Goal: Answer question/provide support: Share knowledge or assist other users

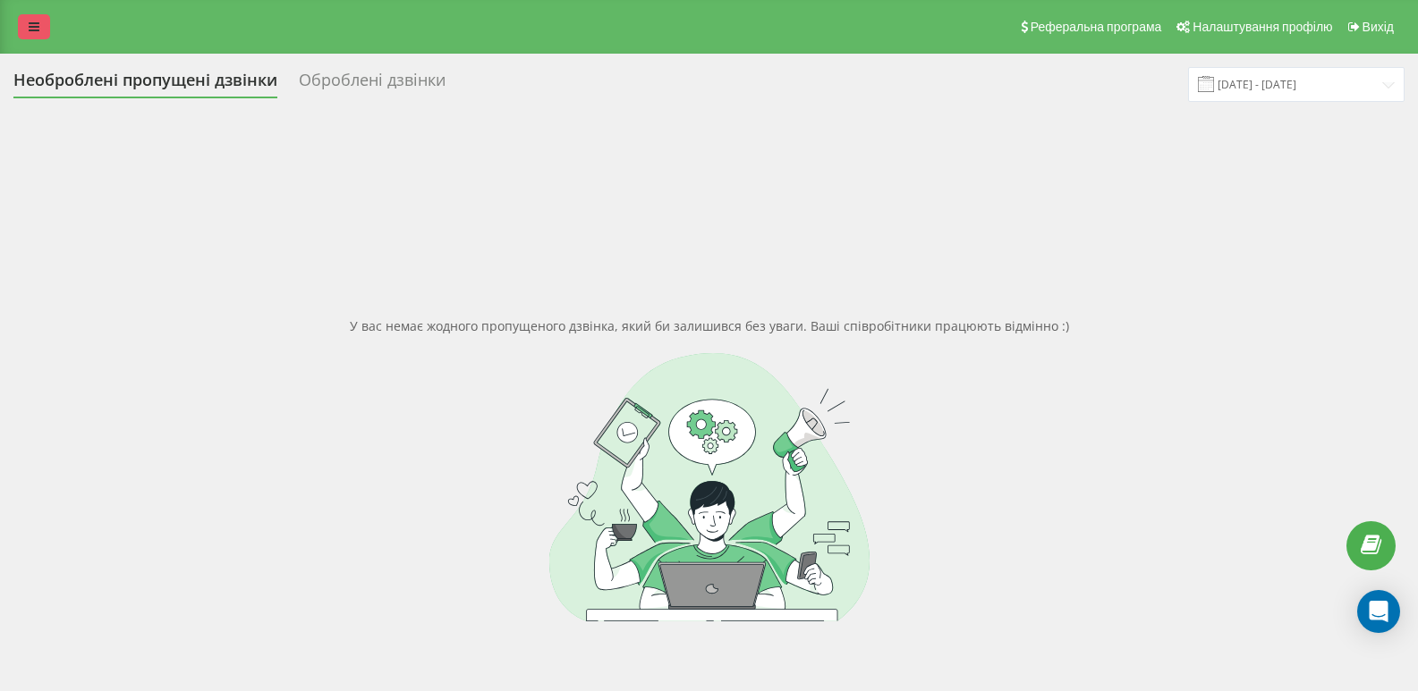
click at [35, 28] on icon at bounding box center [34, 27] width 11 height 13
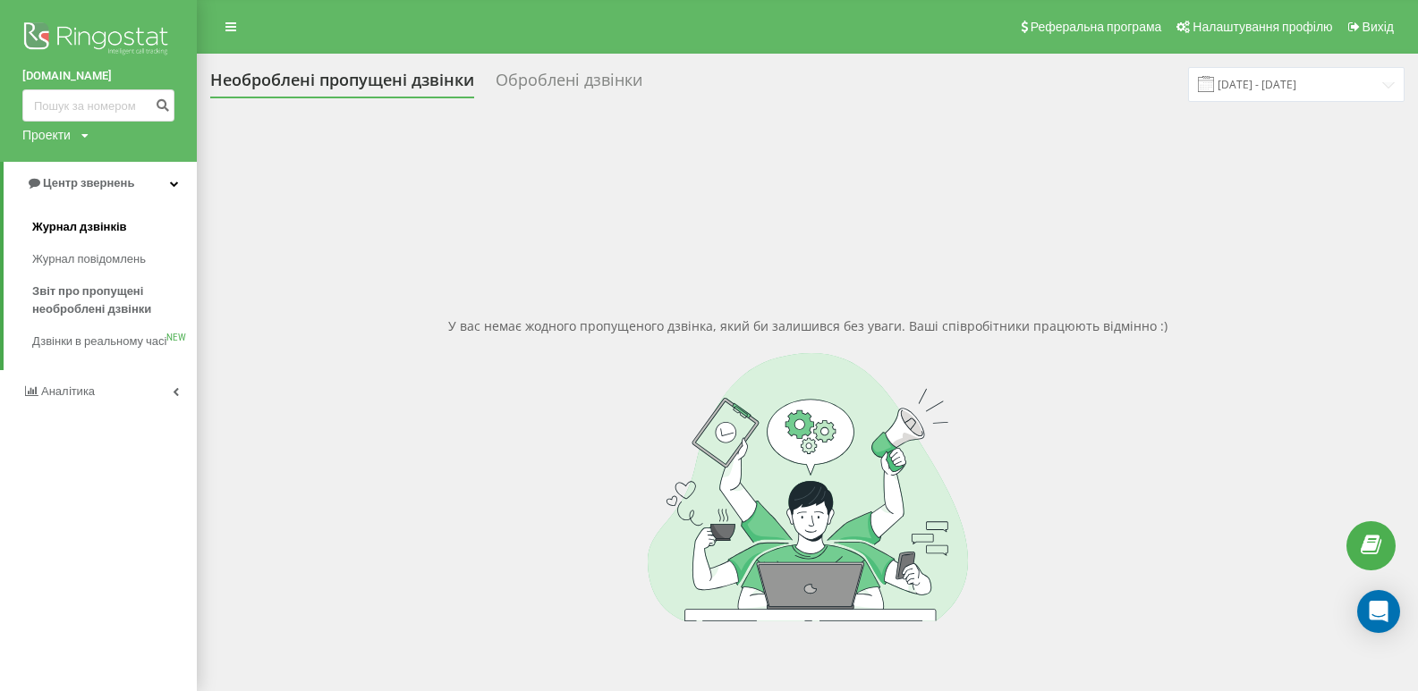
click at [84, 220] on span "Журнал дзвінків" at bounding box center [79, 227] width 95 height 18
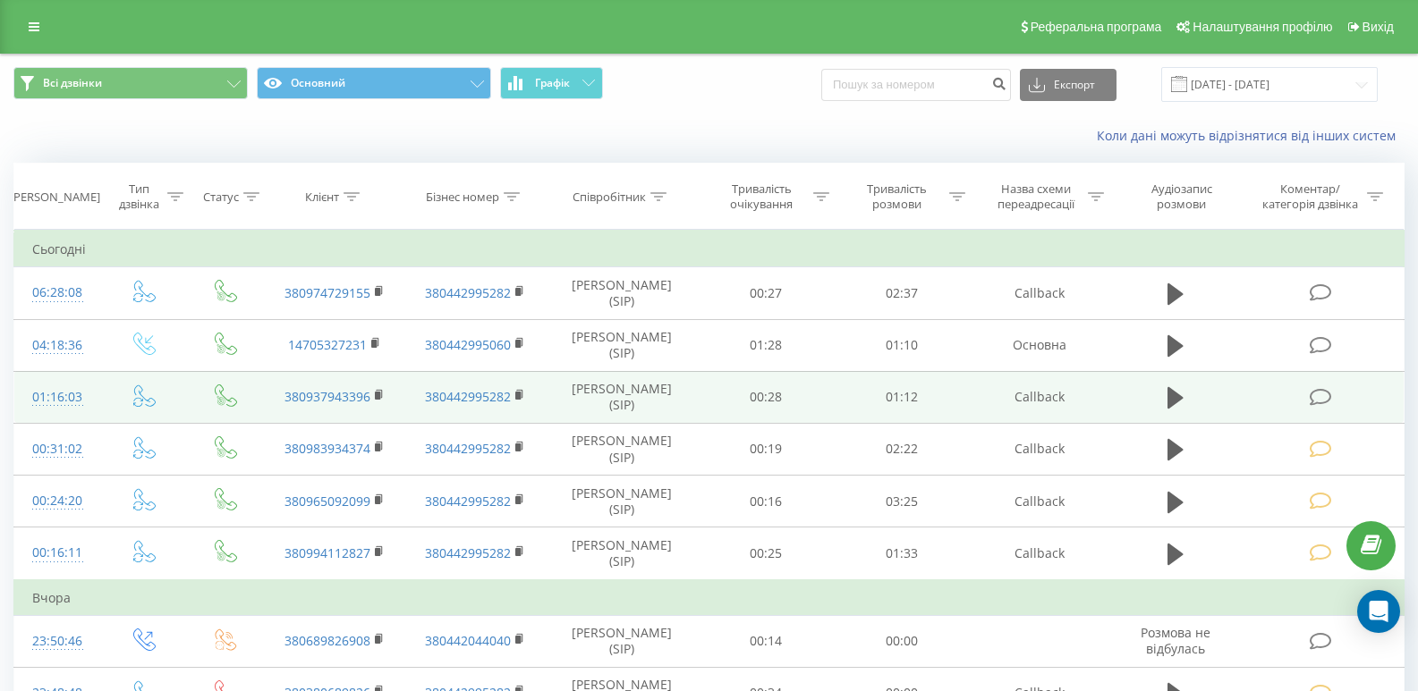
click at [1326, 399] on icon at bounding box center [1320, 397] width 22 height 19
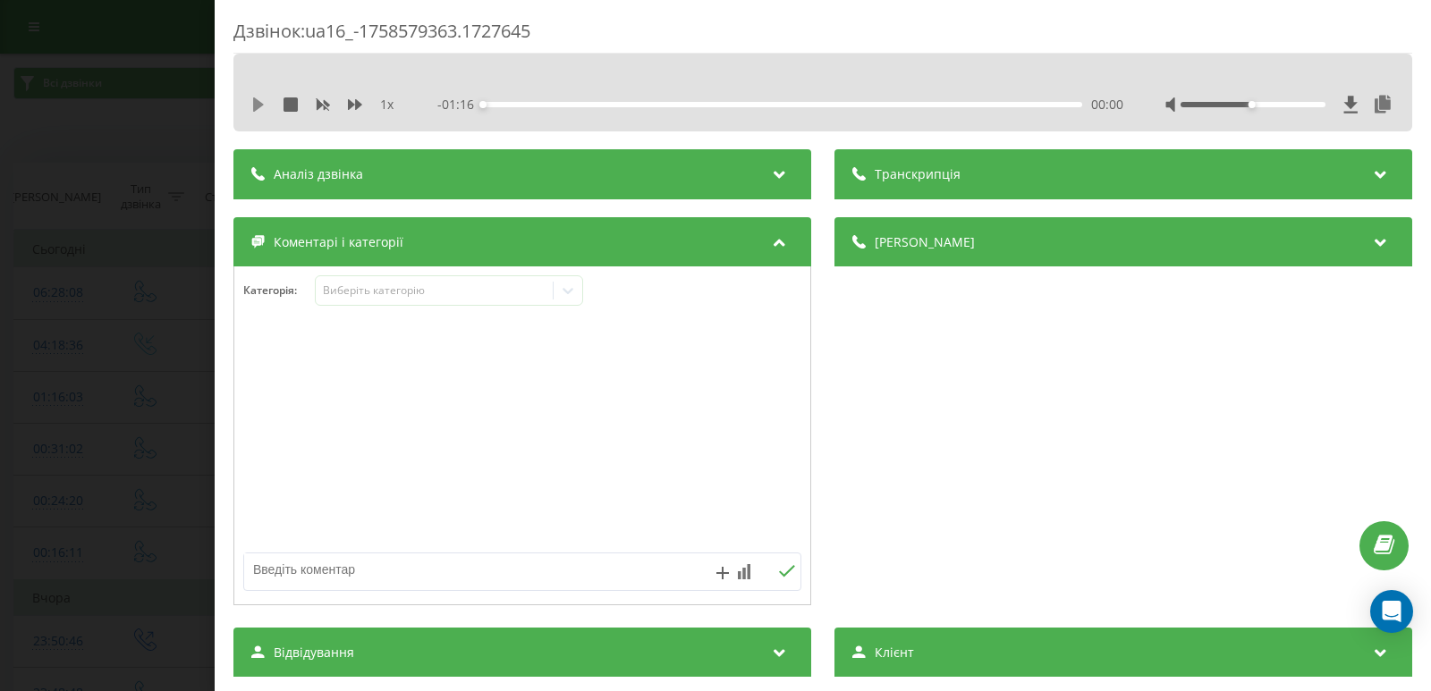
click at [260, 105] on icon at bounding box center [258, 104] width 11 height 14
click at [592, 101] on div "- 01:15 00:01 00:01" at bounding box center [780, 105] width 686 height 18
click at [591, 104] on div "00:14" at bounding box center [782, 104] width 599 height 5
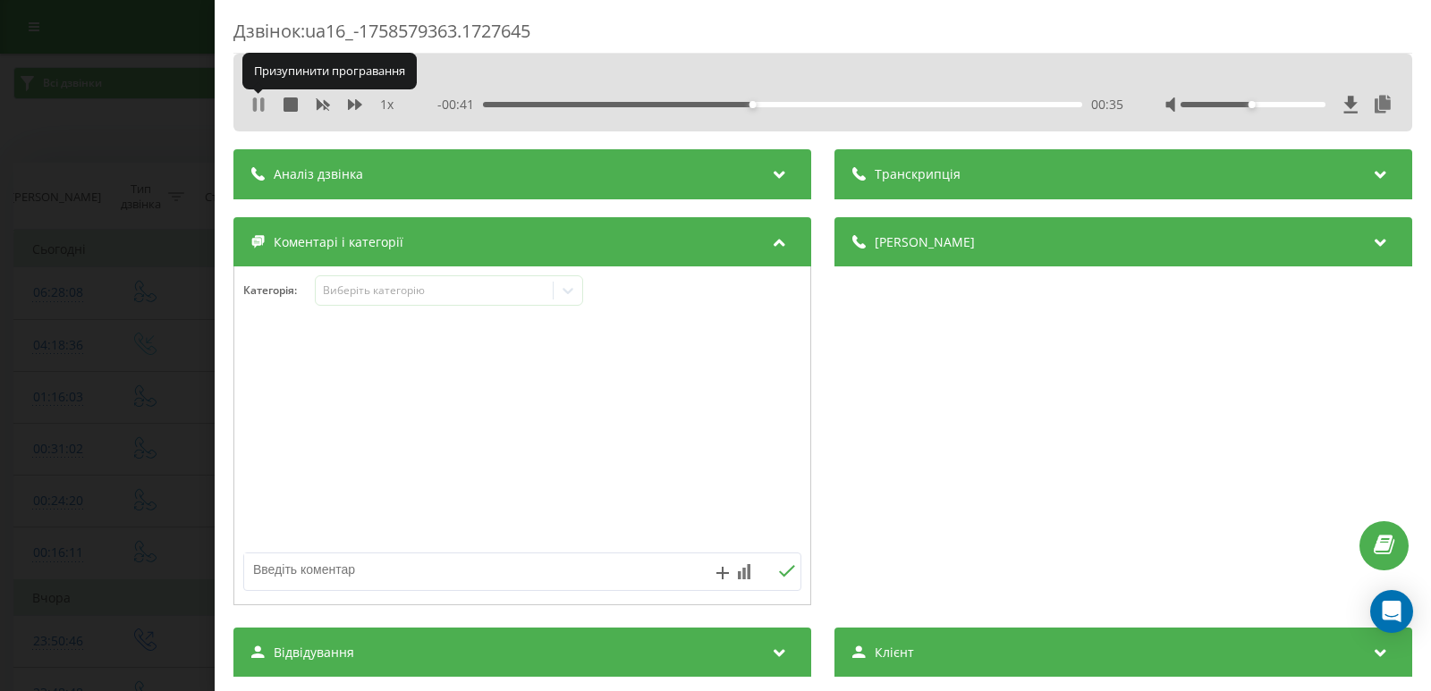
click at [257, 109] on icon at bounding box center [255, 104] width 4 height 14
click at [575, 290] on icon at bounding box center [568, 291] width 18 height 18
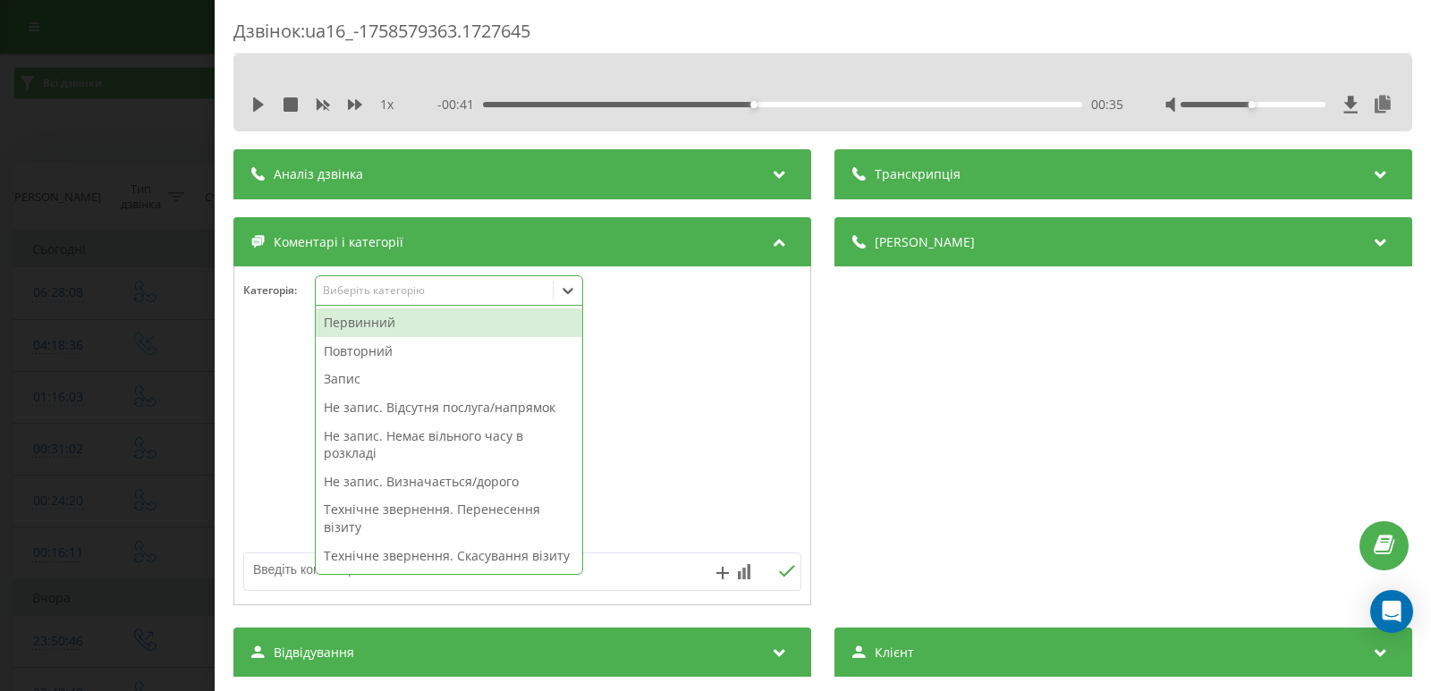
click at [369, 326] on div "Первинний" at bounding box center [449, 323] width 267 height 29
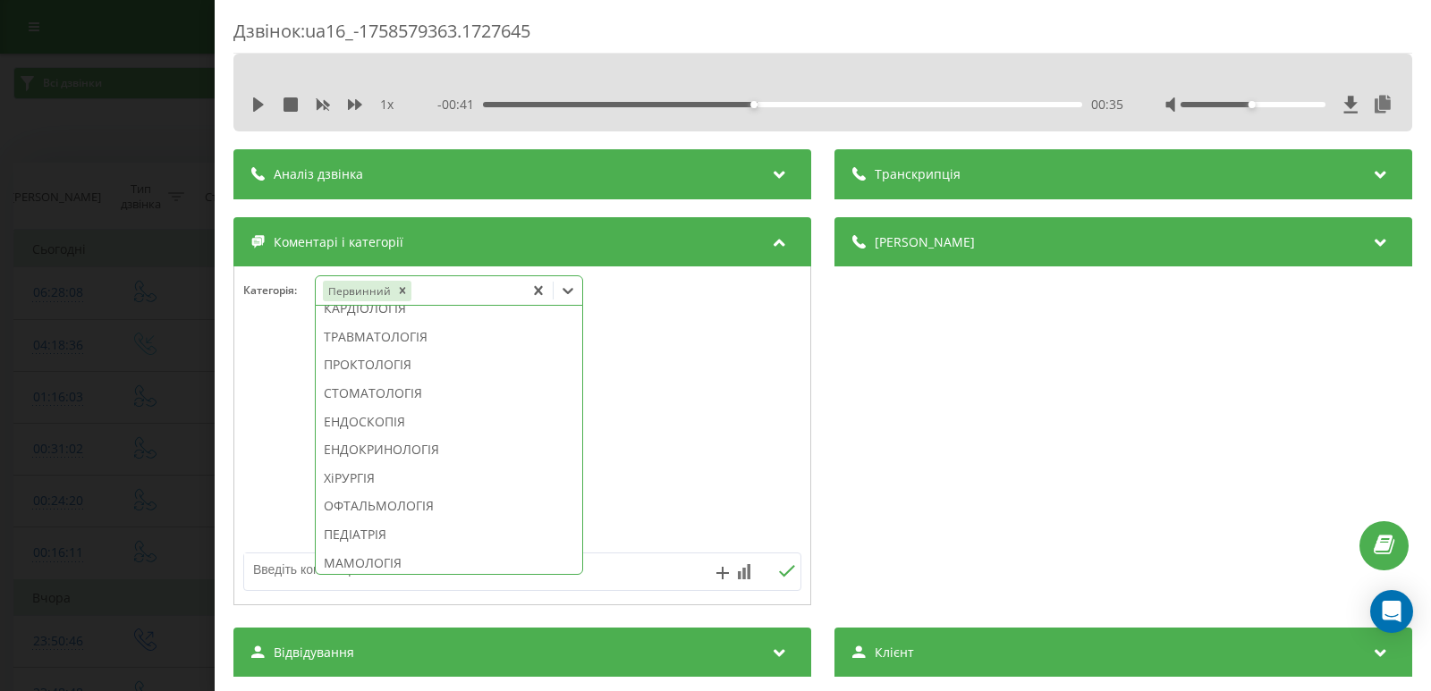
scroll to position [867, 0]
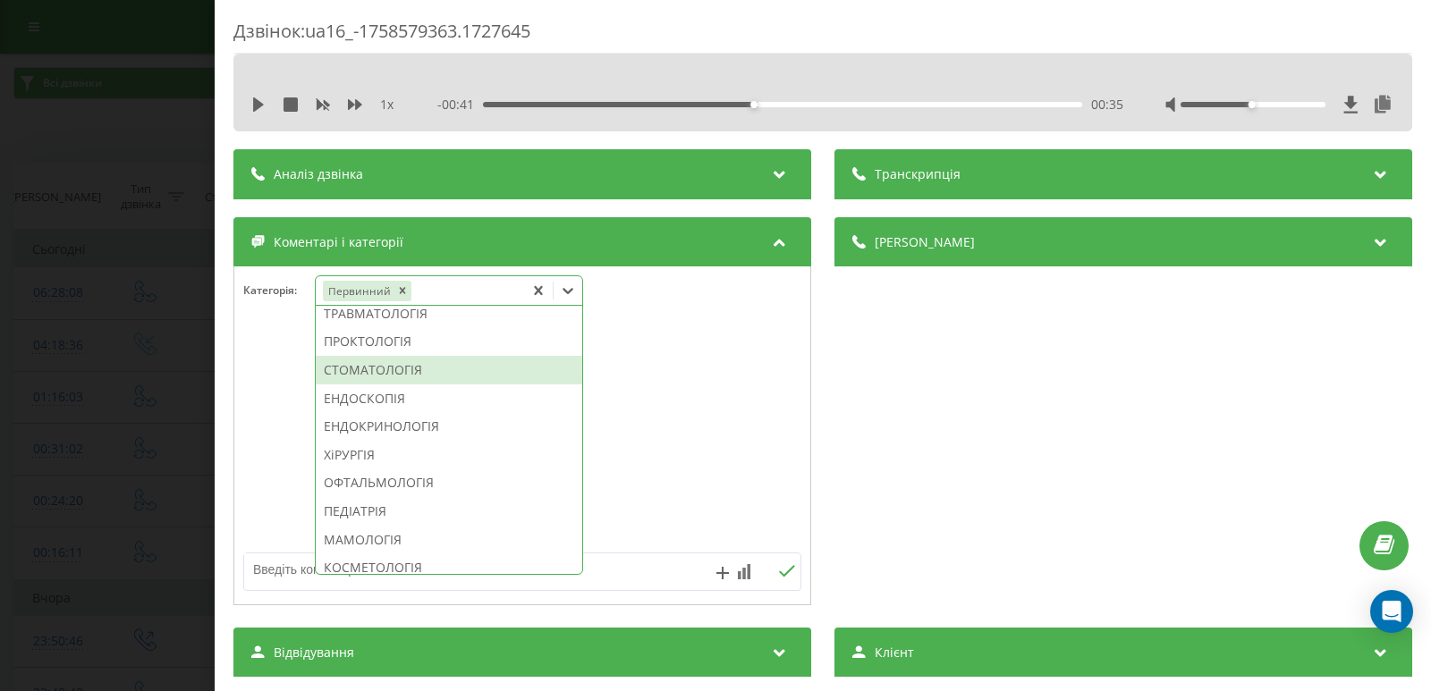
click at [395, 385] on div "СТОМАТОЛОГІЯ" at bounding box center [449, 370] width 267 height 29
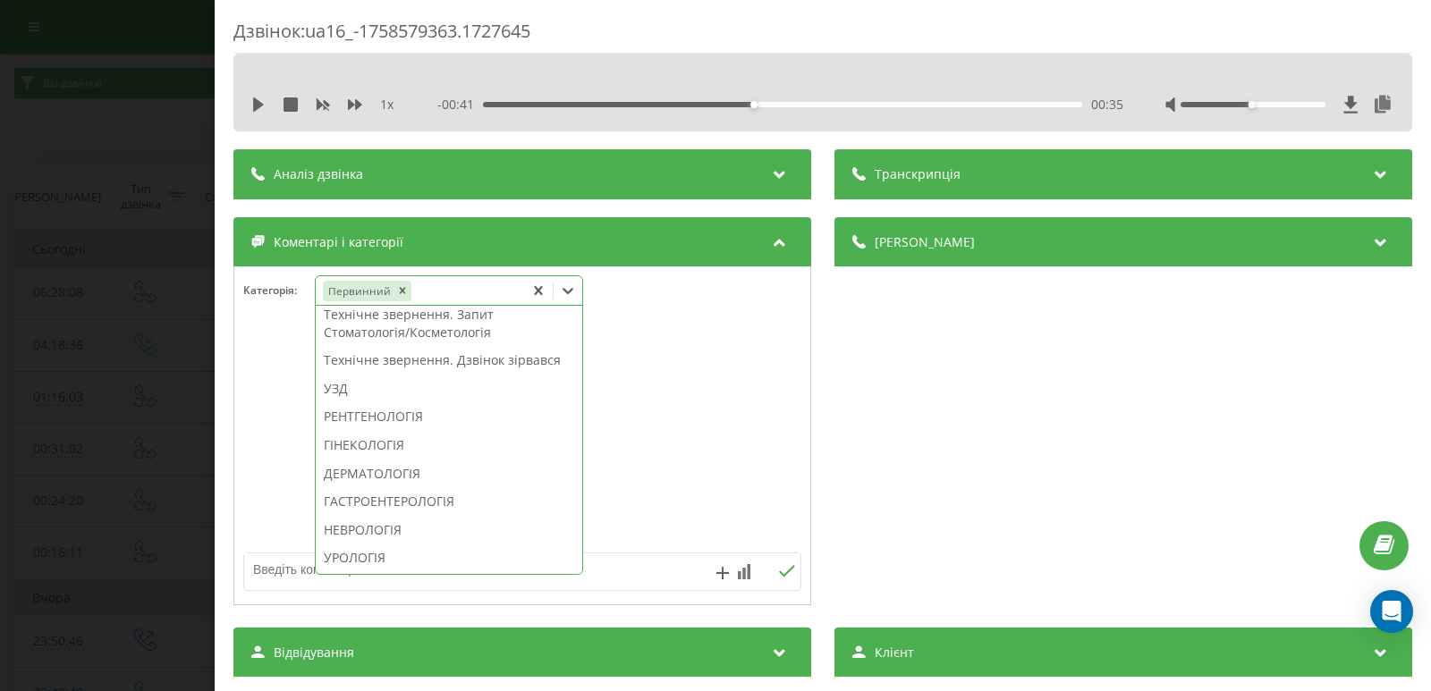
scroll to position [492, 0]
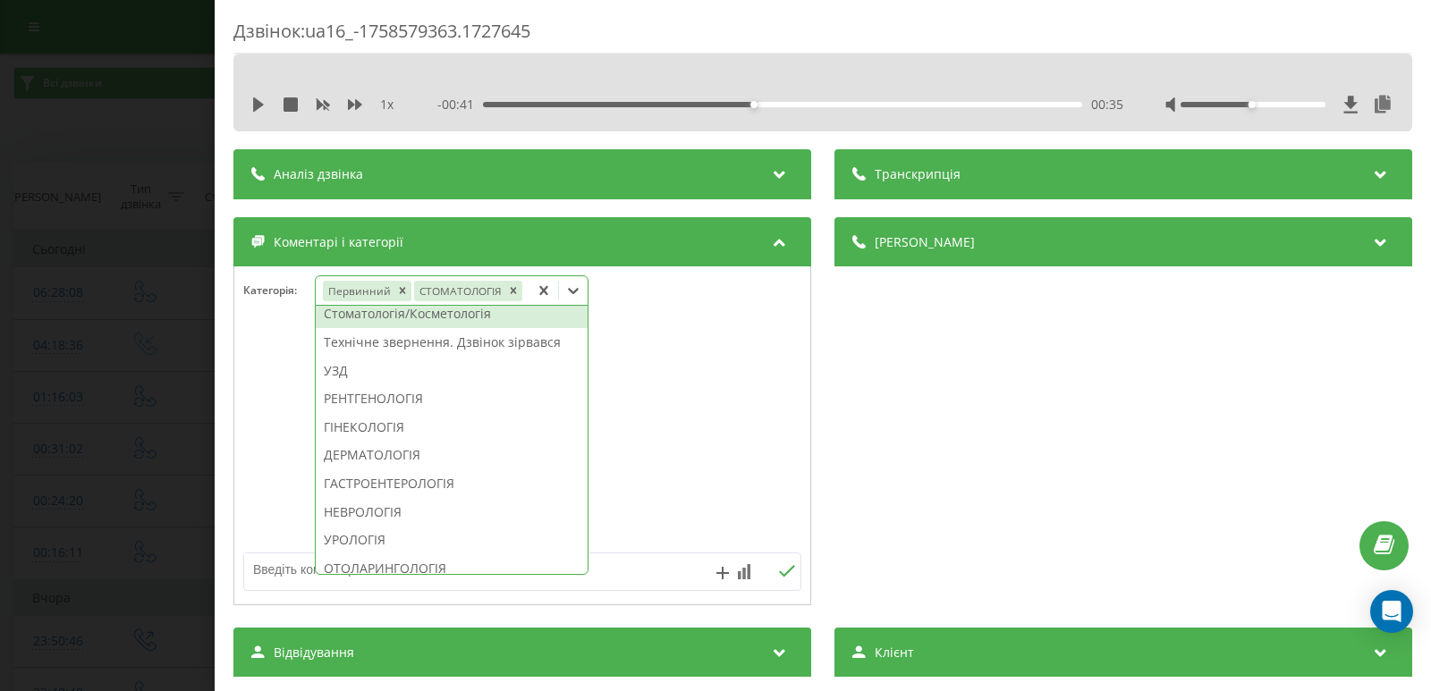
click at [410, 328] on div "Технічне звернення. Запит Стоматологія/Косметологія" at bounding box center [452, 306] width 272 height 46
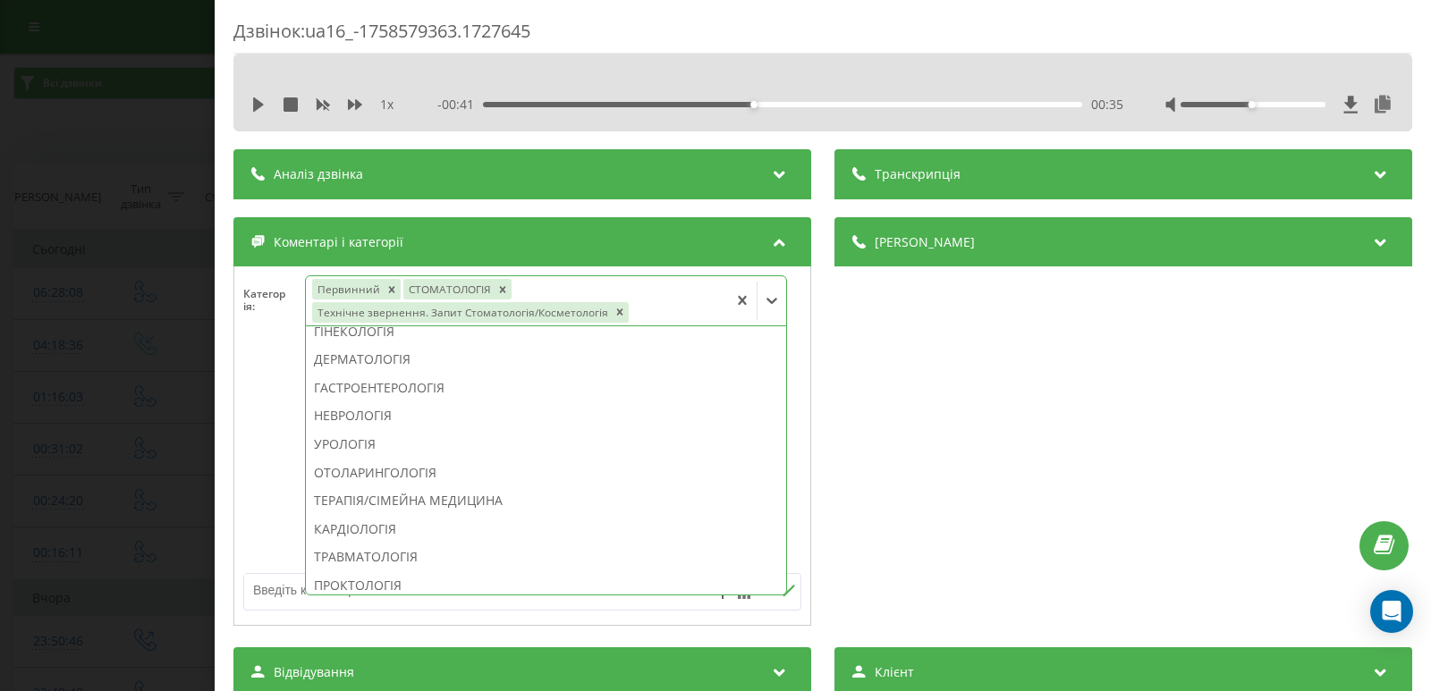
scroll to position [386, 0]
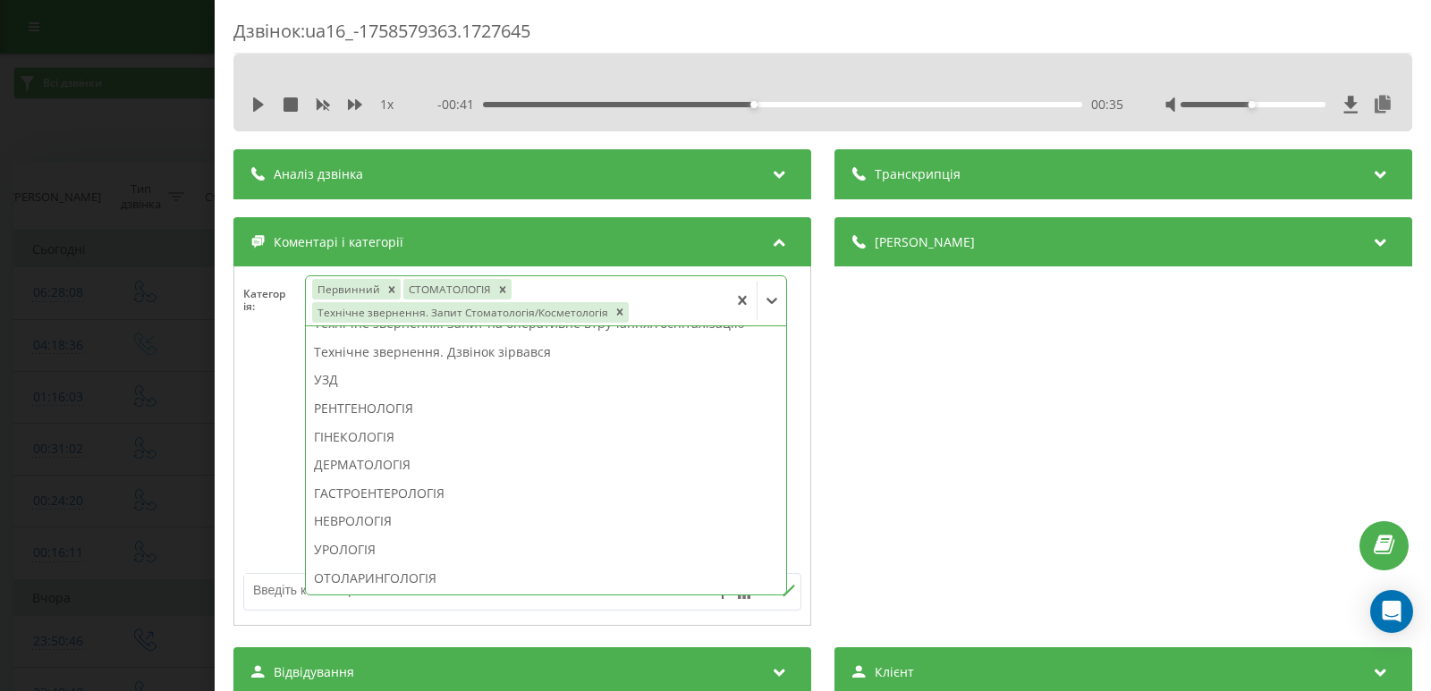
click at [76, 280] on div "Дзвінок : ua16_-1758579363.1727645 1 x - 00:41 00:35 00:35 Транскрипція Для AI-…" at bounding box center [715, 345] width 1431 height 691
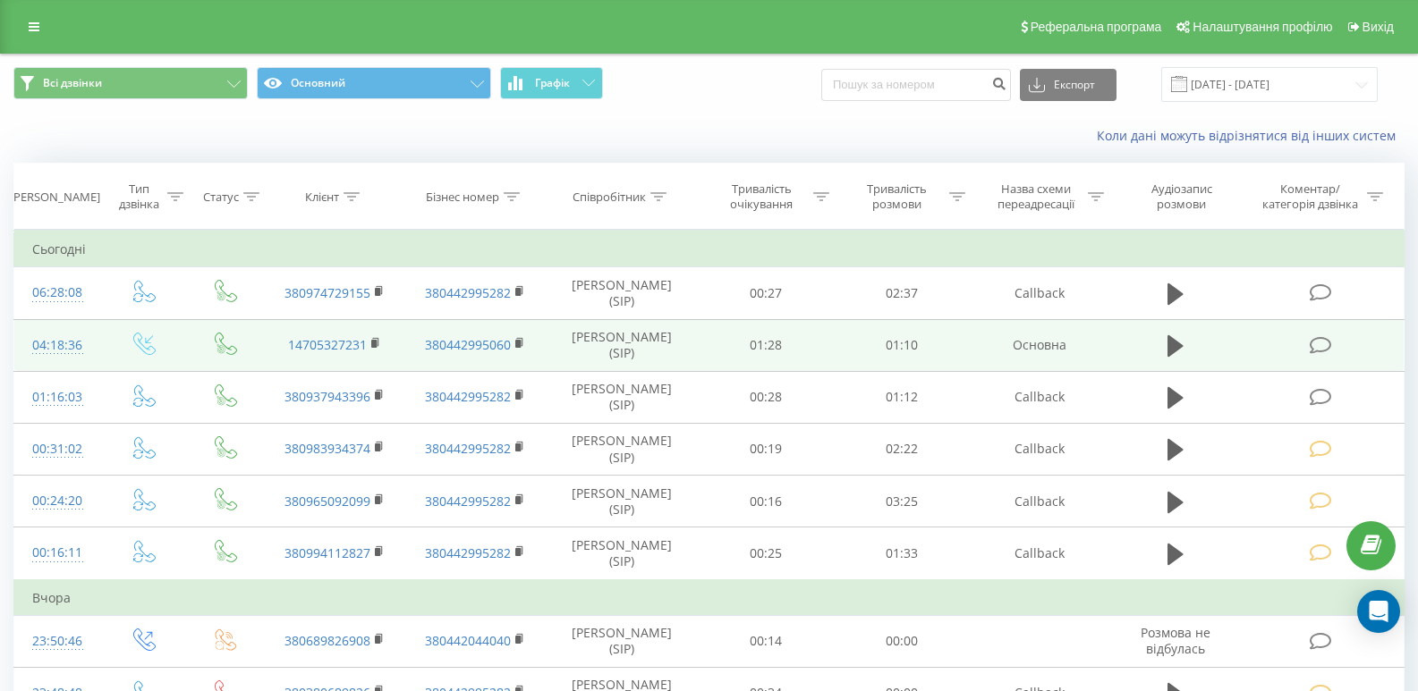
click at [1316, 345] on icon at bounding box center [1320, 345] width 22 height 19
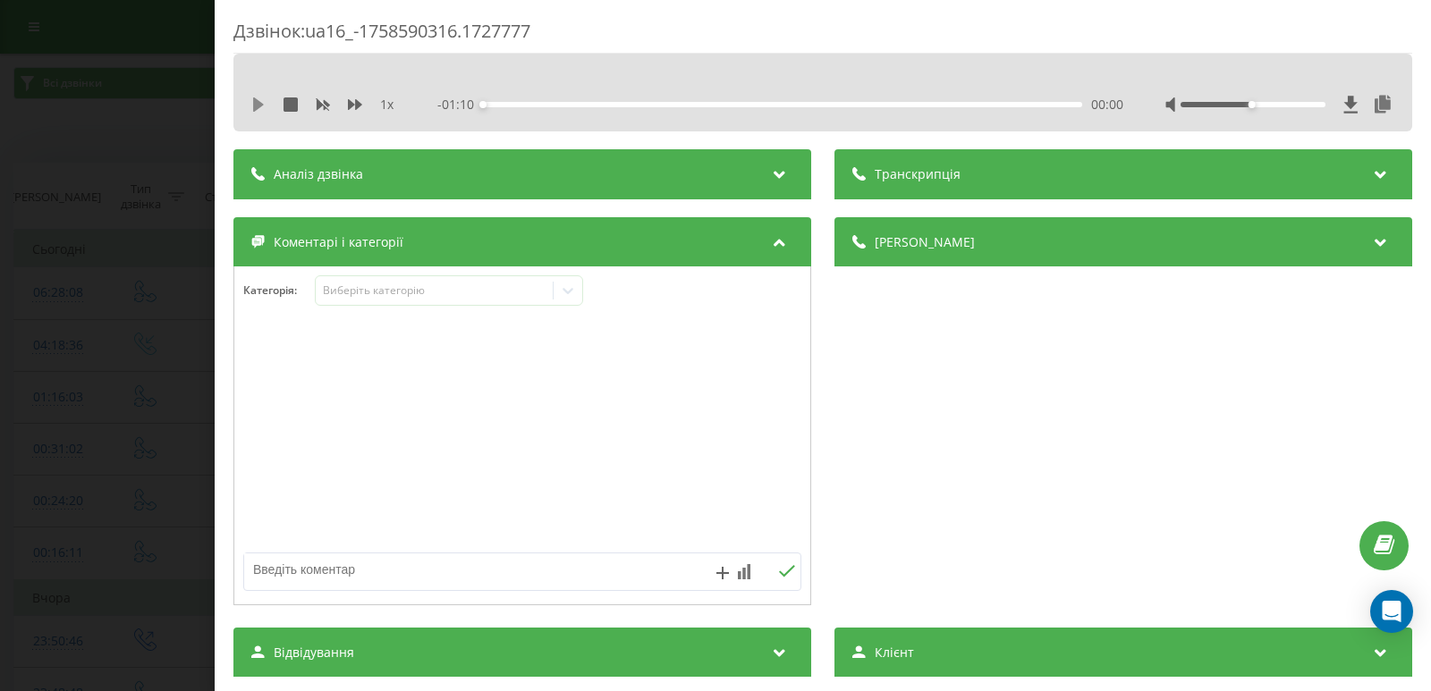
click at [258, 104] on icon at bounding box center [258, 104] width 11 height 14
click at [528, 101] on div "- 01:08 00:02 00:02" at bounding box center [780, 105] width 686 height 18
click at [530, 107] on div "- 01:08 00:02 00:02" at bounding box center [780, 105] width 686 height 18
click at [526, 103] on div "00:05" at bounding box center [782, 104] width 599 height 5
click at [262, 107] on icon at bounding box center [262, 104] width 4 height 14
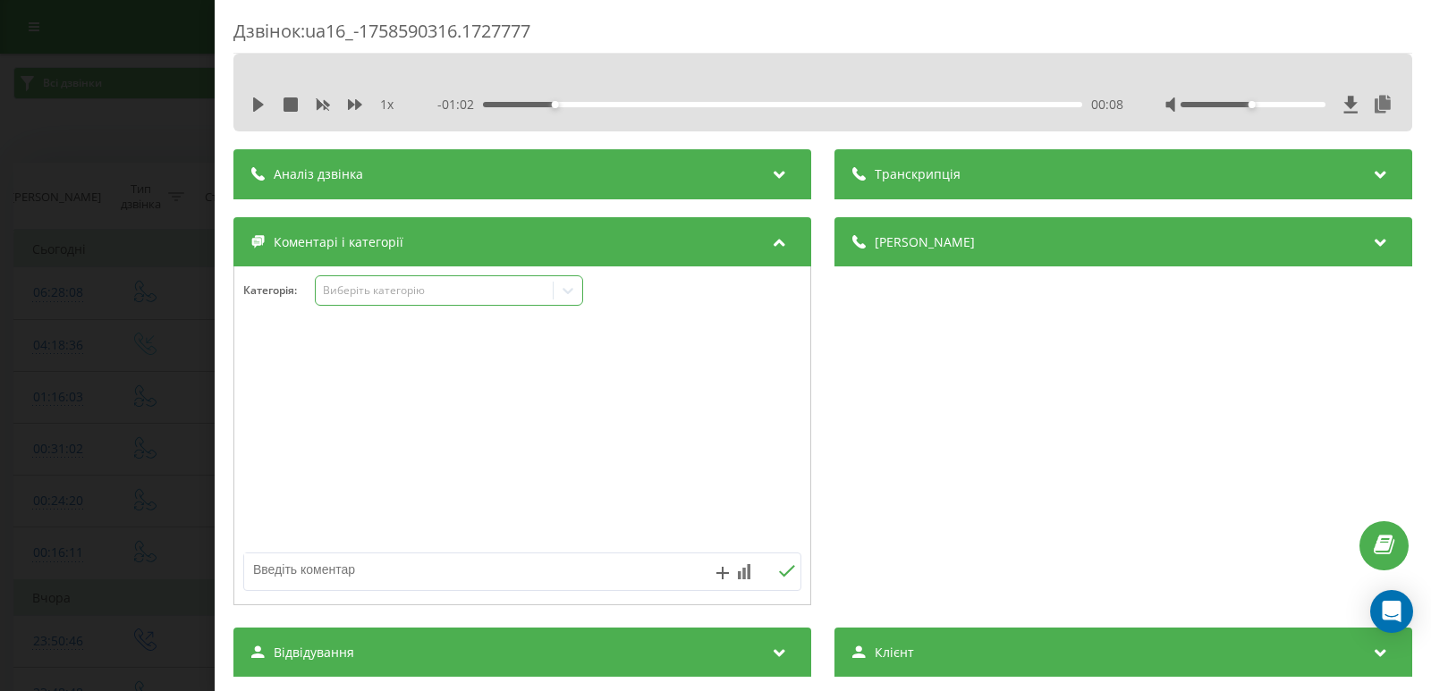
click at [579, 296] on div at bounding box center [568, 290] width 29 height 29
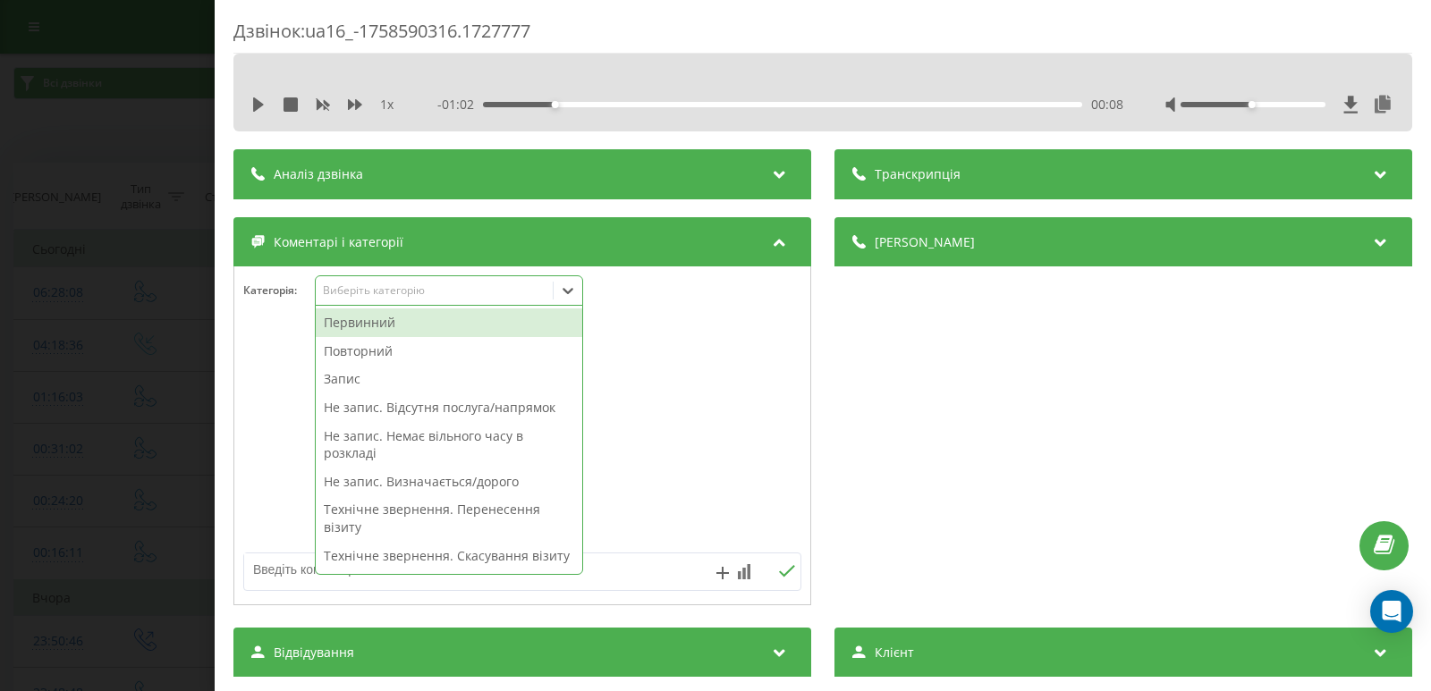
click at [384, 320] on div "Первинний" at bounding box center [449, 323] width 267 height 29
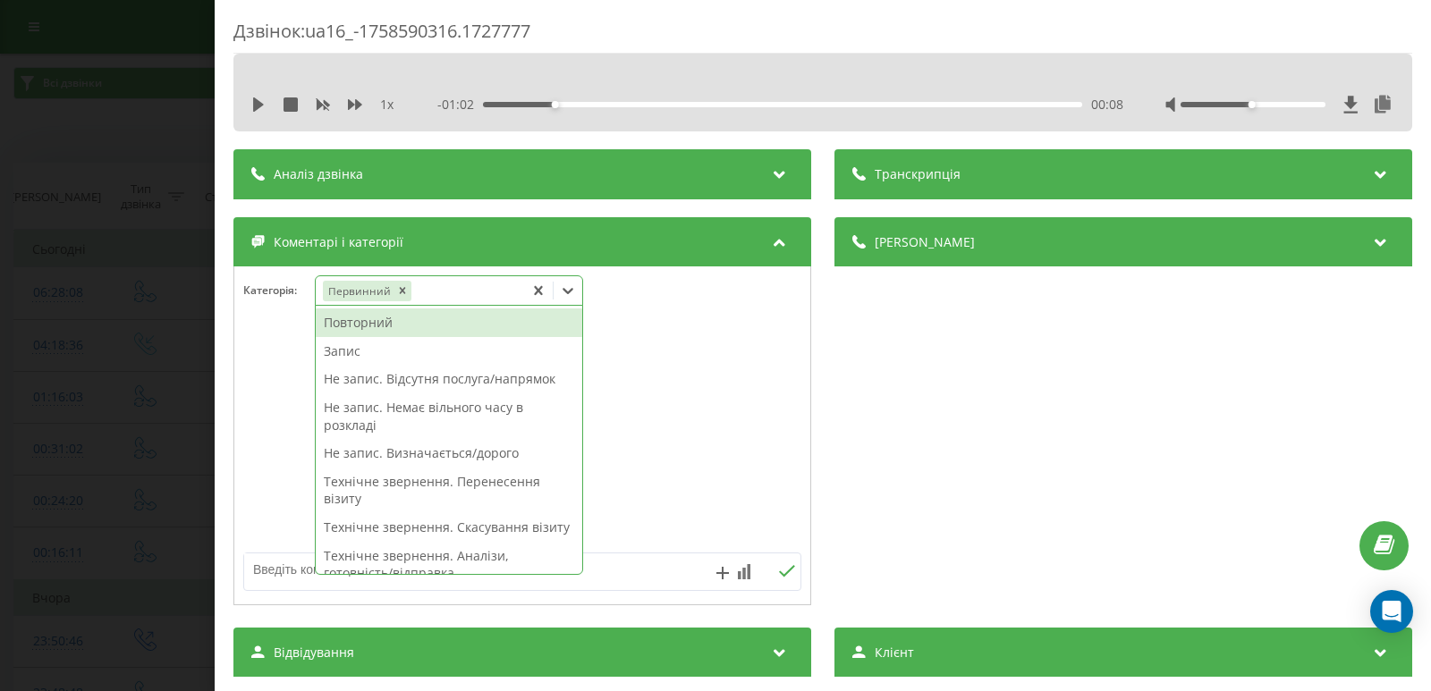
click at [632, 563] on textarea at bounding box center [466, 570] width 445 height 32
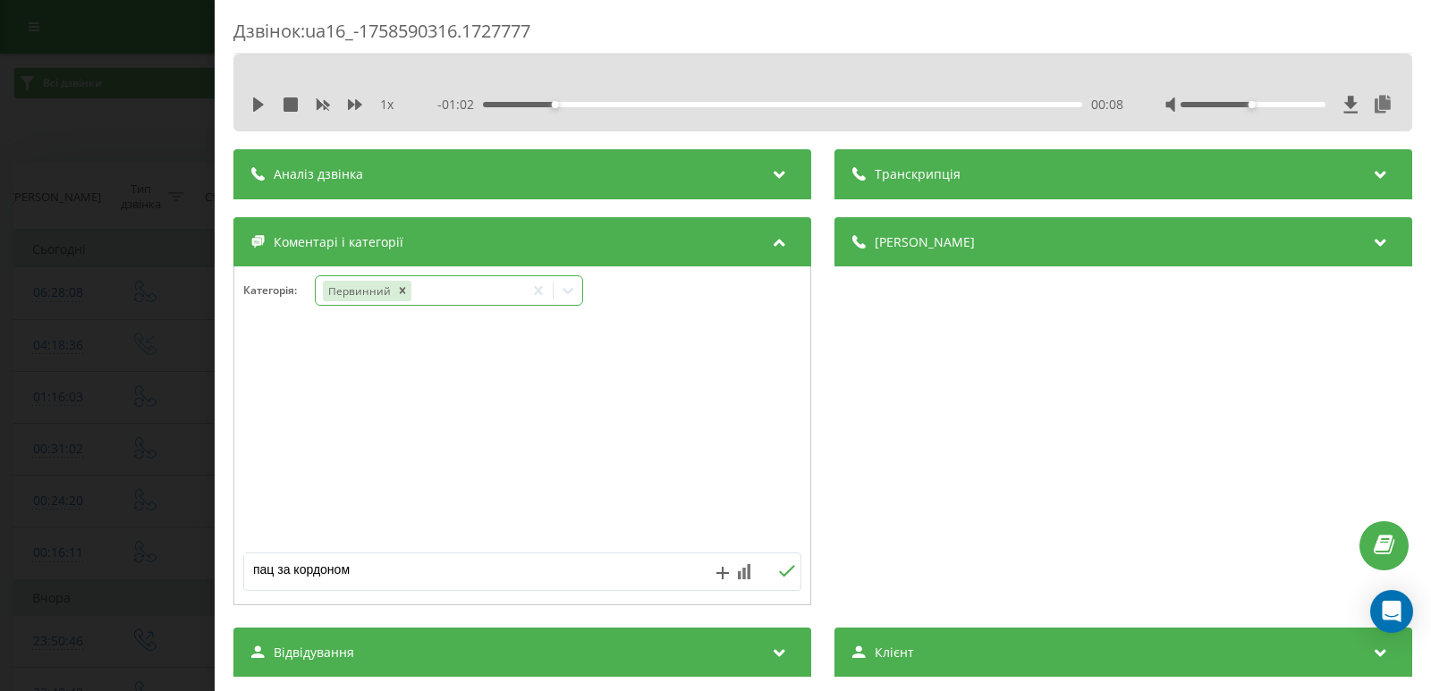
click at [572, 286] on div at bounding box center [568, 290] width 29 height 29
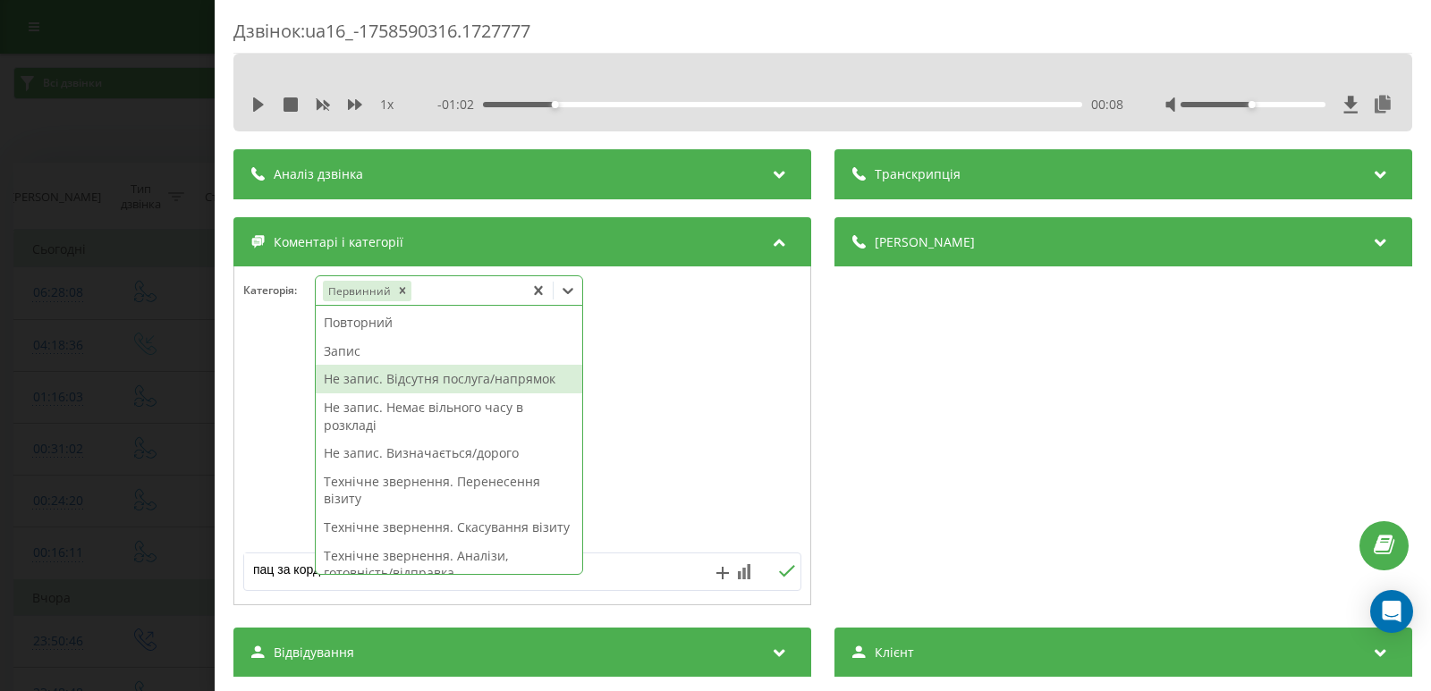
click at [470, 390] on div "Не запис. Відсутня послуга/напрямок" at bounding box center [449, 379] width 267 height 29
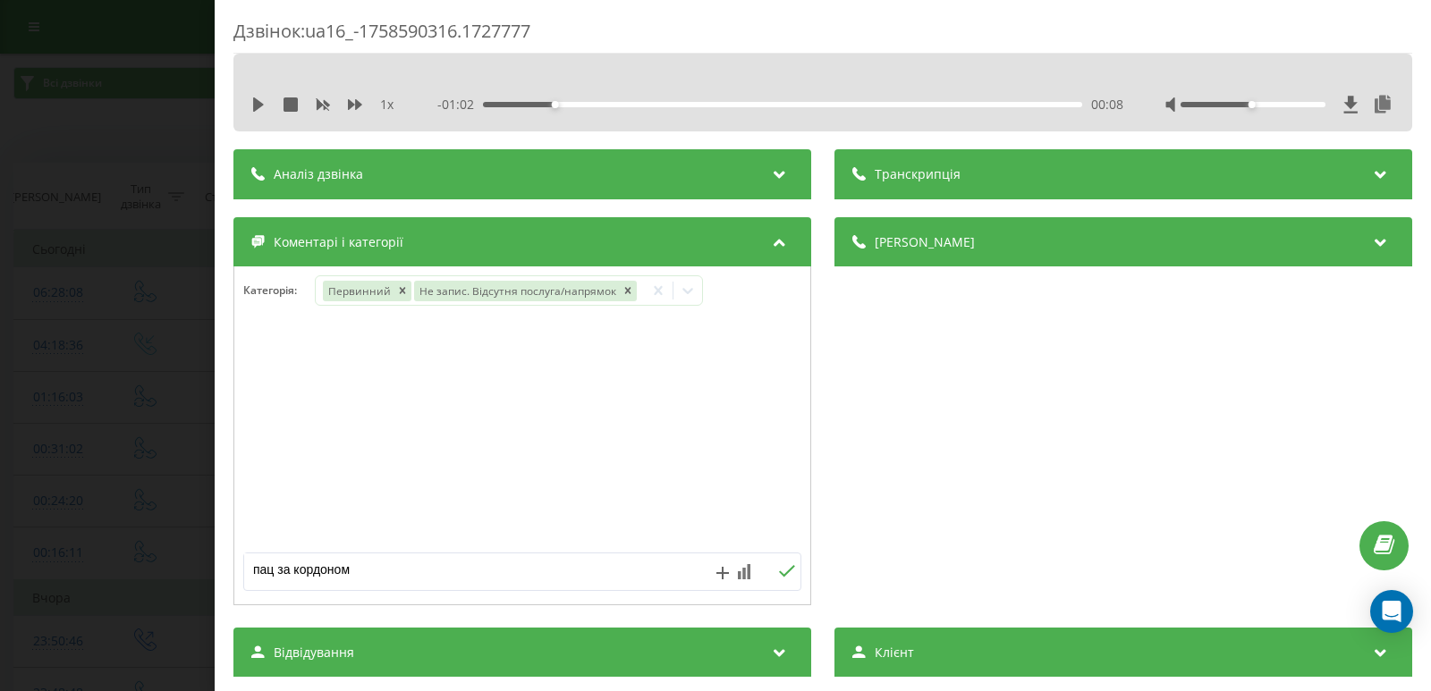
click at [266, 553] on div "пац за кордоном" at bounding box center [522, 572] width 558 height 38
click at [377, 568] on textarea "пац за кордоном" at bounding box center [466, 570] width 445 height 32
type textarea "пац за кордоном / перв. онлайн конс/"
click at [778, 570] on icon at bounding box center [786, 571] width 17 height 13
click at [47, 282] on div "Дзвінок : ua16_-1758590316.1727777 1 x - 01:02 00:08 00:08 Транскрипція Для AI-…" at bounding box center [715, 345] width 1431 height 691
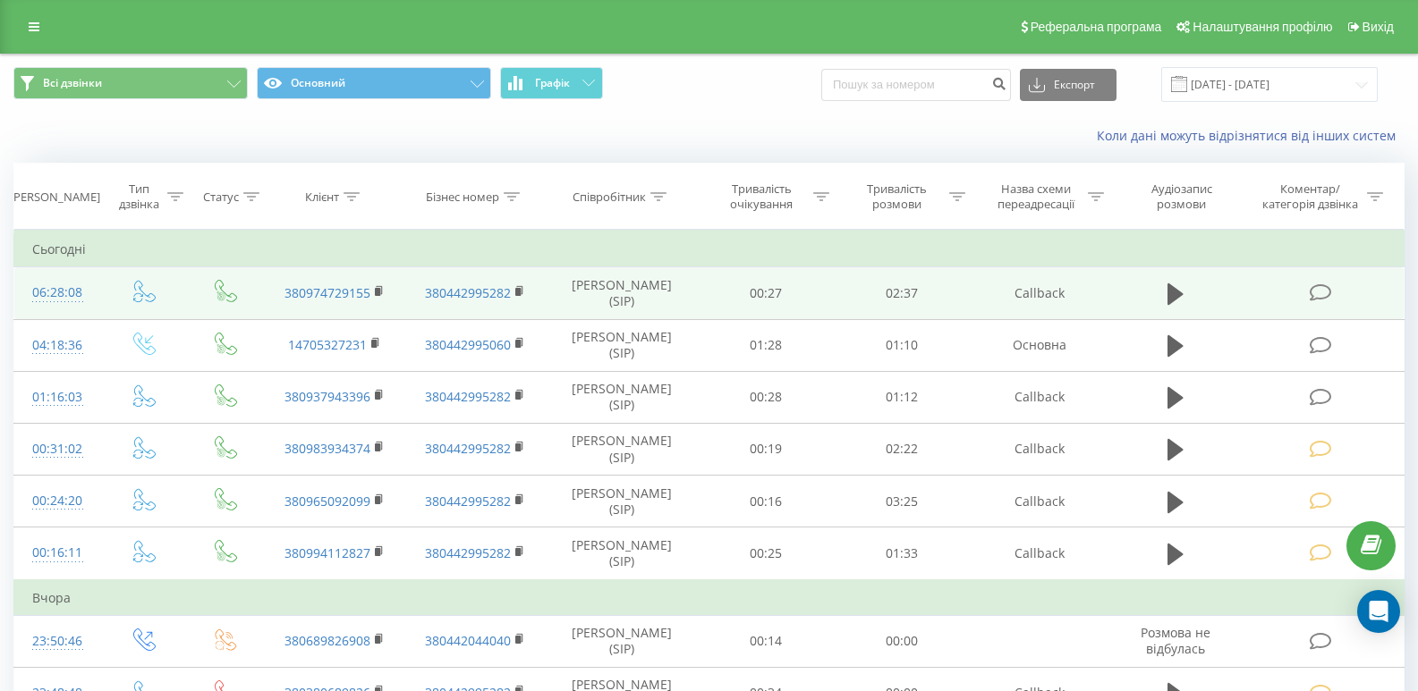
click at [1329, 299] on icon at bounding box center [1320, 293] width 22 height 19
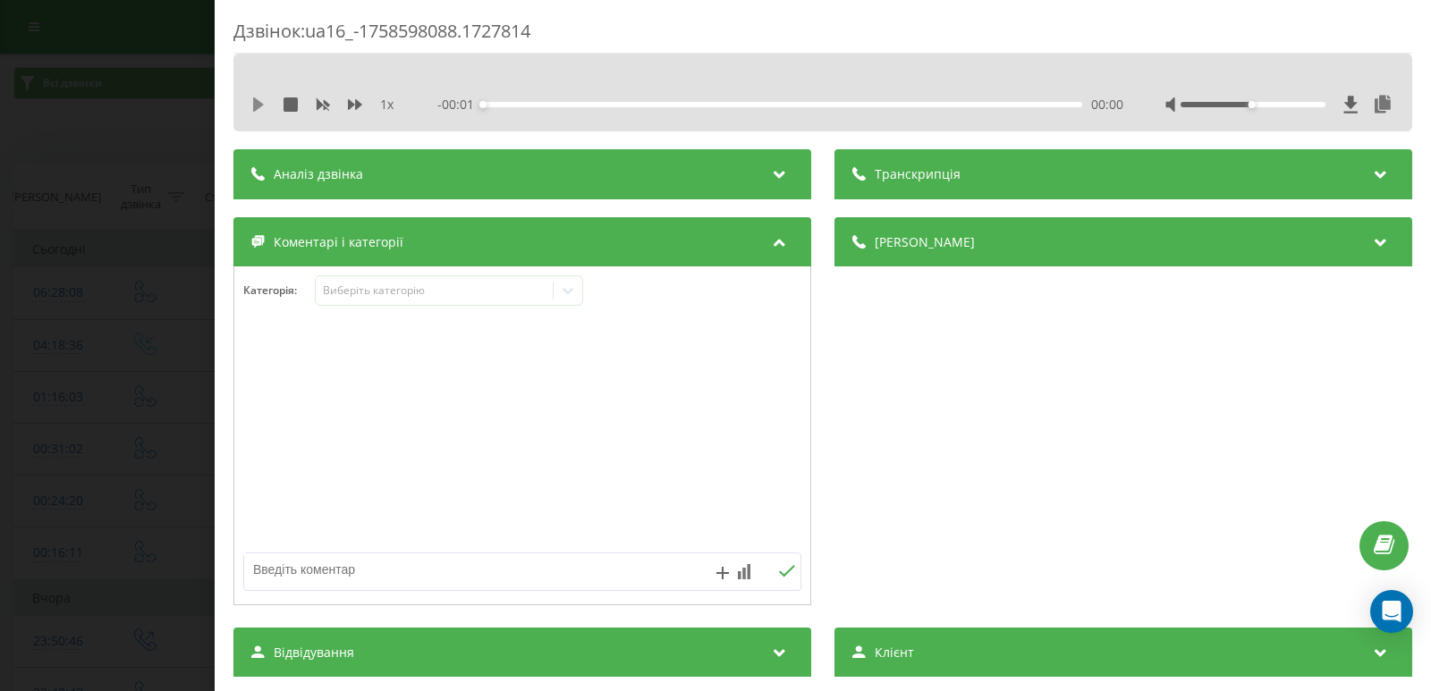
click at [257, 105] on icon at bounding box center [258, 104] width 11 height 14
drag, startPoint x: 523, startPoint y: 104, endPoint x: 549, endPoint y: 110, distance: 26.7
click at [525, 105] on div "00:03" at bounding box center [782, 104] width 599 height 5
click at [258, 106] on icon at bounding box center [258, 104] width 14 height 14
click at [573, 296] on icon at bounding box center [568, 291] width 18 height 18
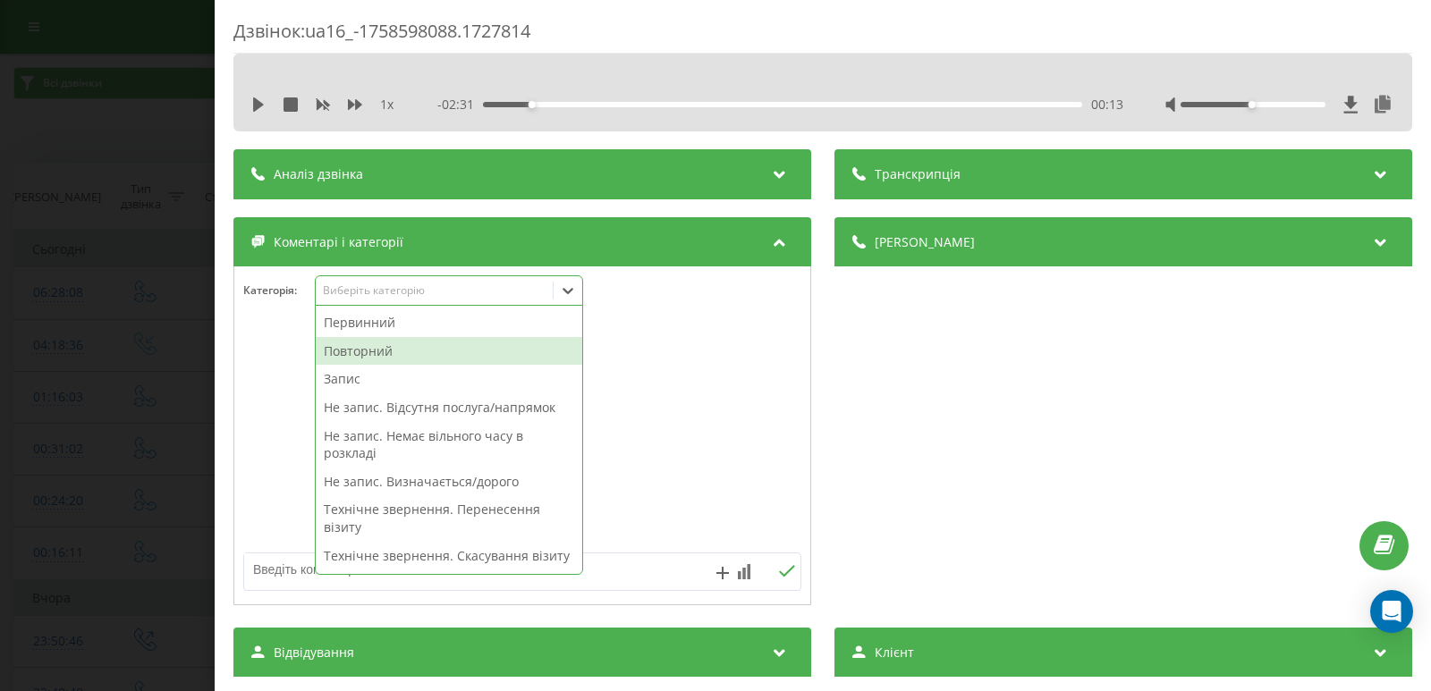
click at [398, 356] on div "Повторний" at bounding box center [449, 351] width 267 height 29
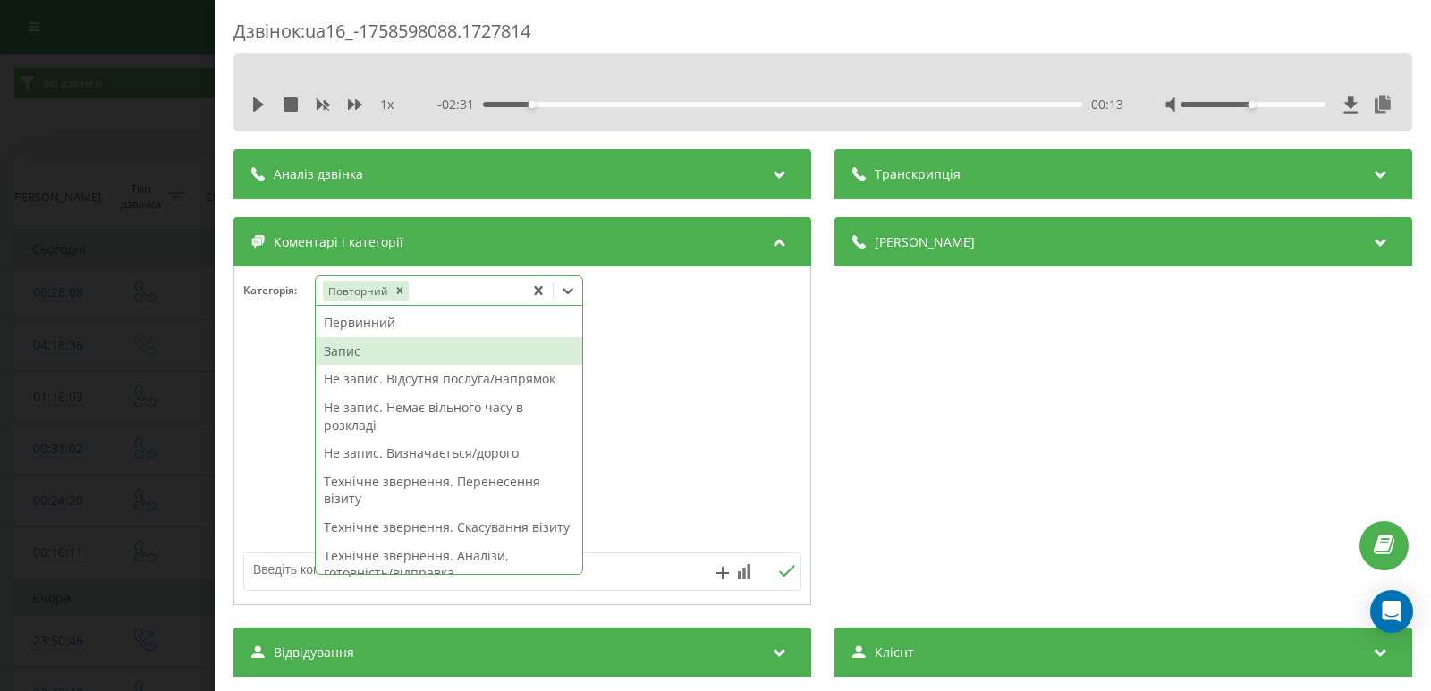
click at [394, 349] on div "Запис" at bounding box center [449, 351] width 267 height 29
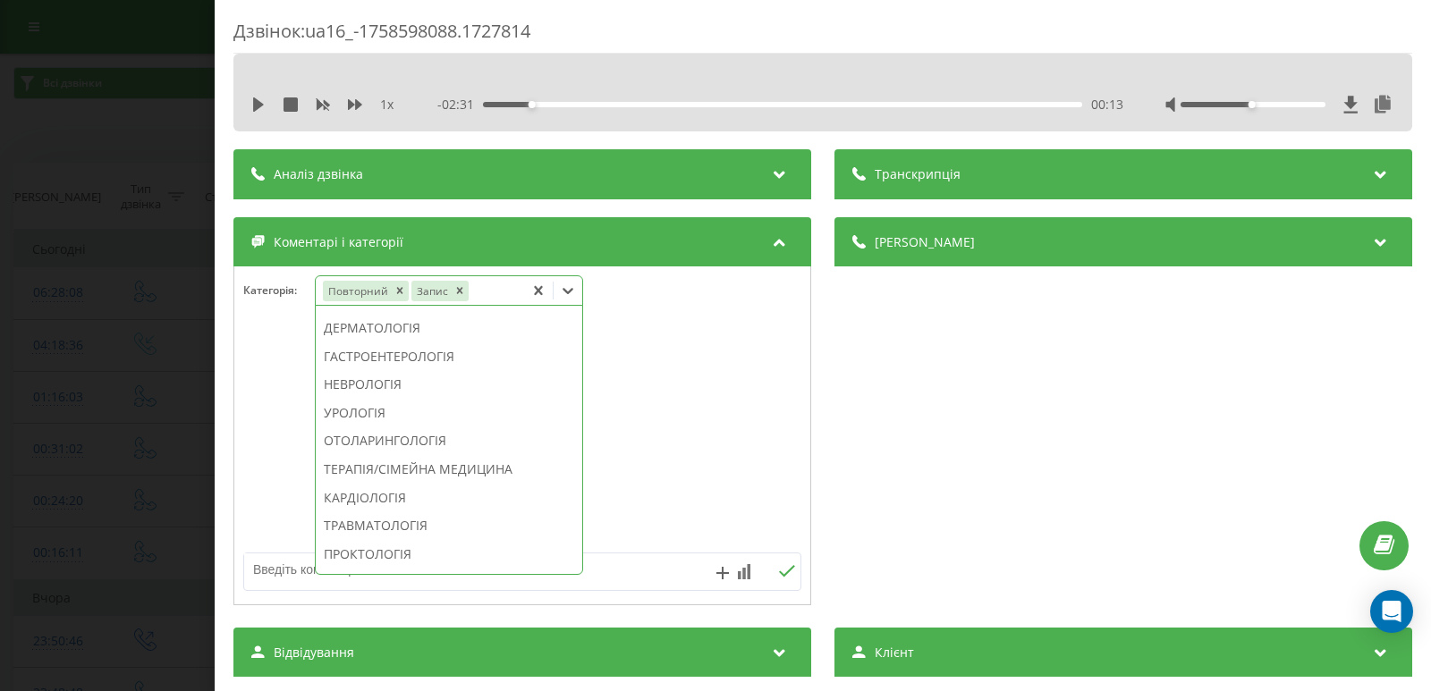
scroll to position [805, 0]
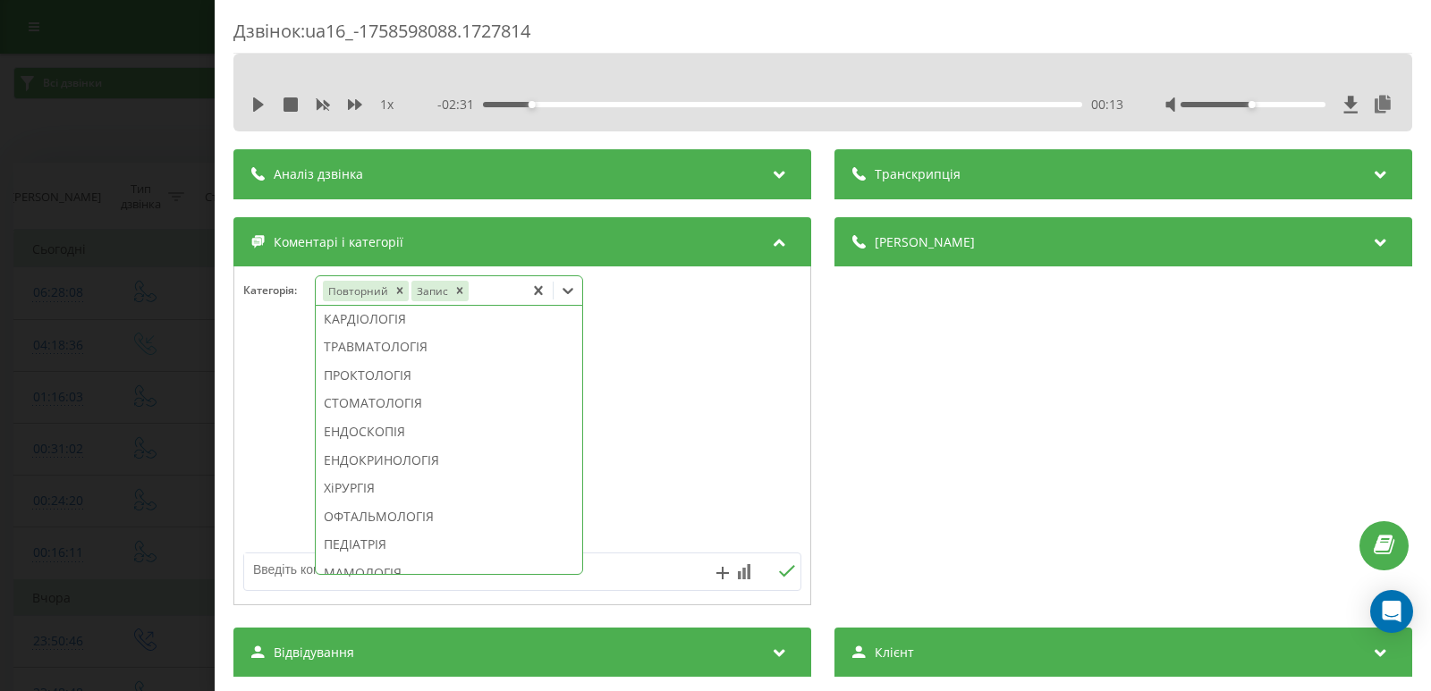
click at [377, 305] on div "ТЕРАПІЯ/СІМЕЙНА МЕДИЦИНА" at bounding box center [449, 290] width 267 height 29
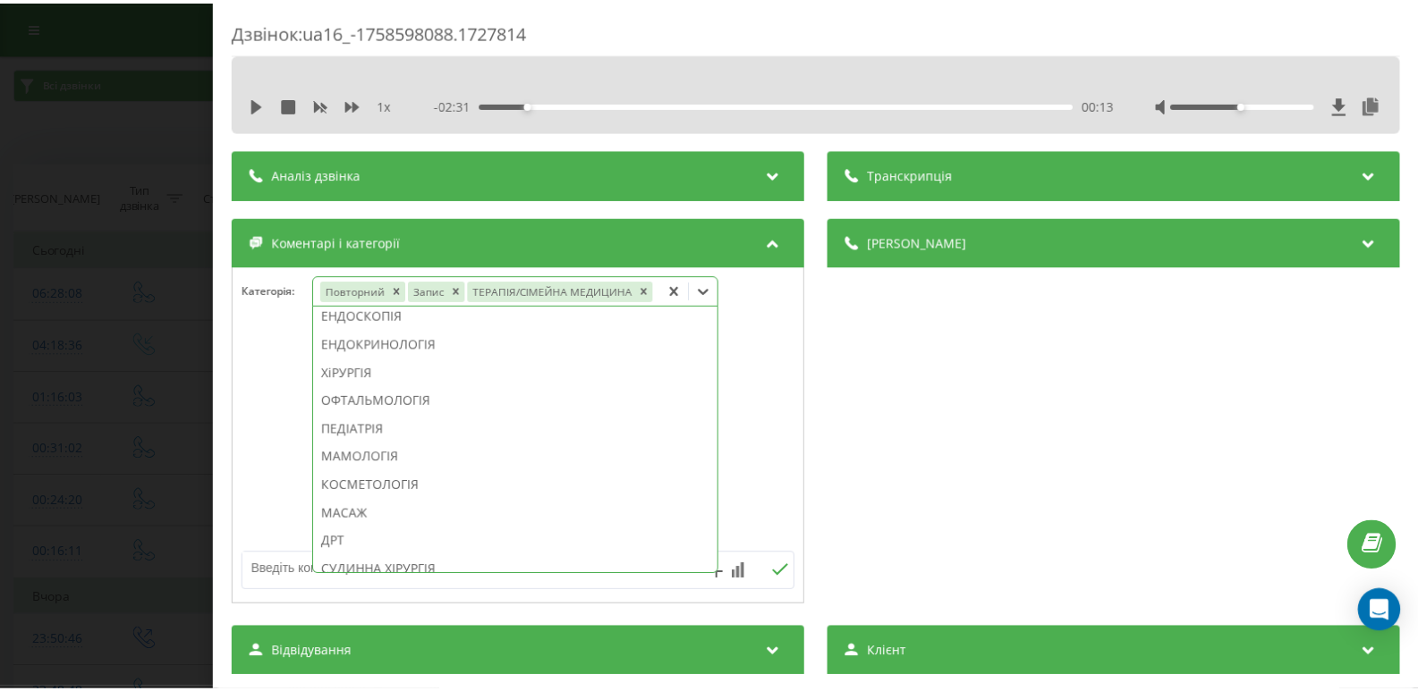
scroll to position [665, 0]
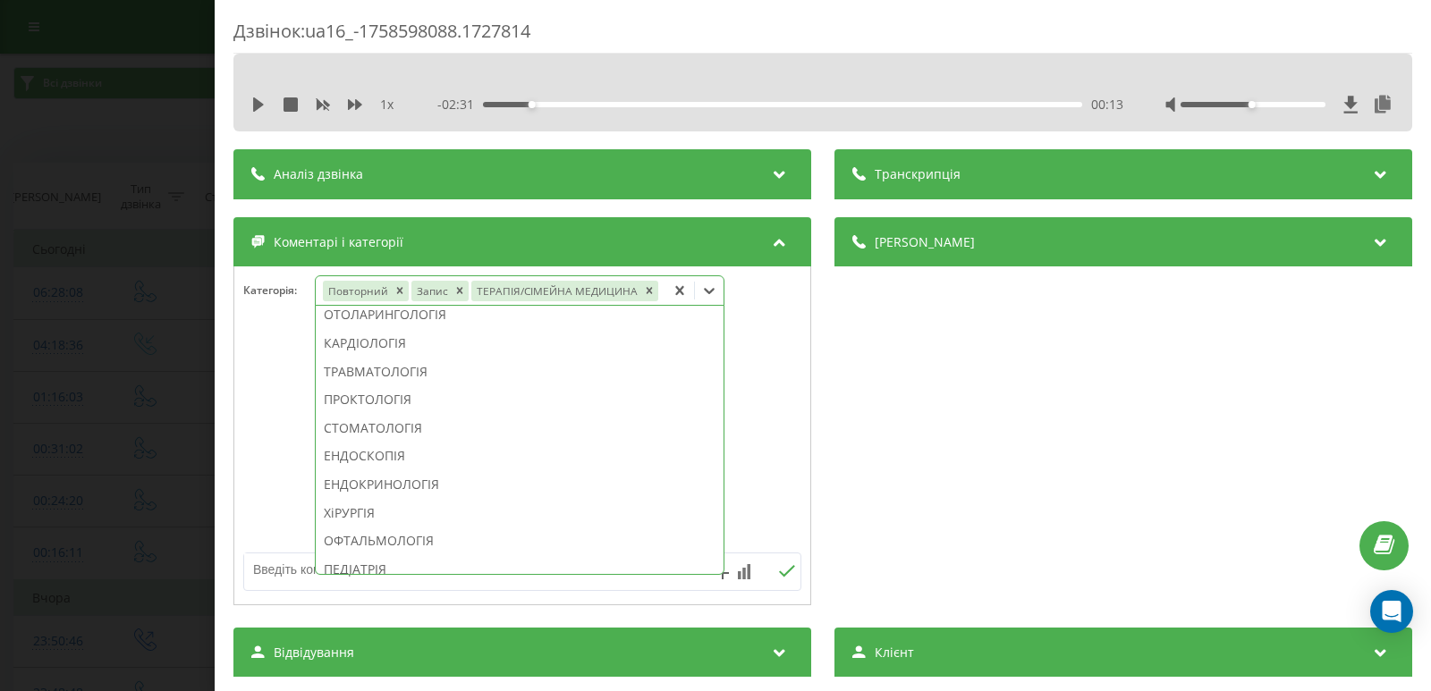
click at [93, 318] on div "Дзвінок : ua16_-1758598088.1727814 1 x - 02:31 00:13 00:13 Транскрипція Для AI-…" at bounding box center [715, 345] width 1431 height 691
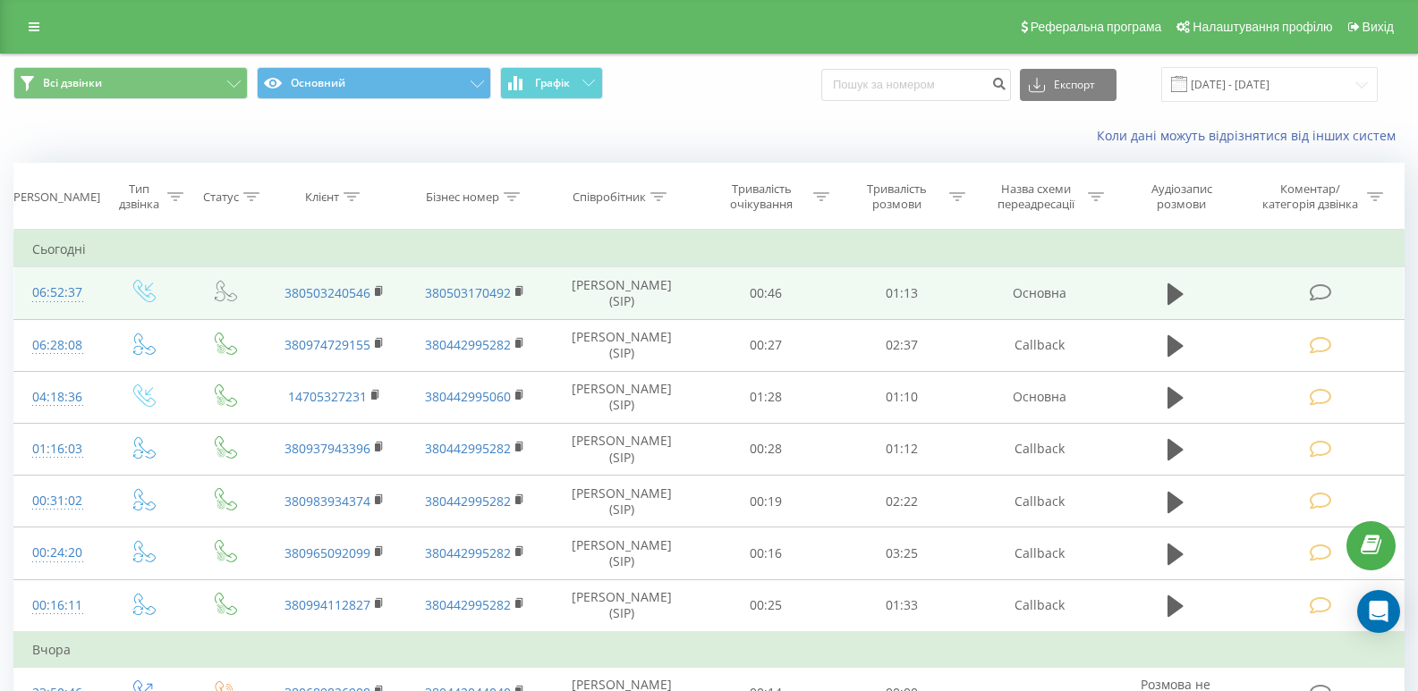
click at [1320, 288] on icon at bounding box center [1320, 293] width 22 height 19
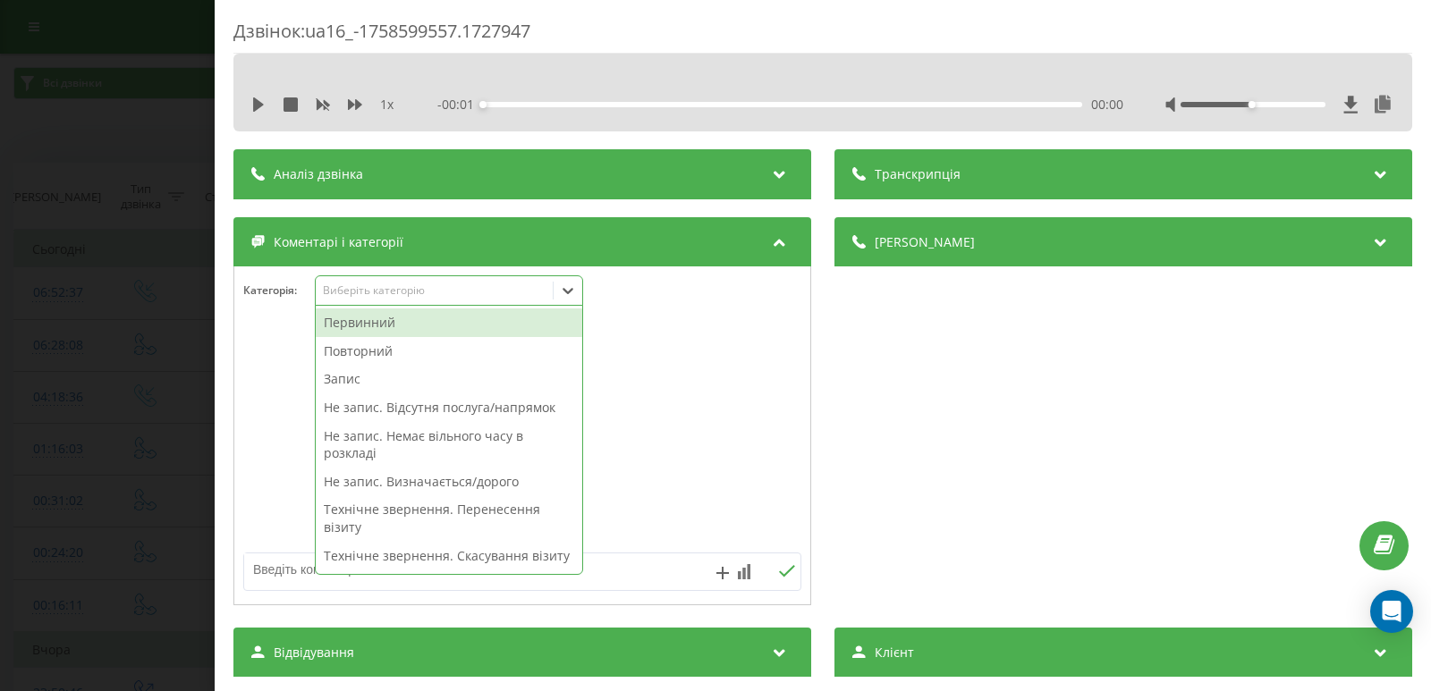
click at [573, 284] on icon at bounding box center [568, 291] width 18 height 18
click at [443, 347] on div "Повторний" at bounding box center [449, 351] width 267 height 29
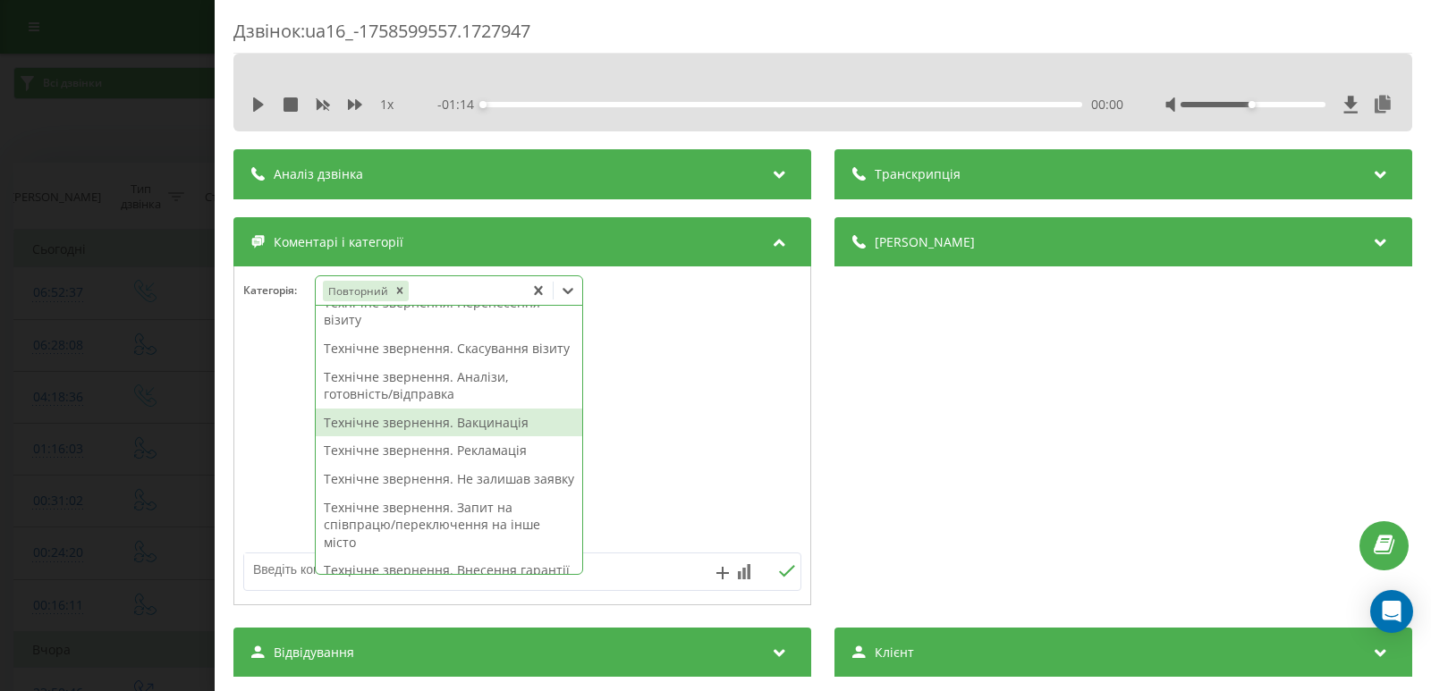
scroll to position [89, 0]
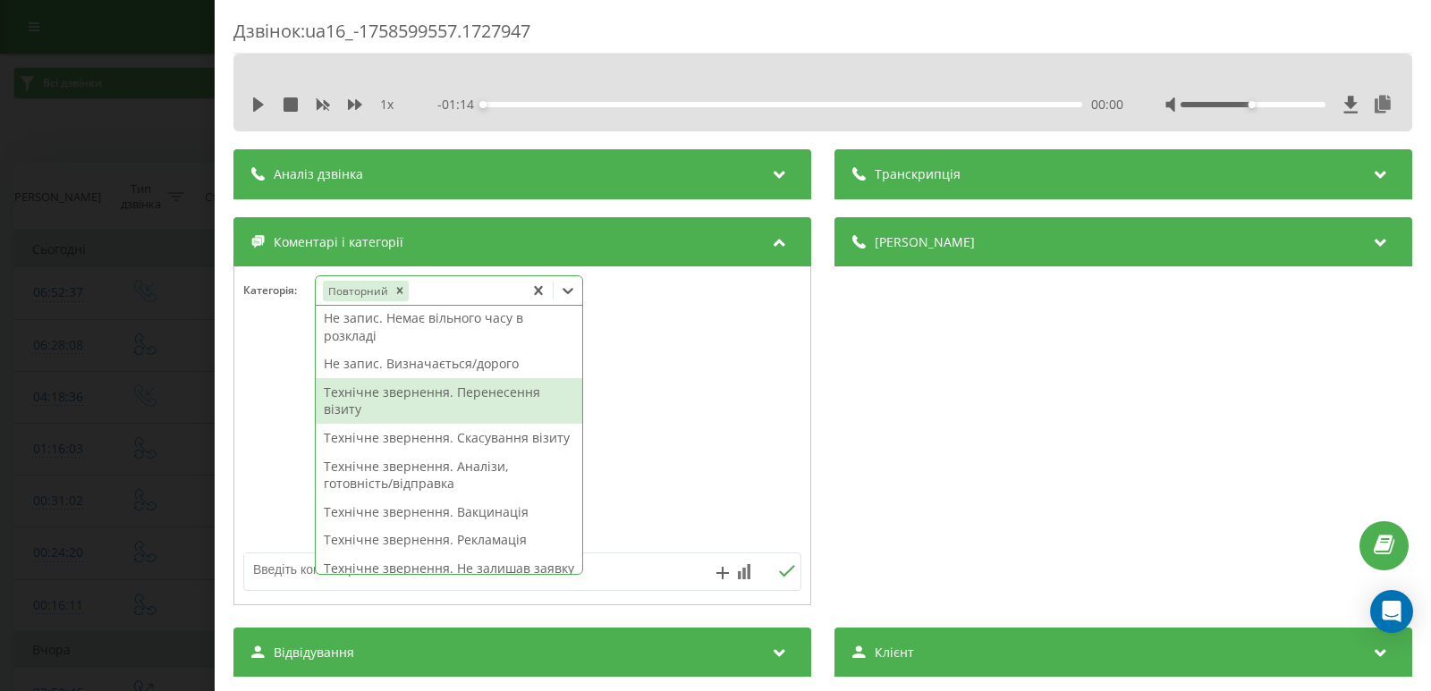
click at [468, 412] on div "Технічне звернення. Перенесення візиту" at bounding box center [449, 401] width 267 height 46
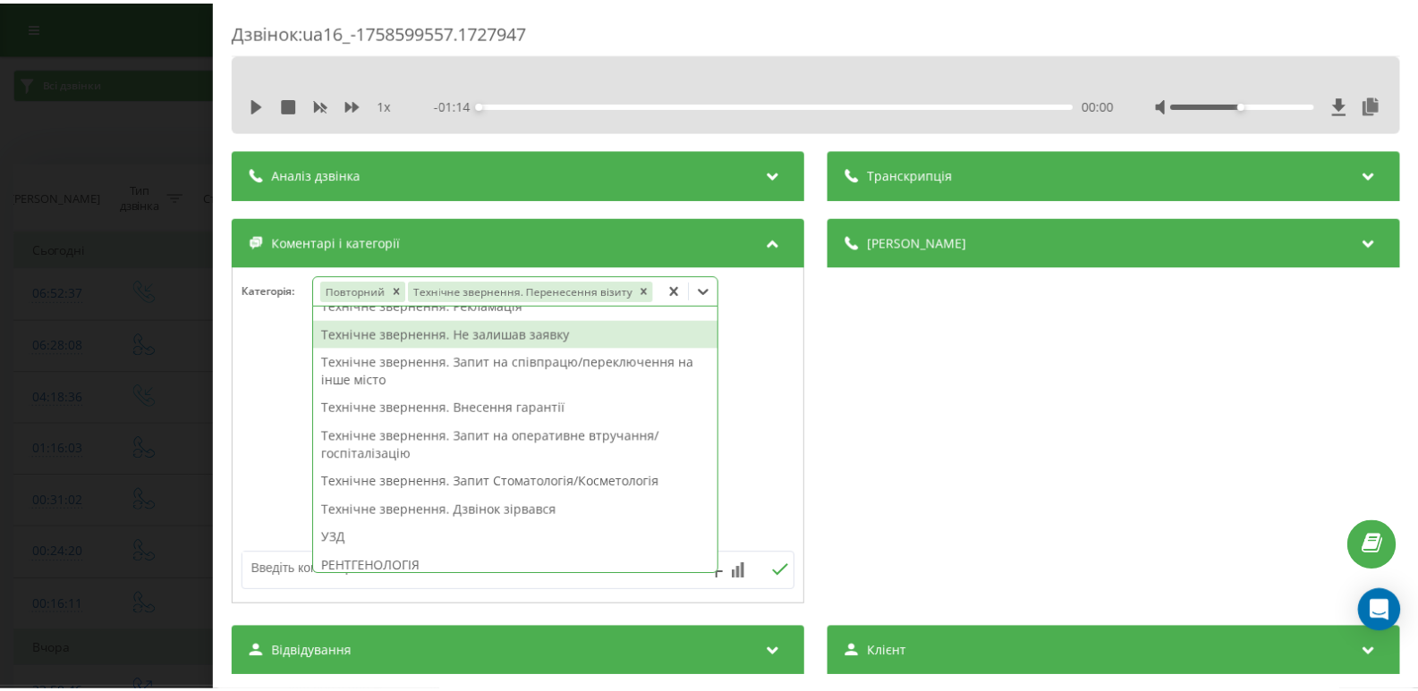
scroll to position [268, 0]
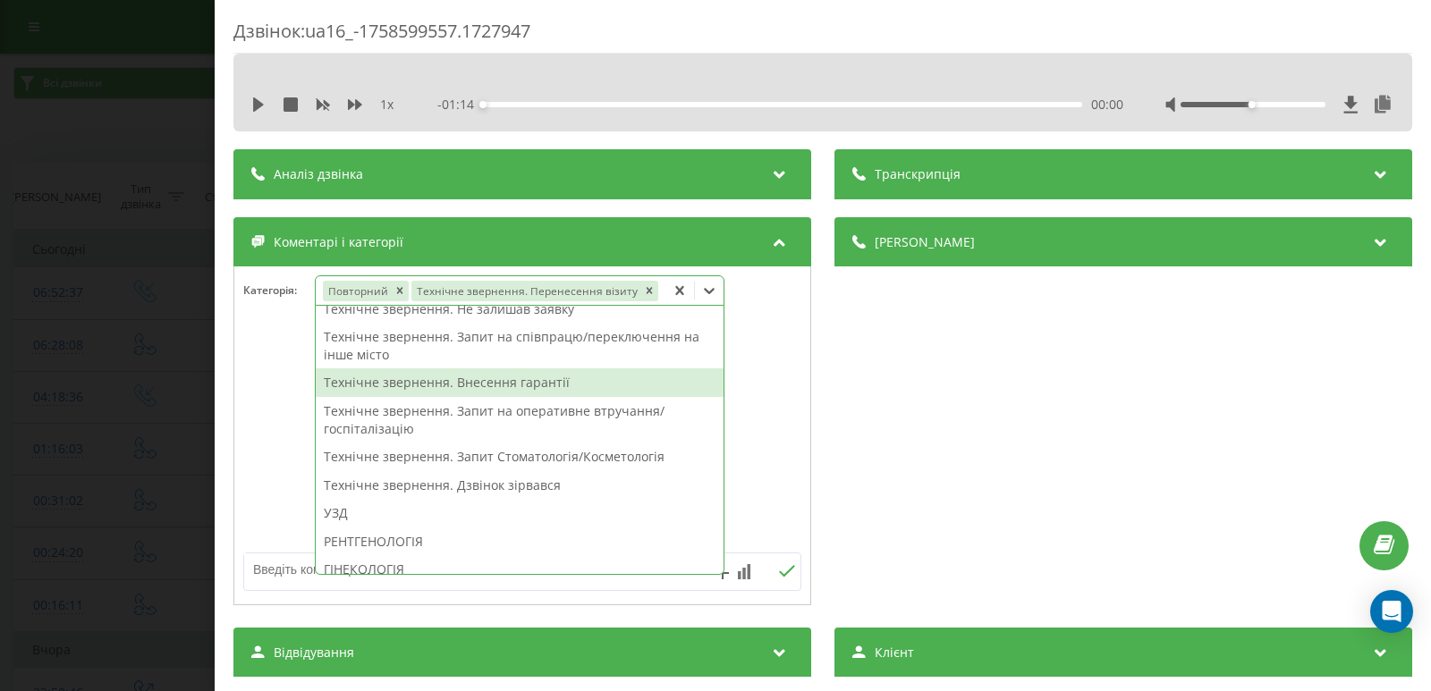
click at [129, 304] on div "Дзвінок : ua16_-1758599557.1727947 1 x - 01:14 00:00 00:00 Транскрипція Для AI-…" at bounding box center [715, 345] width 1431 height 691
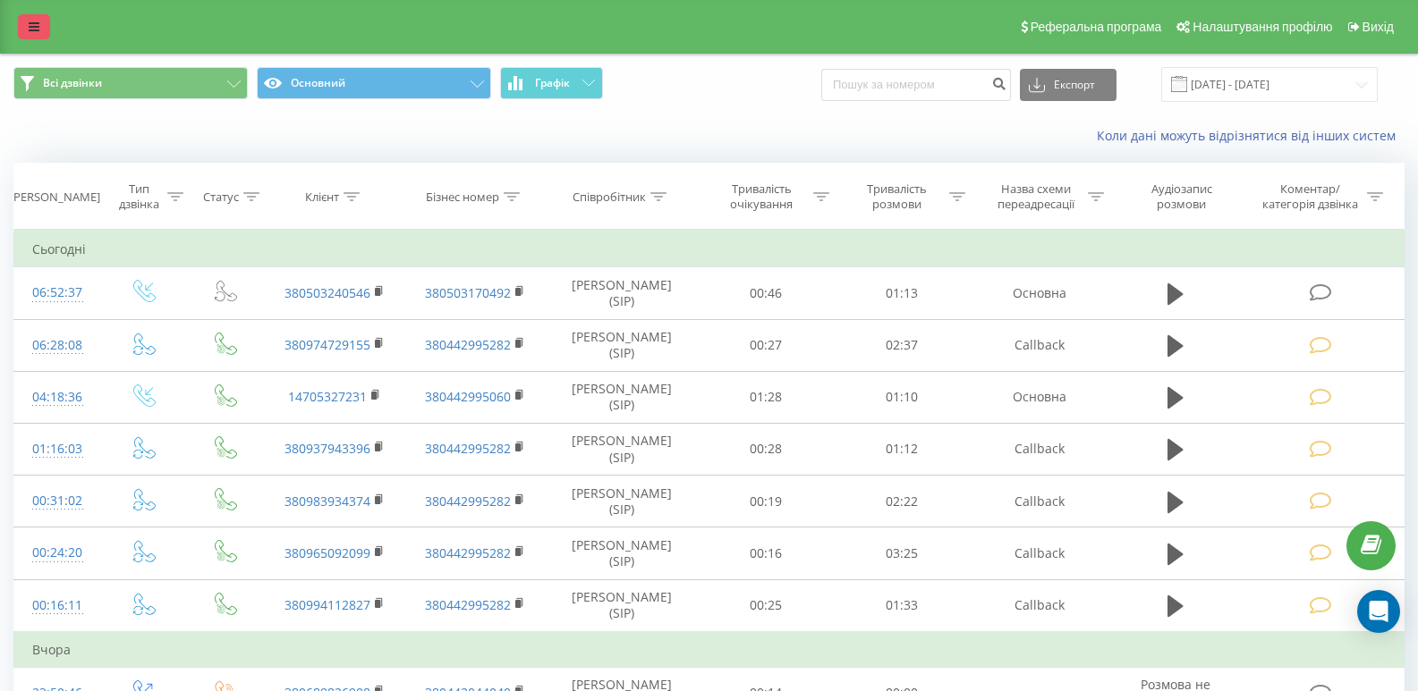
click at [36, 20] on link at bounding box center [34, 26] width 32 height 25
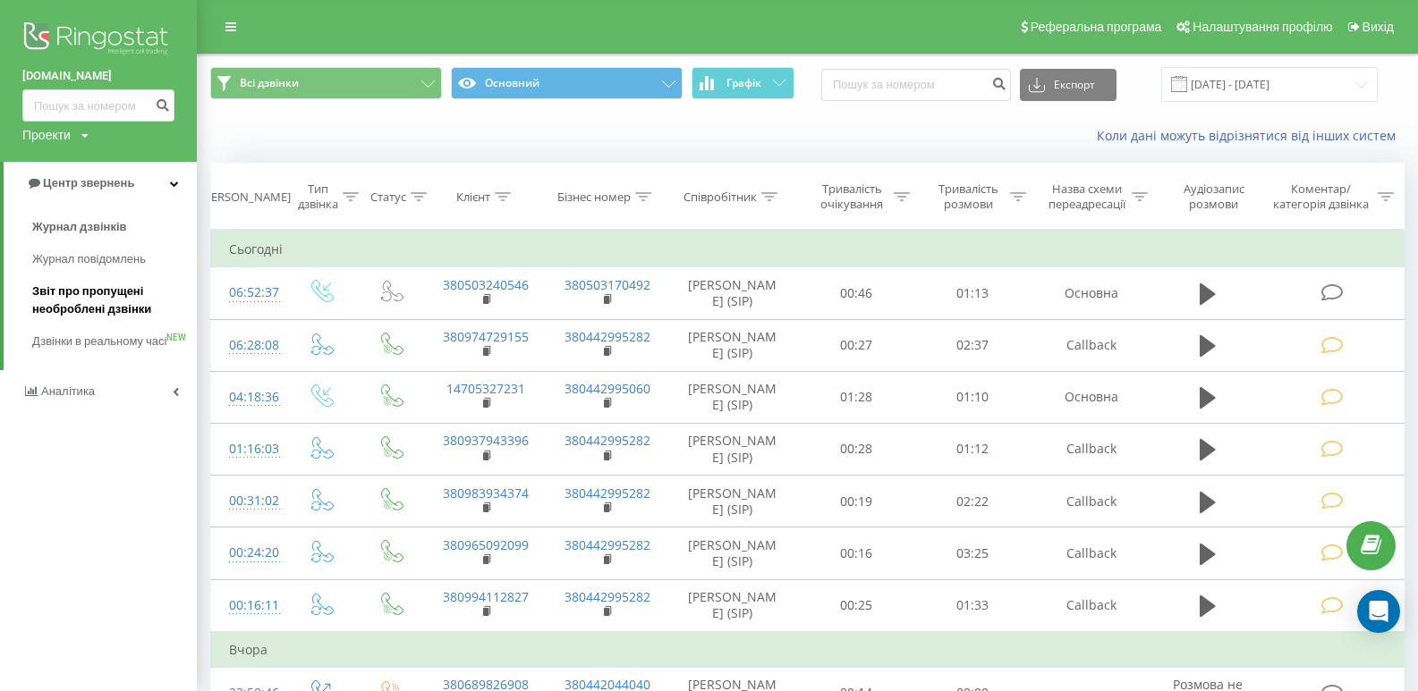
click at [82, 303] on span "Звіт про пропущені необроблені дзвінки" at bounding box center [110, 301] width 156 height 36
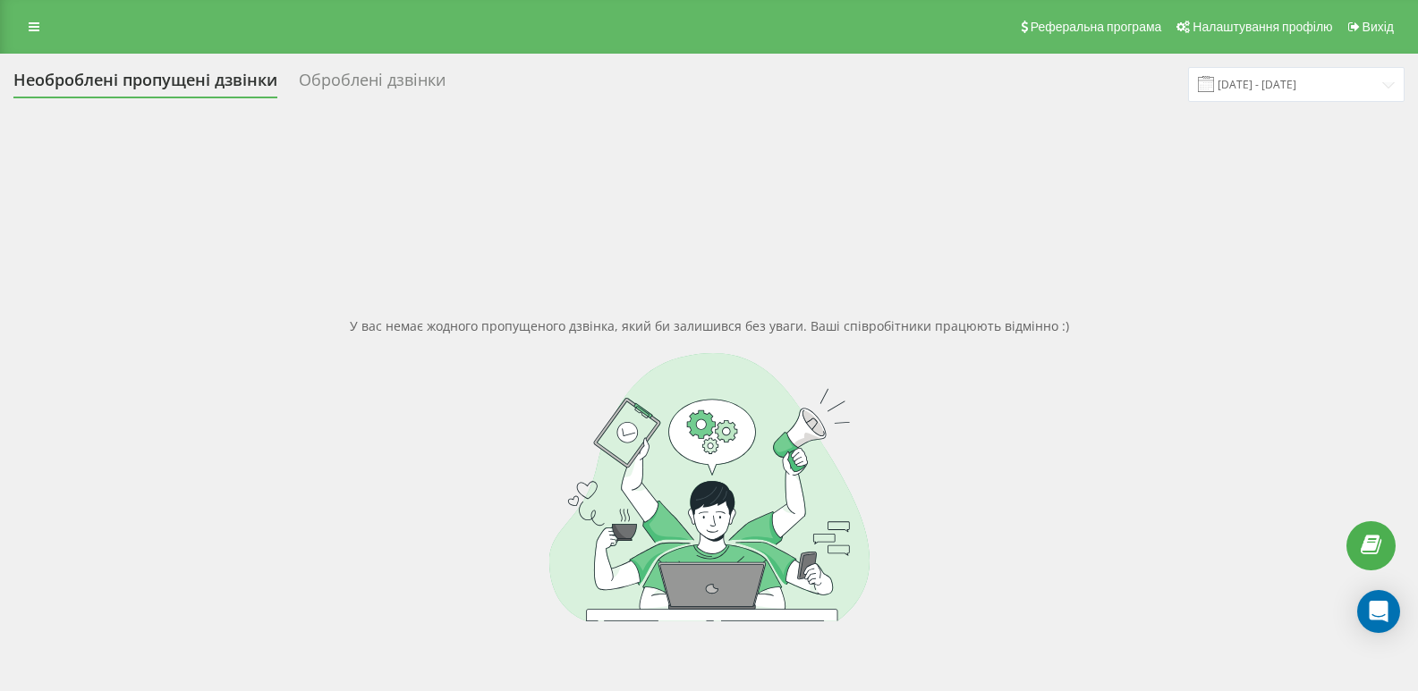
click at [78, 244] on div "У вас немає жодного пропущеного дзвінка, який би залишився без уваги. Ваші спів…" at bounding box center [708, 468] width 1391 height 691
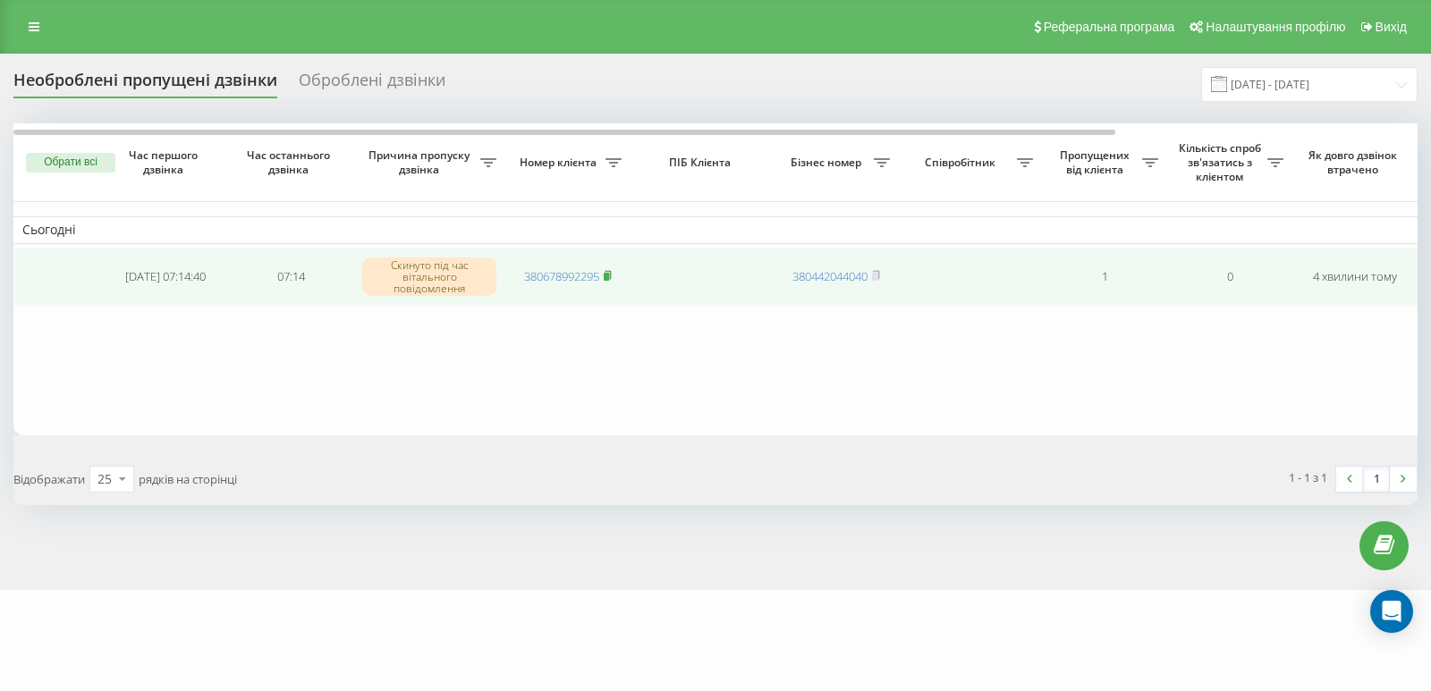
click at [609, 277] on rect at bounding box center [606, 277] width 5 height 8
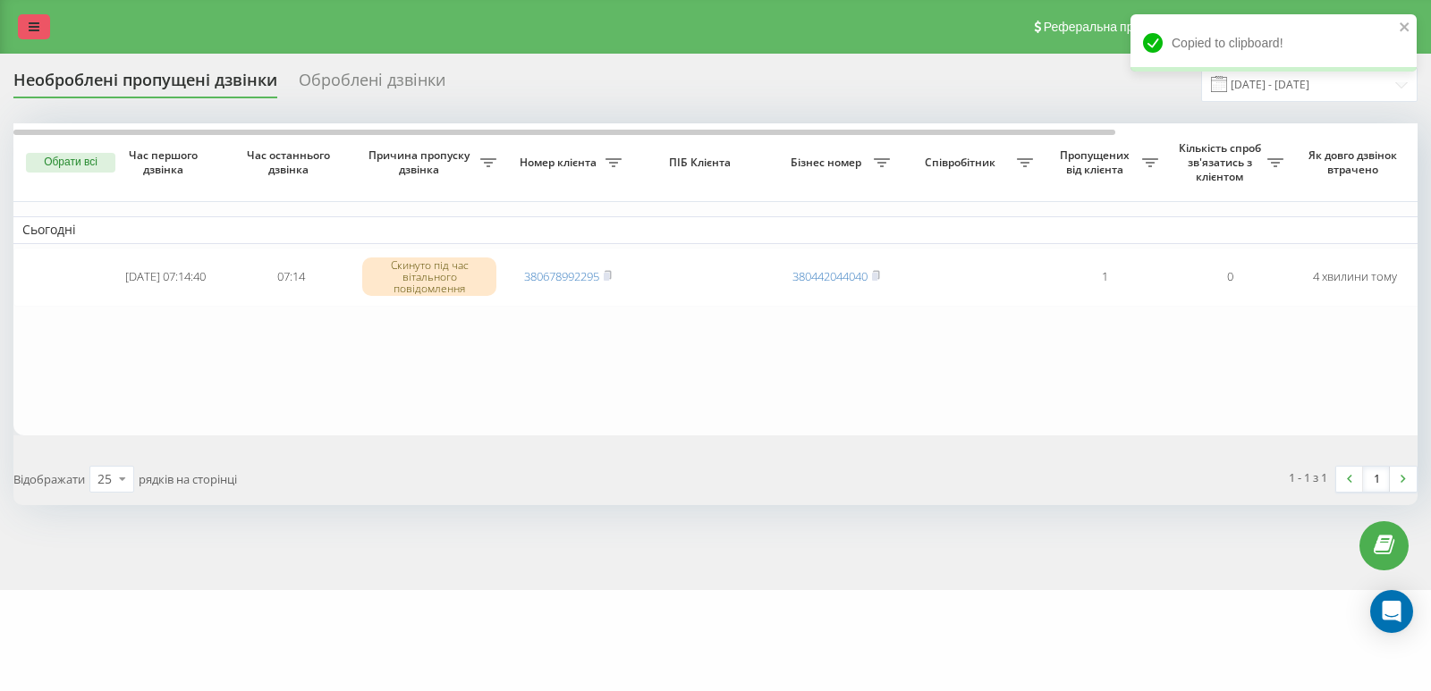
click at [39, 24] on link at bounding box center [34, 26] width 32 height 25
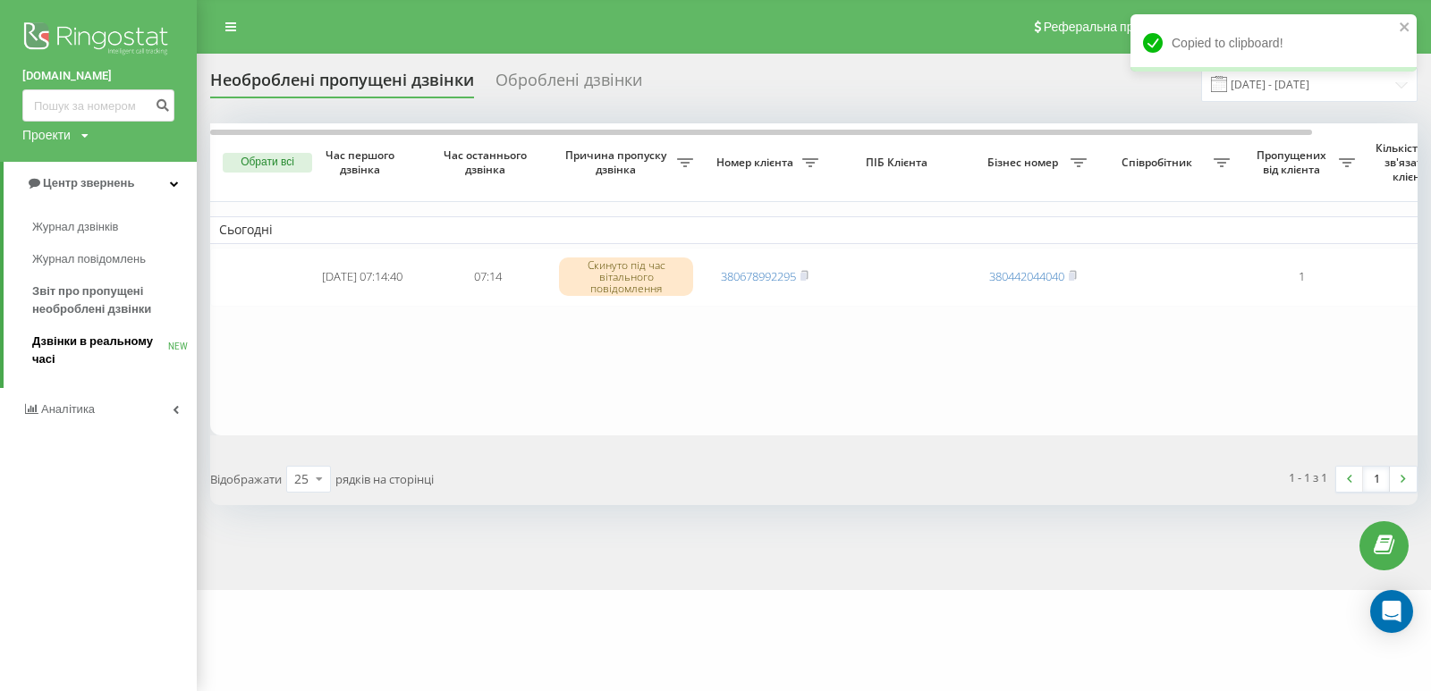
click at [134, 344] on span "Дзвінки в реальному часі" at bounding box center [100, 351] width 136 height 36
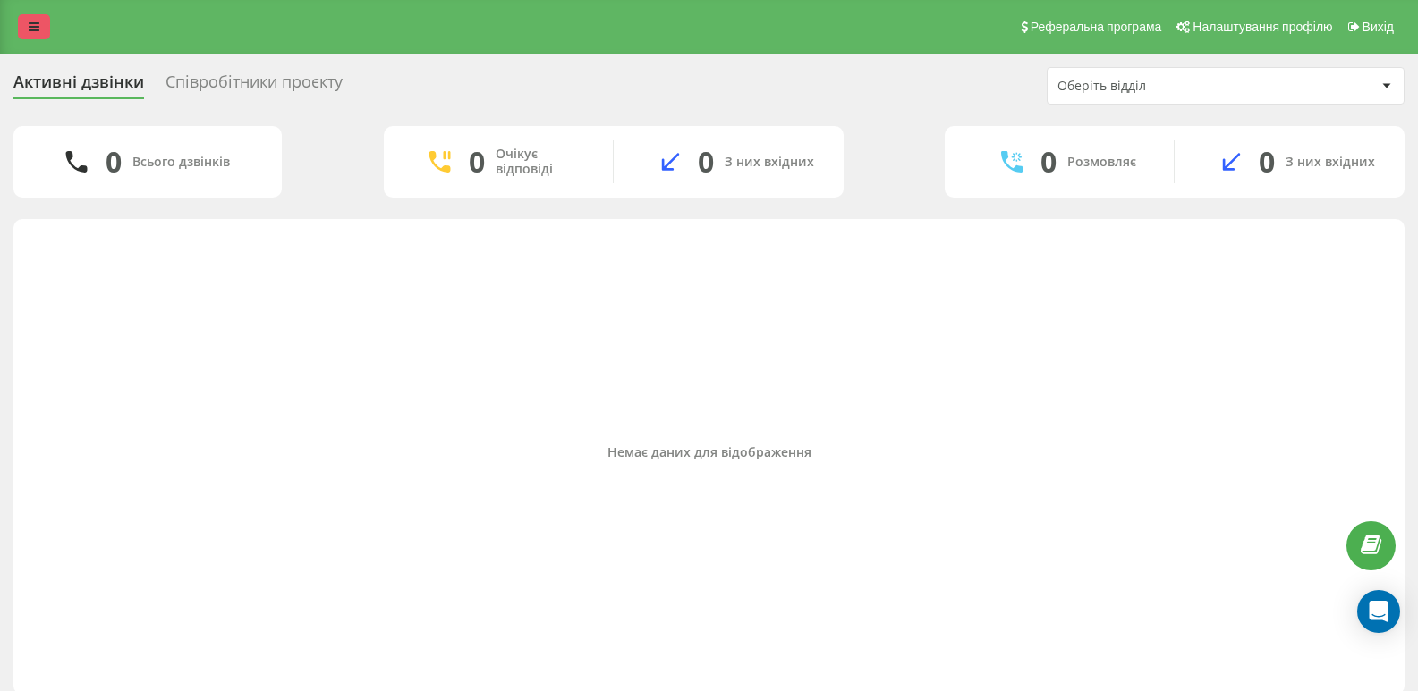
click at [37, 30] on icon at bounding box center [34, 27] width 11 height 13
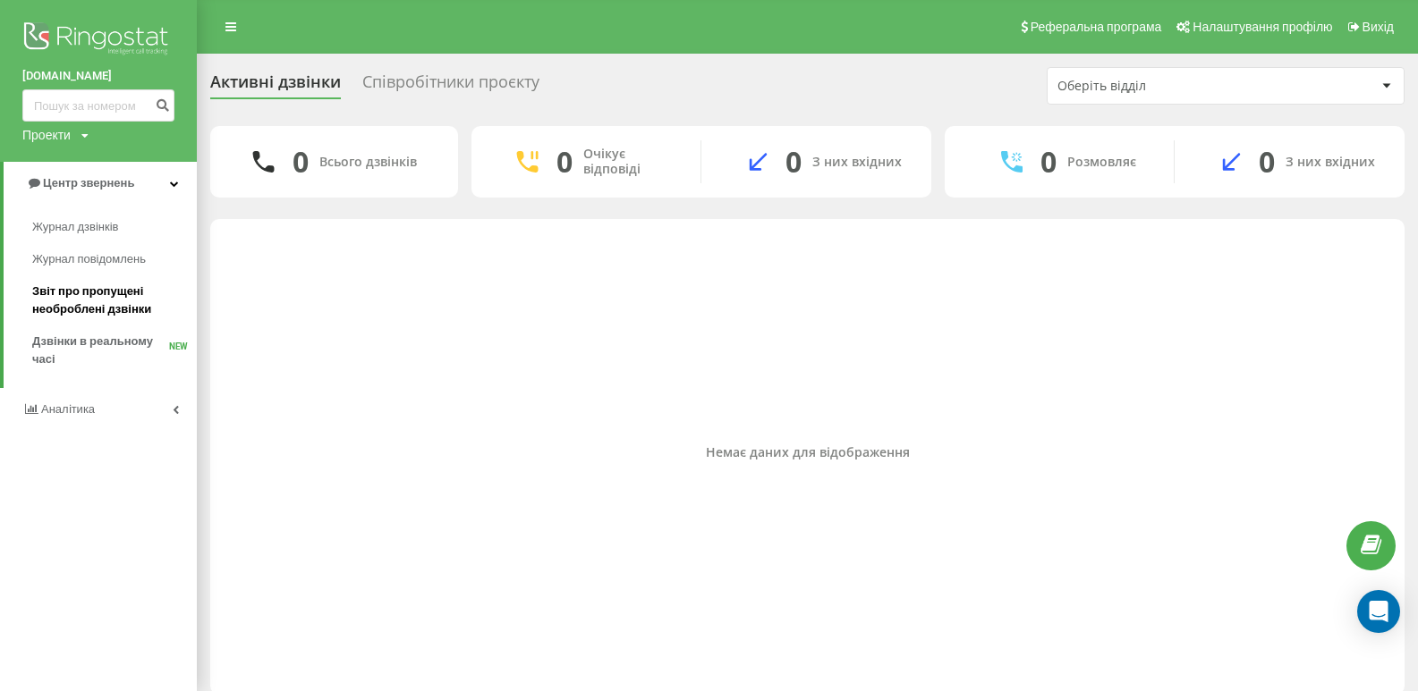
click at [114, 302] on span "Звіт про пропущені необроблені дзвінки" at bounding box center [110, 301] width 156 height 36
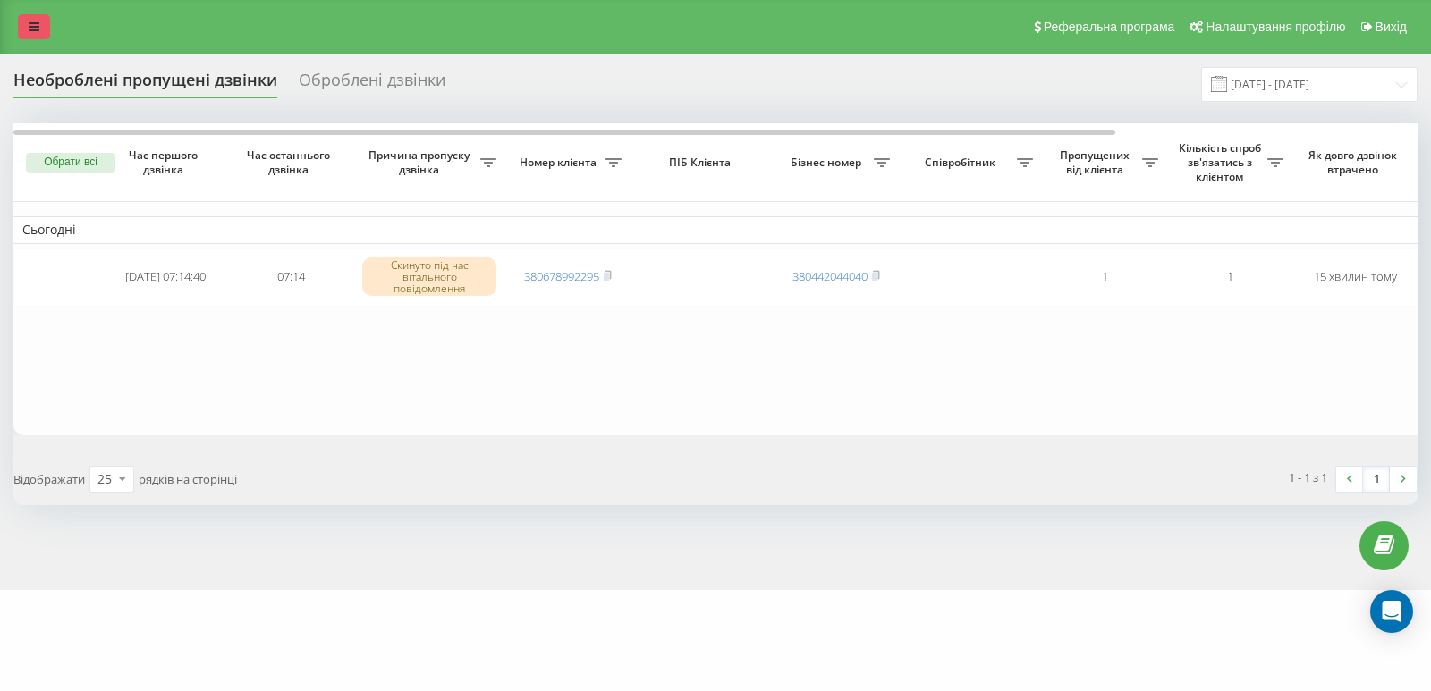
click at [30, 28] on icon at bounding box center [34, 27] width 11 height 13
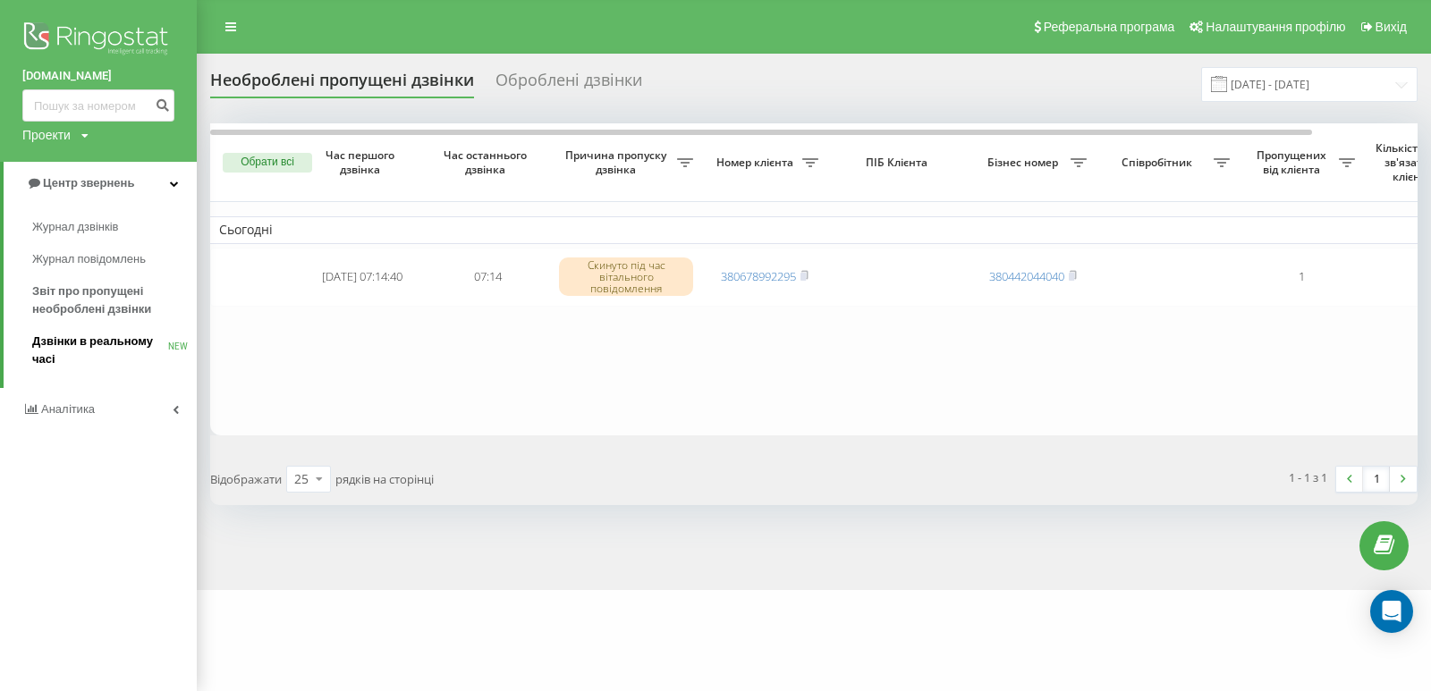
click at [85, 341] on span "Дзвінки в реальному часі" at bounding box center [100, 351] width 136 height 36
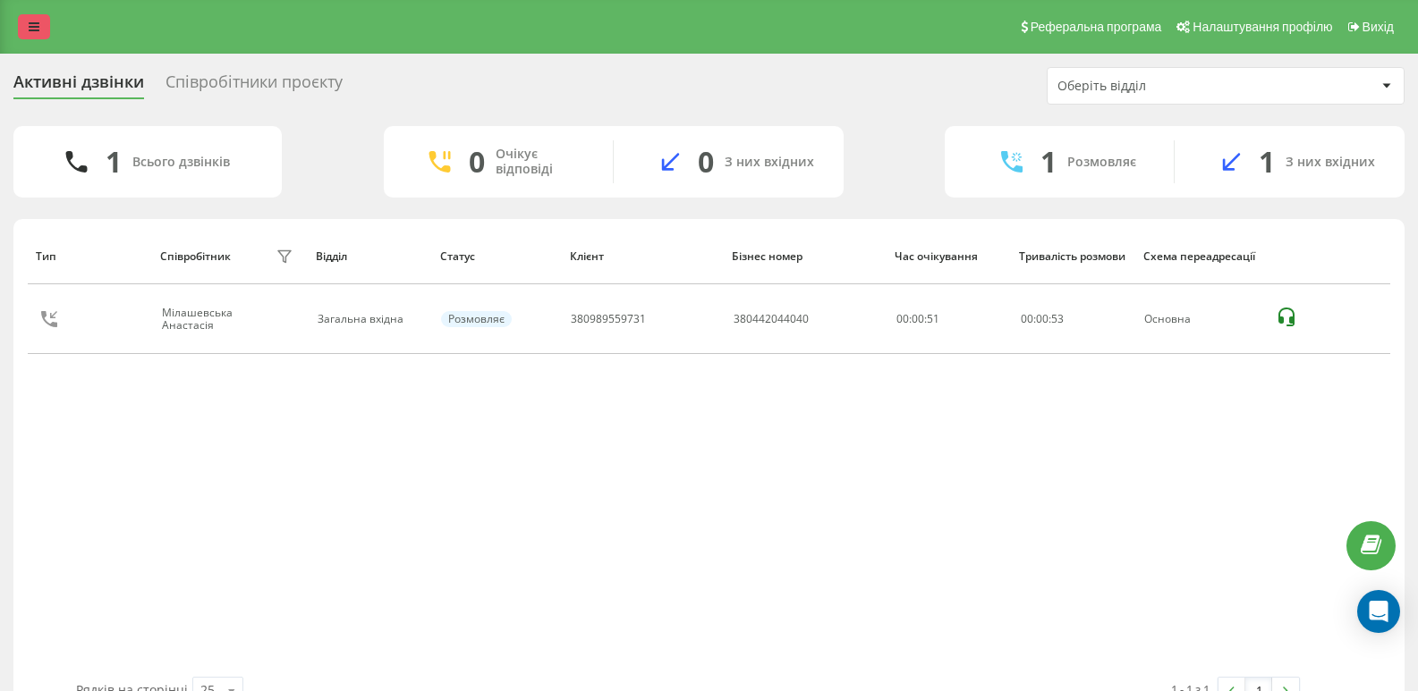
click at [32, 29] on icon at bounding box center [34, 27] width 11 height 13
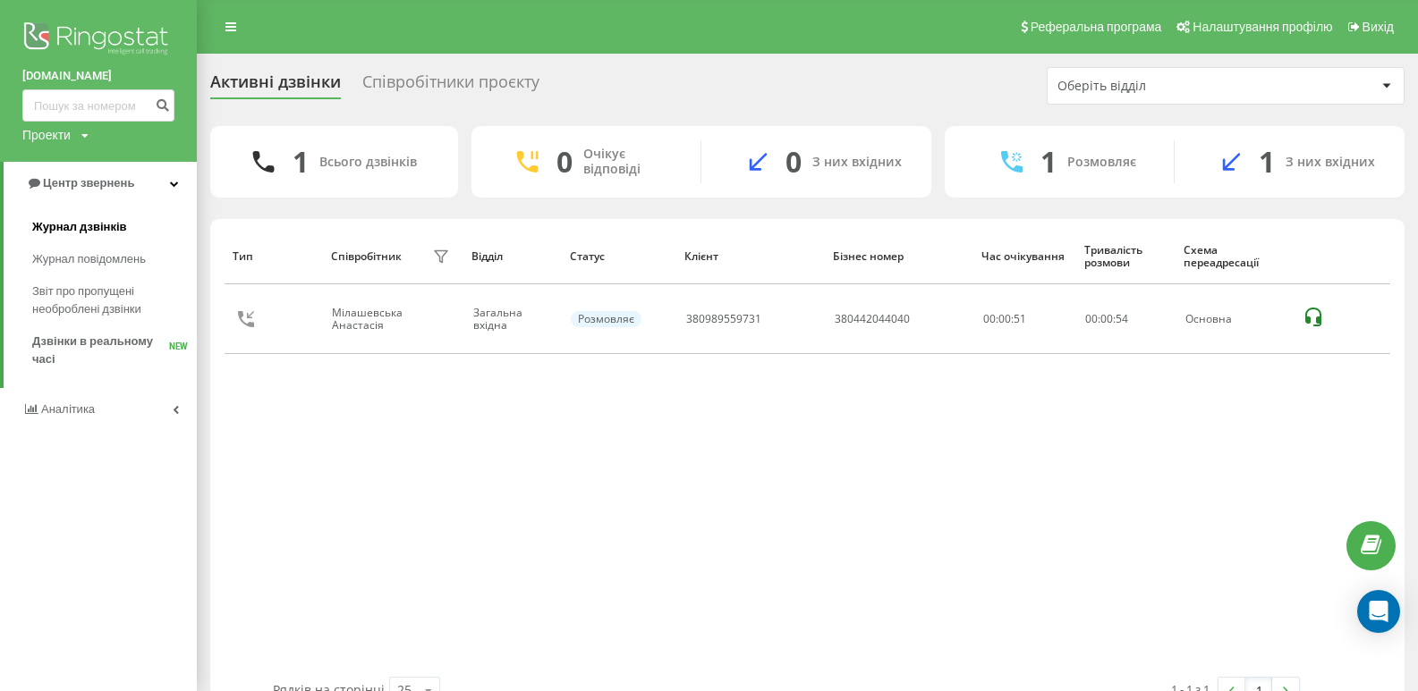
click at [96, 221] on span "Журнал дзвінків" at bounding box center [79, 227] width 95 height 18
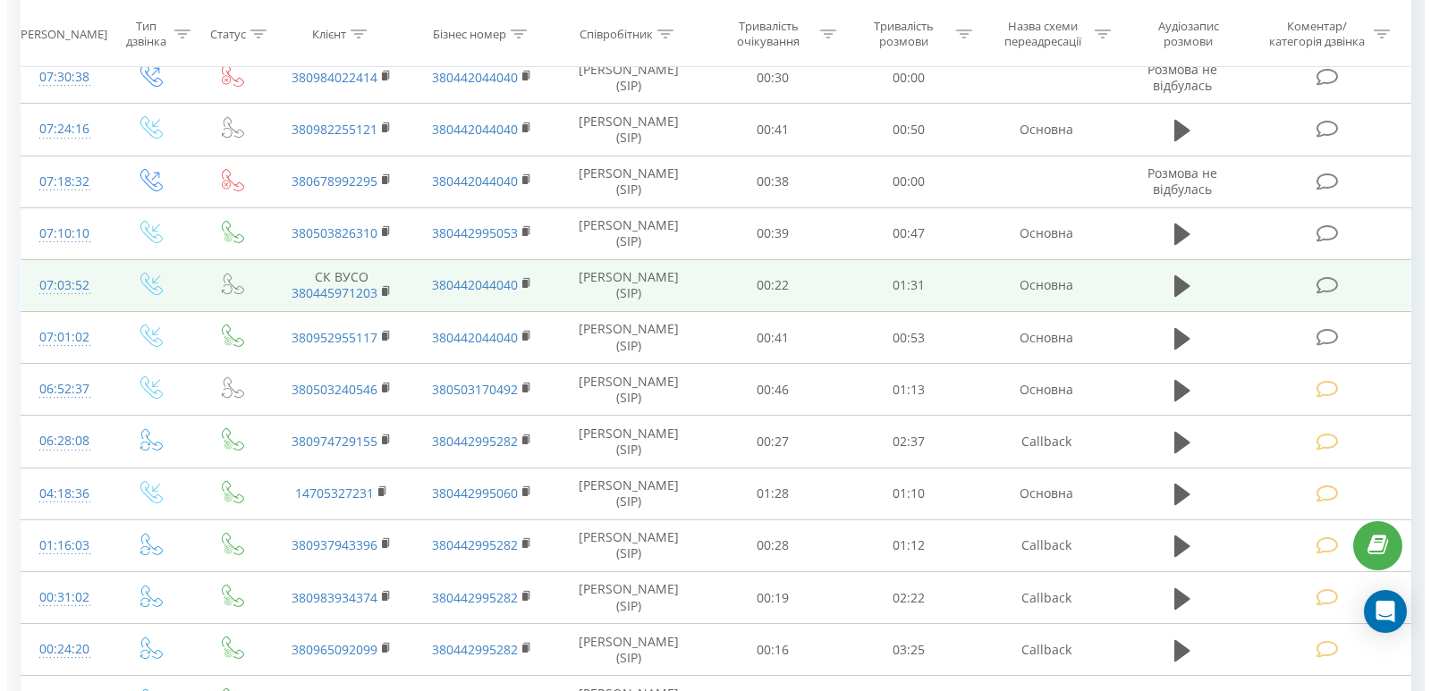
scroll to position [447, 0]
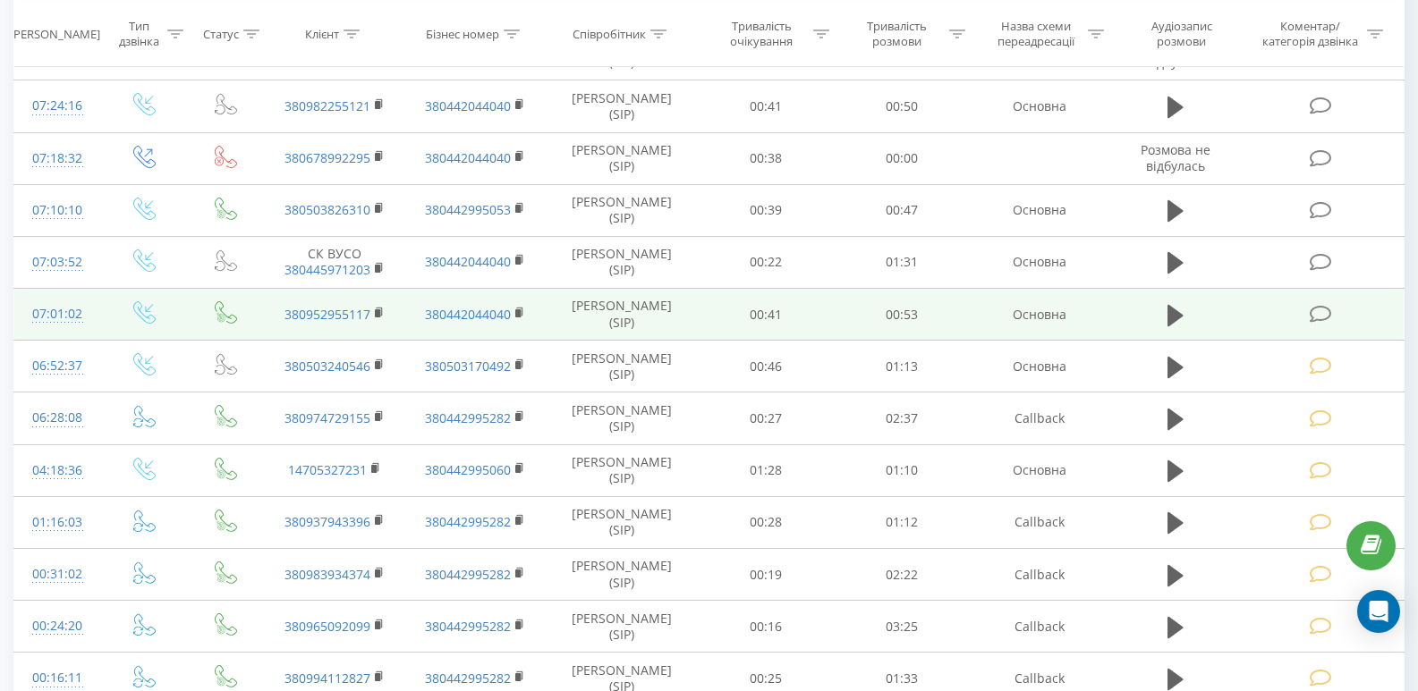
click at [1317, 319] on icon at bounding box center [1320, 314] width 22 height 19
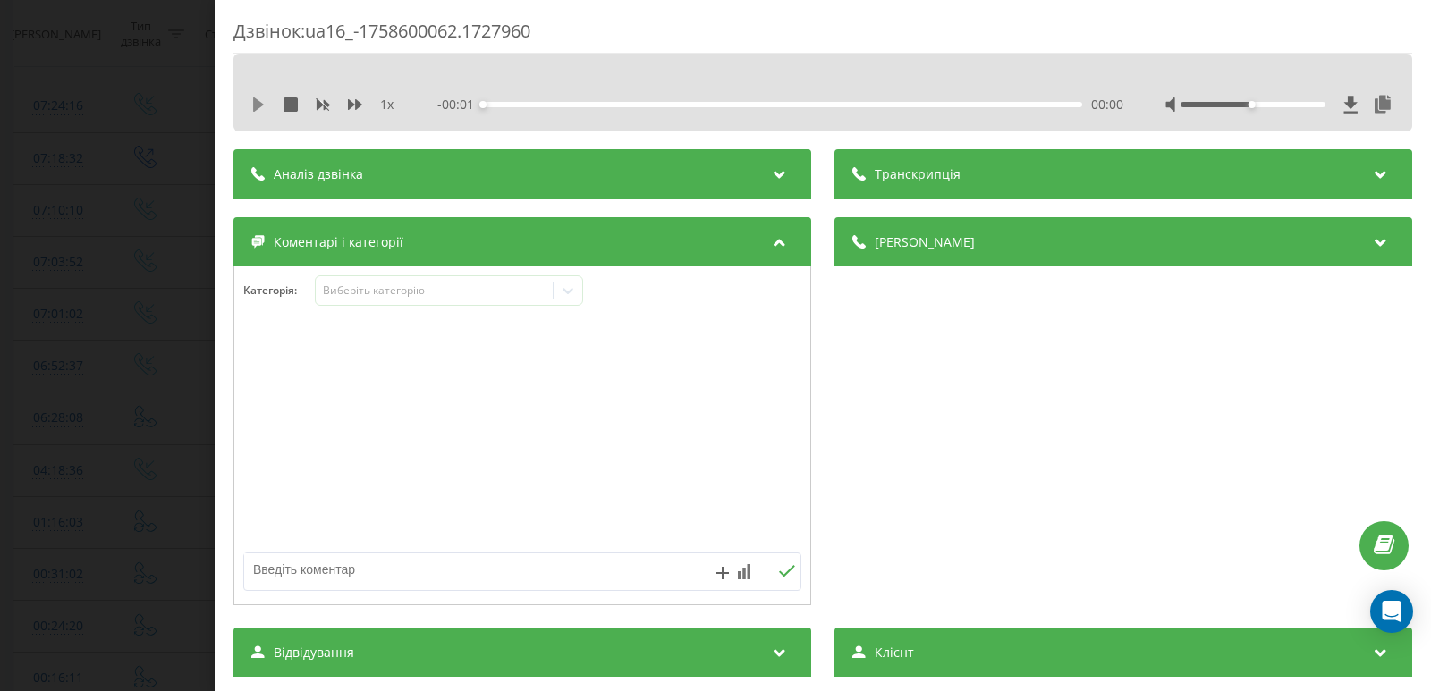
click at [261, 111] on icon at bounding box center [258, 104] width 14 height 14
click at [534, 105] on div "00:00" at bounding box center [782, 104] width 599 height 5
click at [267, 109] on div "1 x" at bounding box center [331, 105] width 161 height 18
click at [258, 104] on icon at bounding box center [258, 104] width 14 height 14
click at [585, 293] on div "Категорія : Виберіть категорію" at bounding box center [522, 302] width 576 height 54
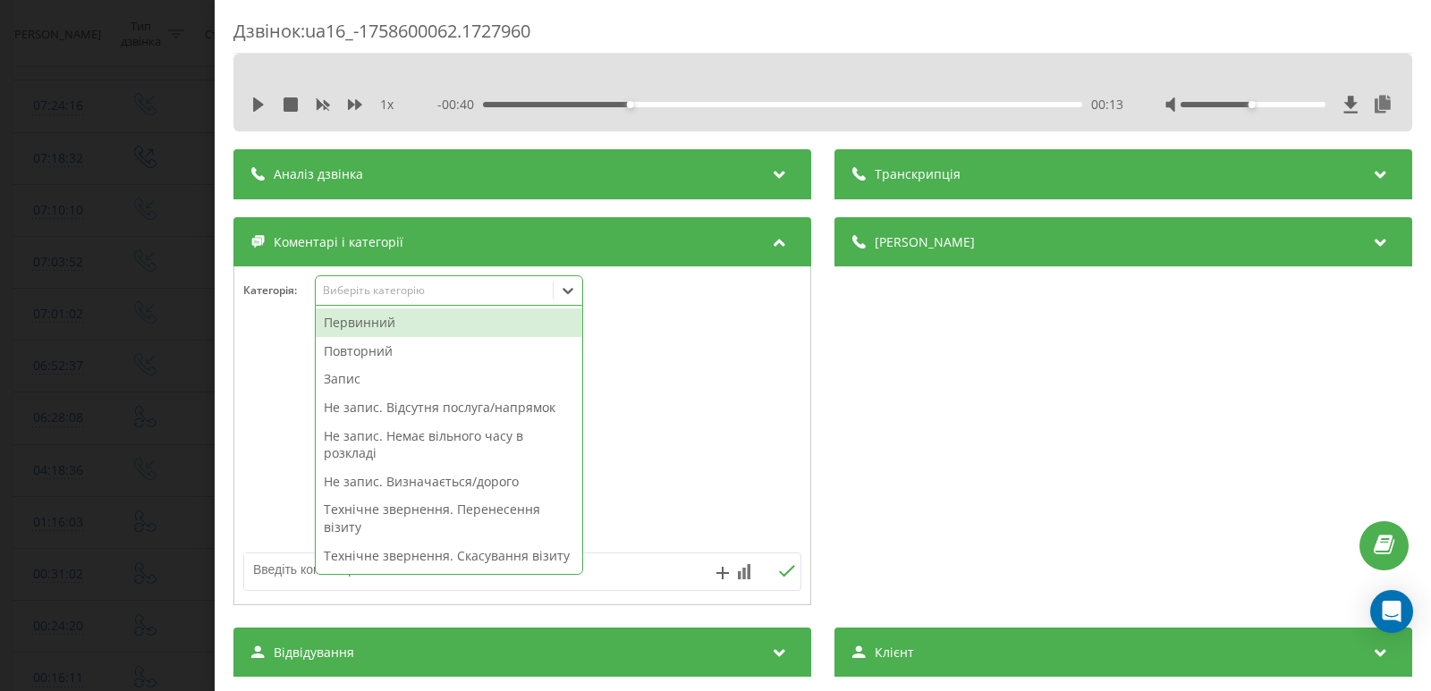
click at [569, 300] on icon at bounding box center [568, 291] width 18 height 18
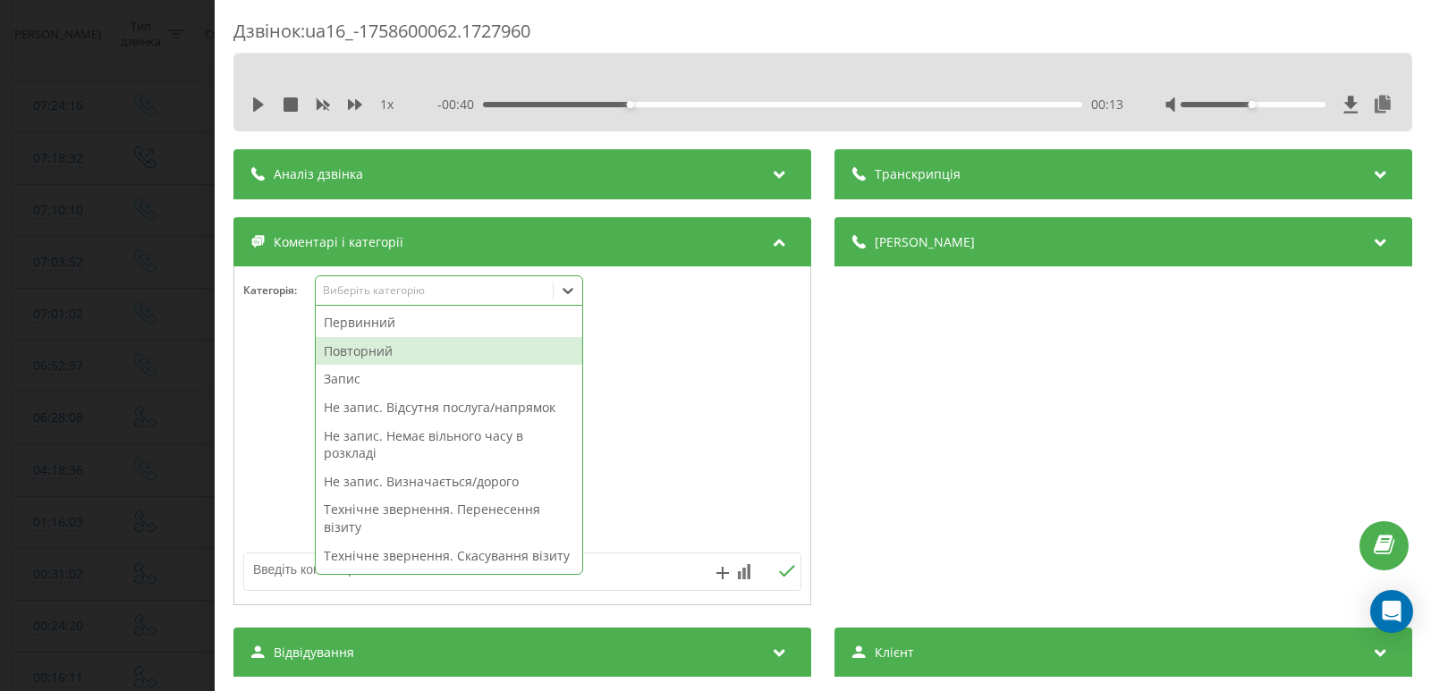
click at [360, 343] on div "Повторний" at bounding box center [449, 351] width 267 height 29
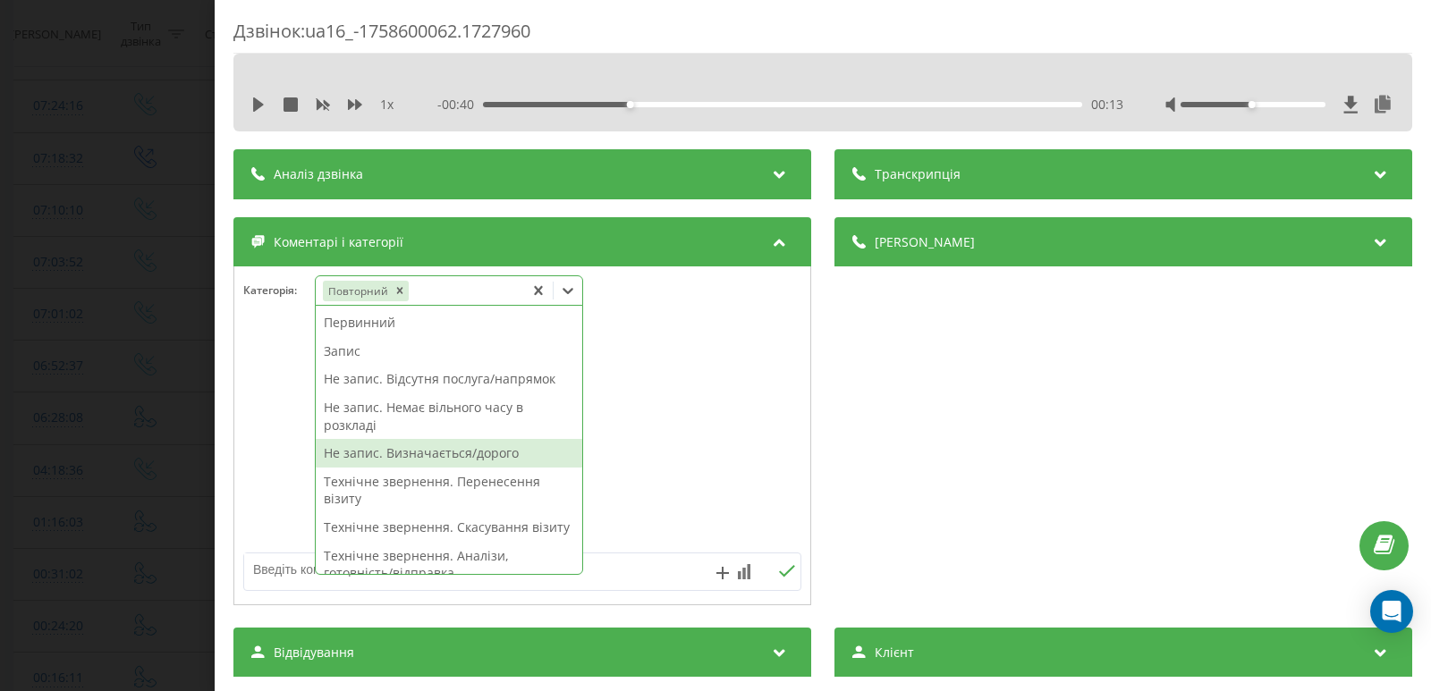
click at [392, 452] on div "Не запис. Визначається/дорого" at bounding box center [449, 453] width 267 height 29
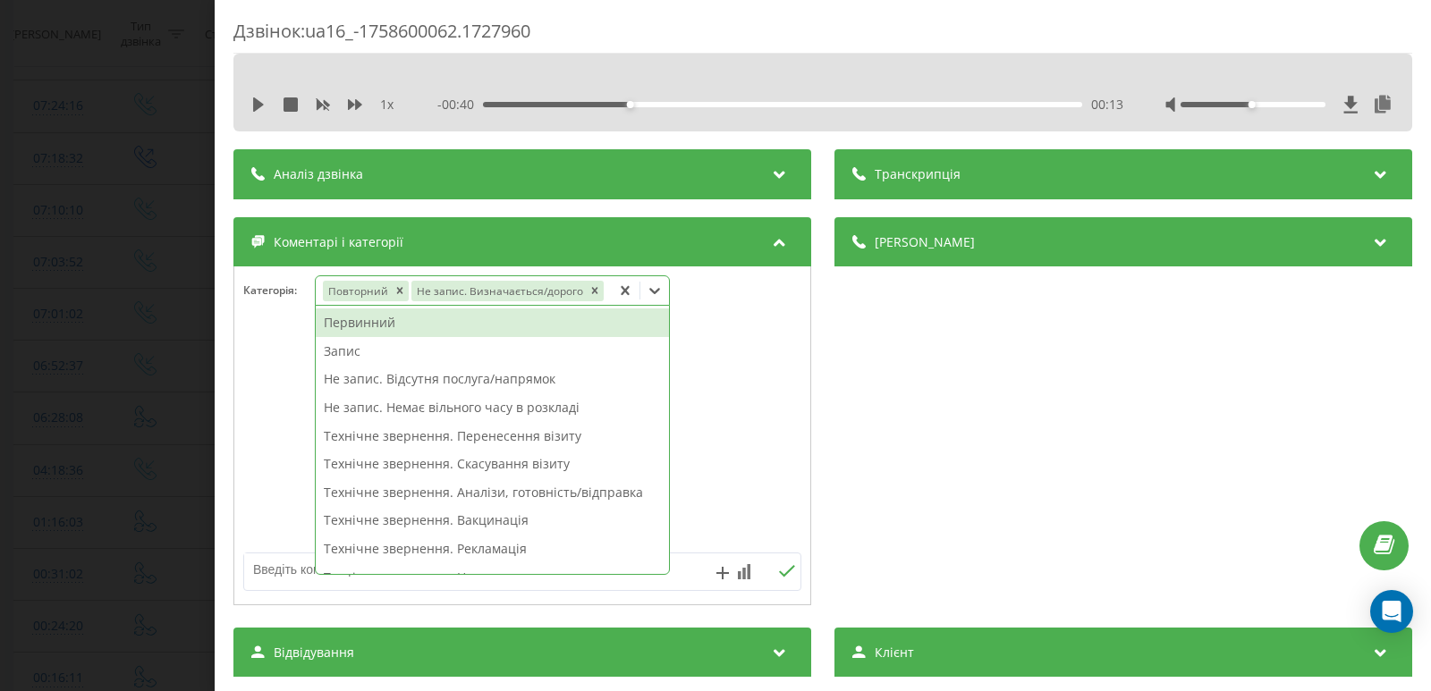
click at [118, 250] on div "Дзвінок : ua16_-1758600062.1727960 1 x - 00:40 00:13 00:13 Транскрипція Для AI-…" at bounding box center [715, 345] width 1431 height 691
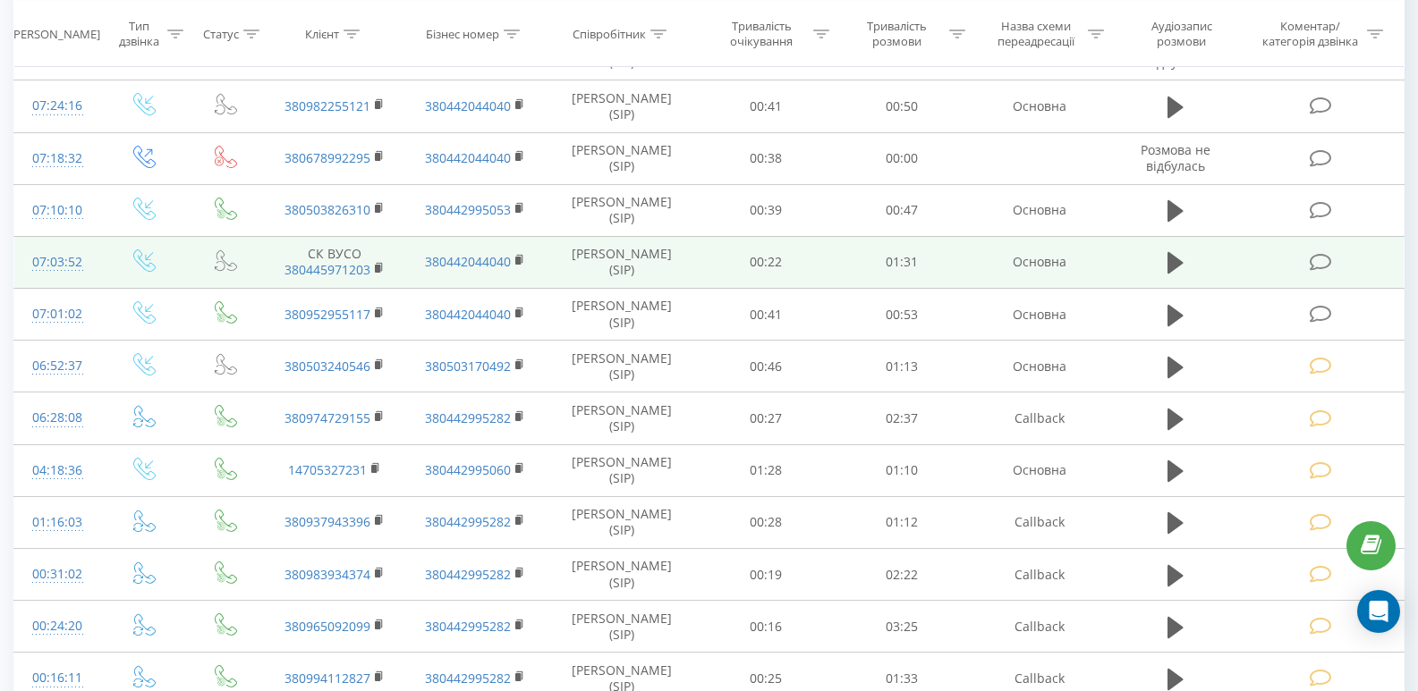
click at [1321, 258] on icon at bounding box center [1320, 262] width 22 height 19
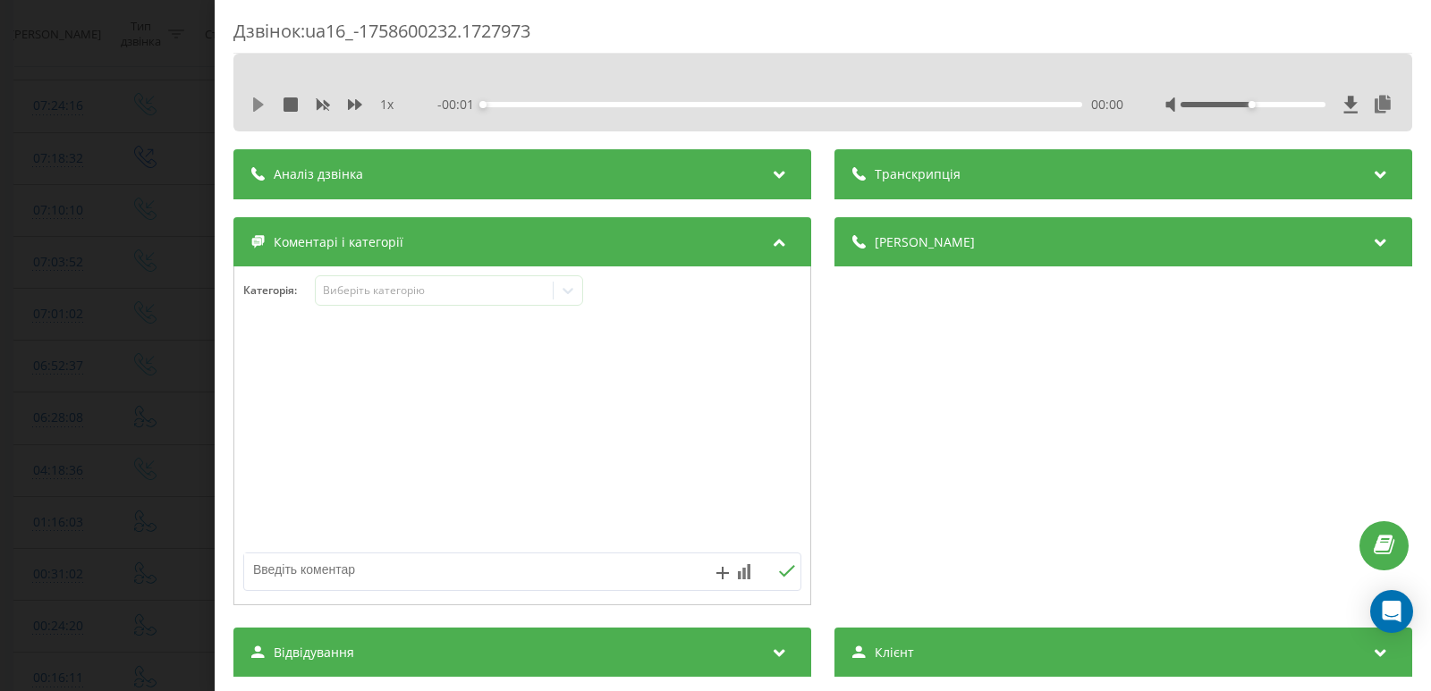
click at [260, 106] on icon at bounding box center [258, 104] width 11 height 14
click at [538, 103] on div "00:00" at bounding box center [782, 104] width 599 height 5
click at [253, 106] on icon at bounding box center [255, 104] width 4 height 14
click at [563, 289] on icon at bounding box center [568, 291] width 18 height 18
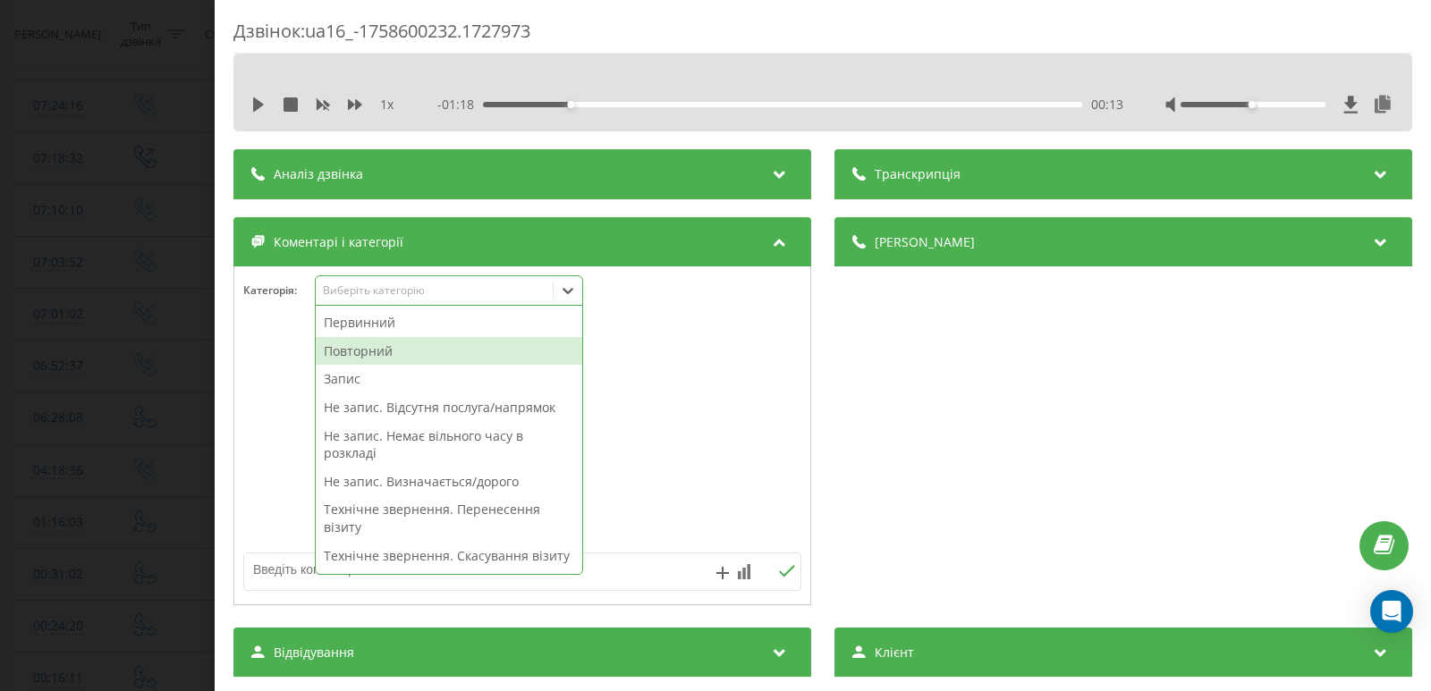
click at [368, 355] on div "Повторний" at bounding box center [449, 351] width 267 height 29
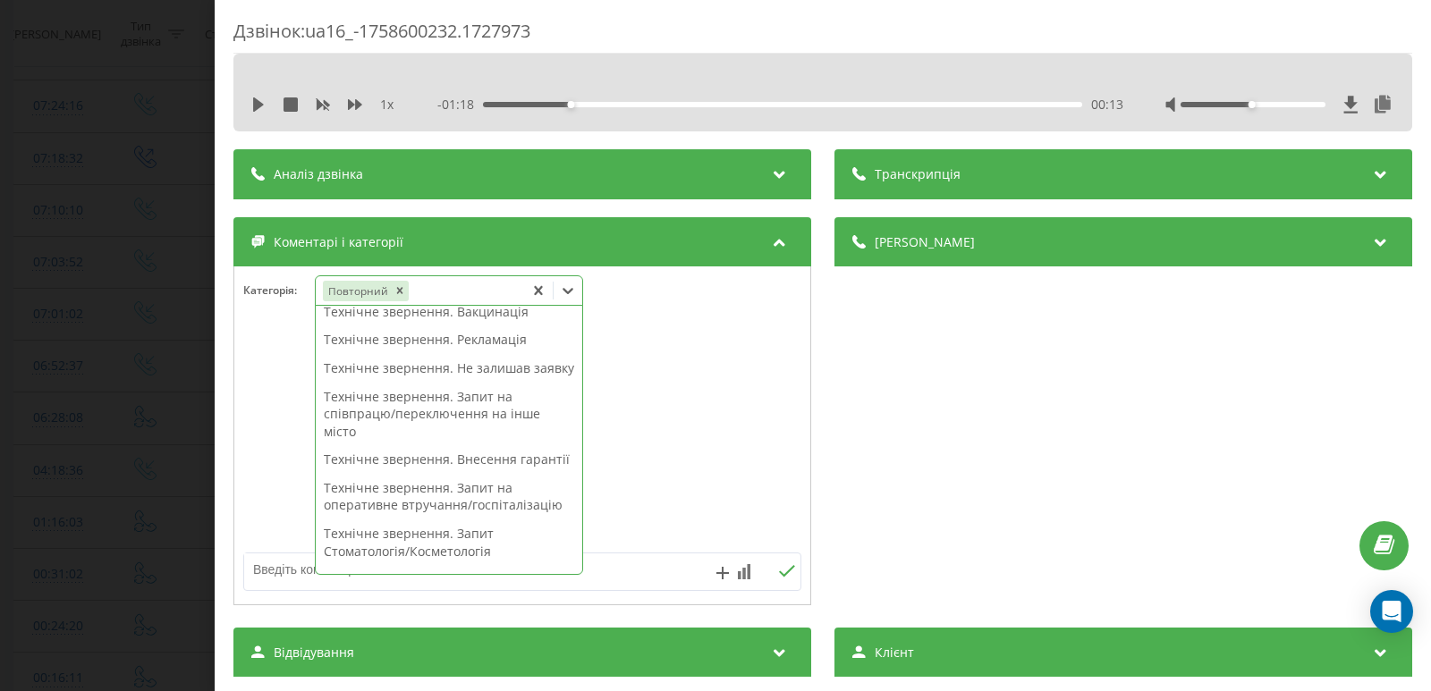
scroll to position [329, 0]
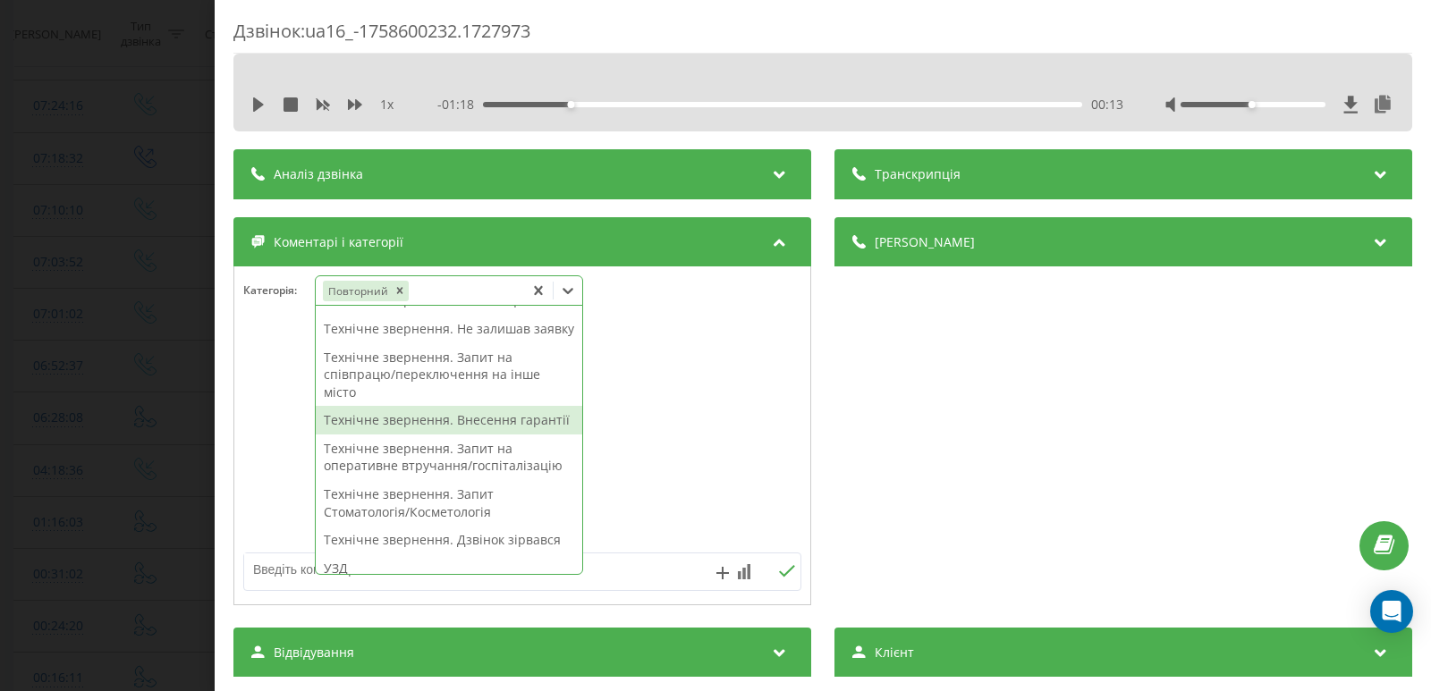
click at [443, 435] on div "Технічне звернення. Внесення гарантії" at bounding box center [449, 420] width 267 height 29
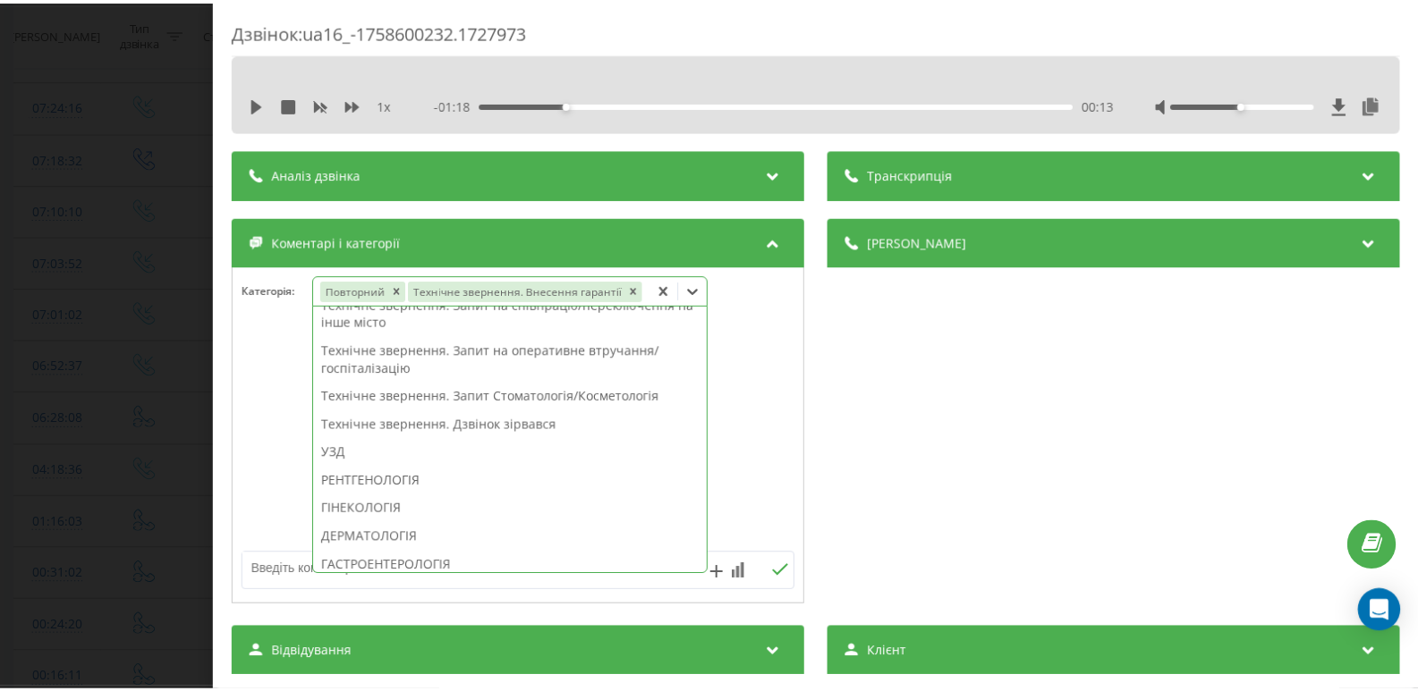
scroll to position [258, 0]
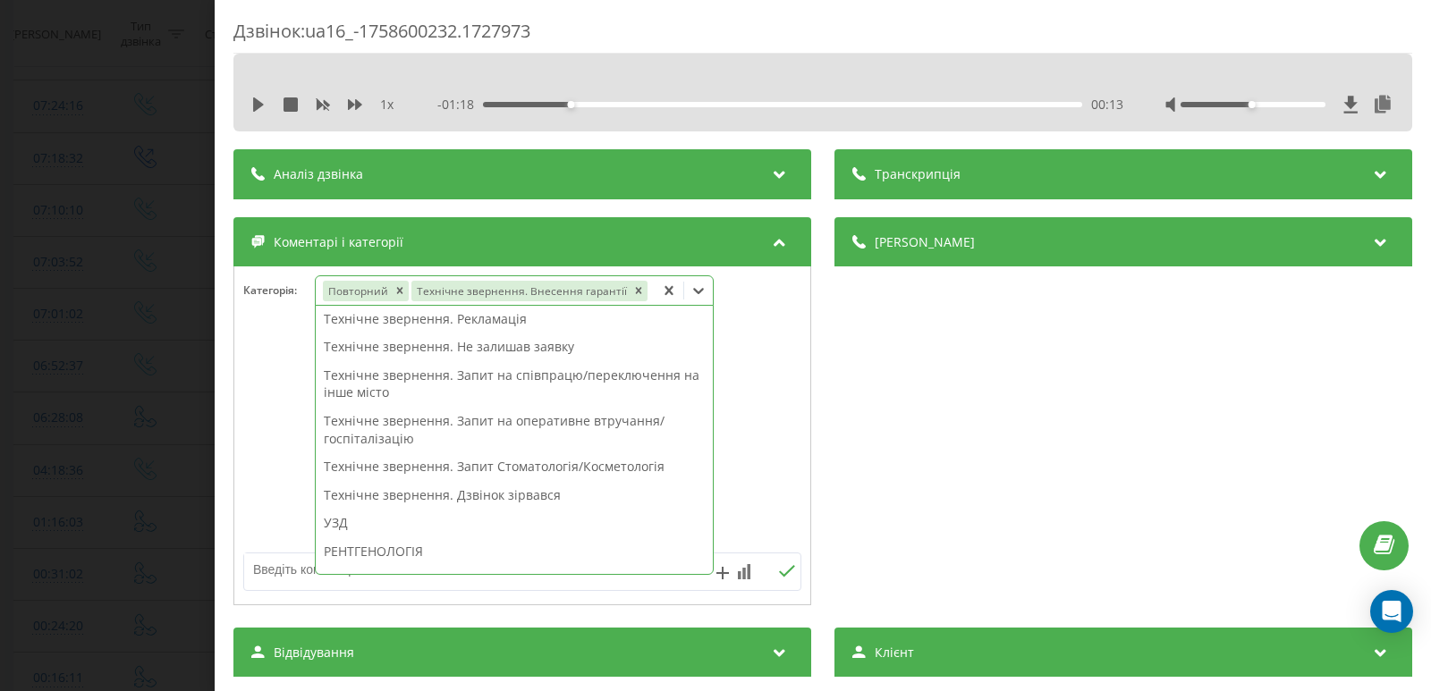
click at [82, 300] on div "Дзвінок : ua16_-1758600232.1727973 1 x - 01:18 00:13 00:13 Транскрипція Для AI-…" at bounding box center [715, 345] width 1431 height 691
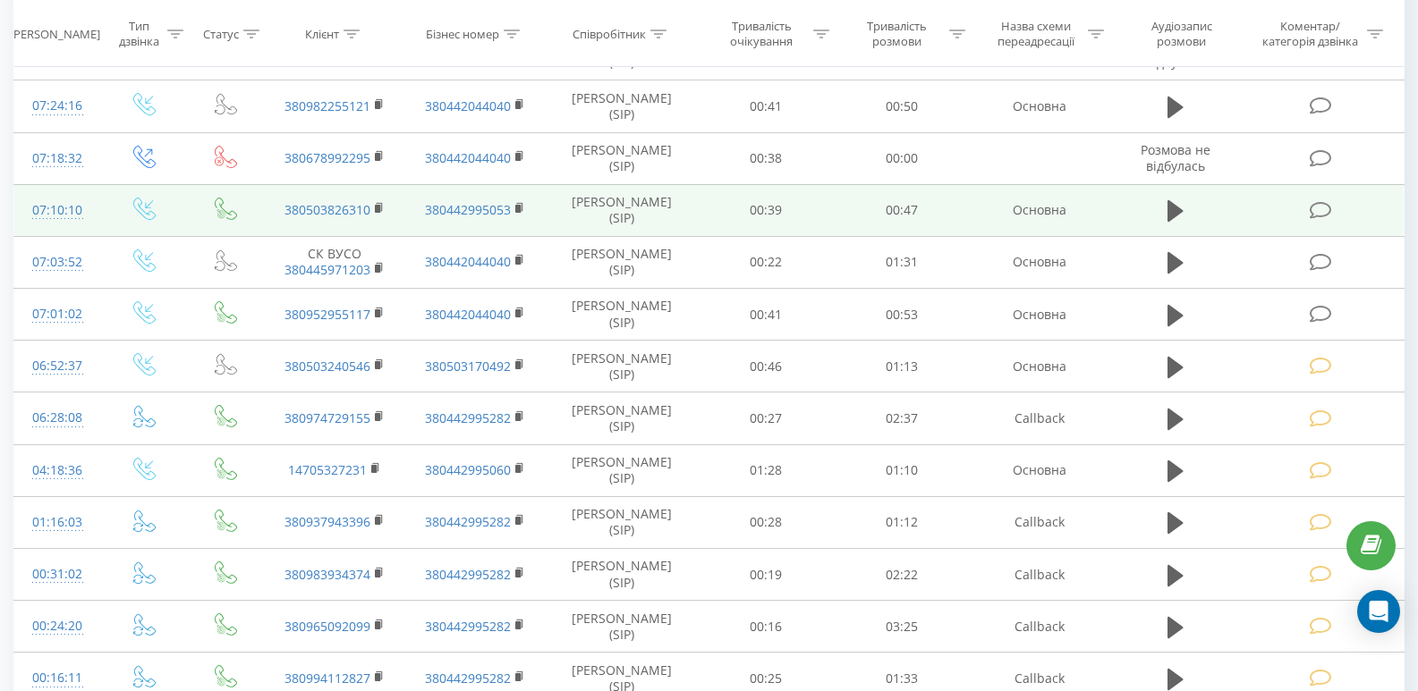
click at [1323, 196] on td at bounding box center [1322, 210] width 163 height 52
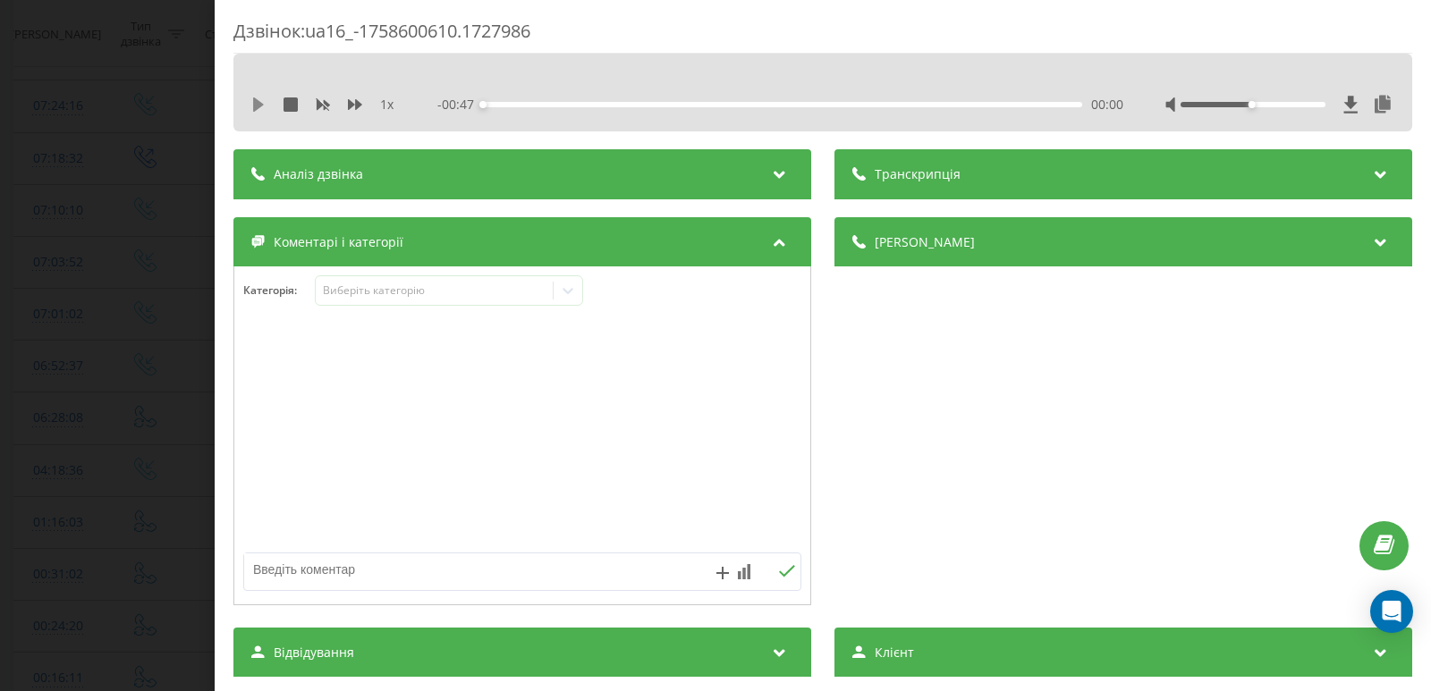
click at [257, 104] on icon at bounding box center [258, 104] width 11 height 14
click at [540, 103] on div "00:01" at bounding box center [782, 104] width 599 height 5
click at [261, 108] on icon at bounding box center [262, 104] width 4 height 14
click at [568, 298] on icon at bounding box center [568, 291] width 18 height 18
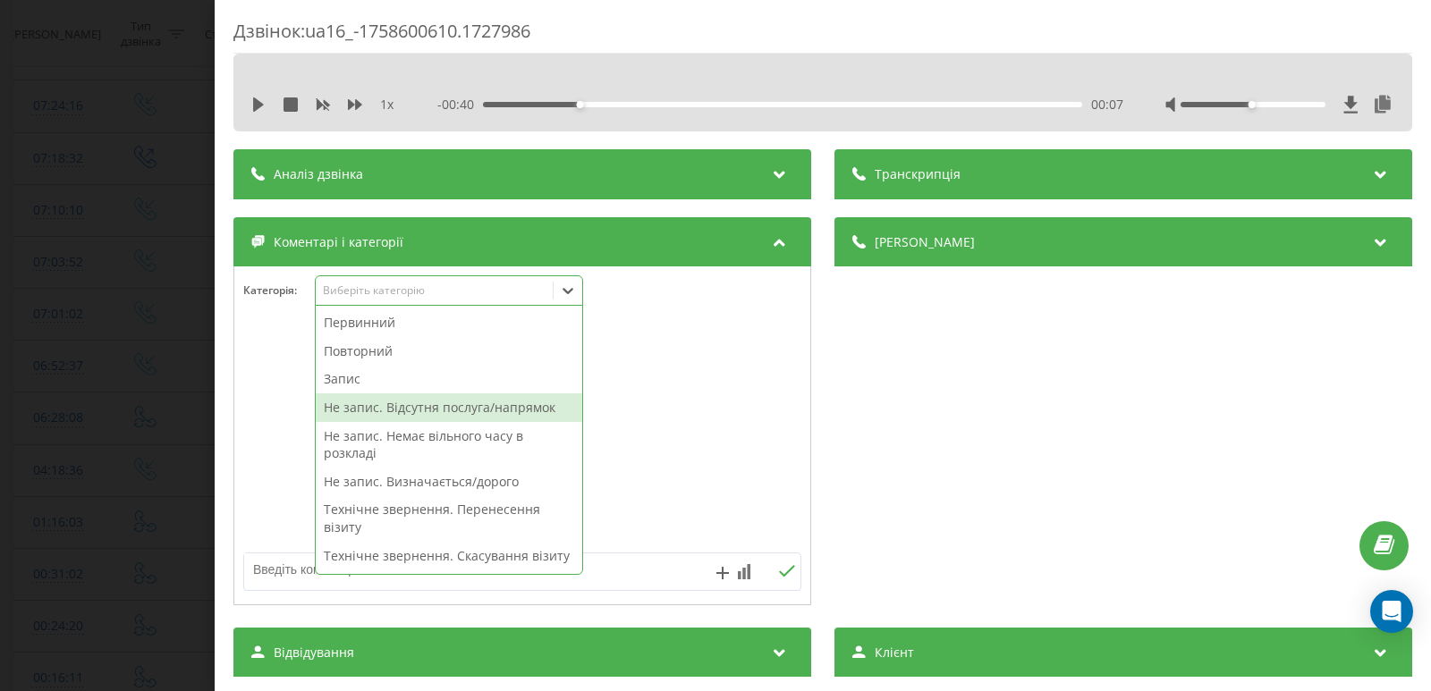
click at [423, 411] on div "Не запис. Відсутня послуга/напрямок" at bounding box center [449, 408] width 267 height 29
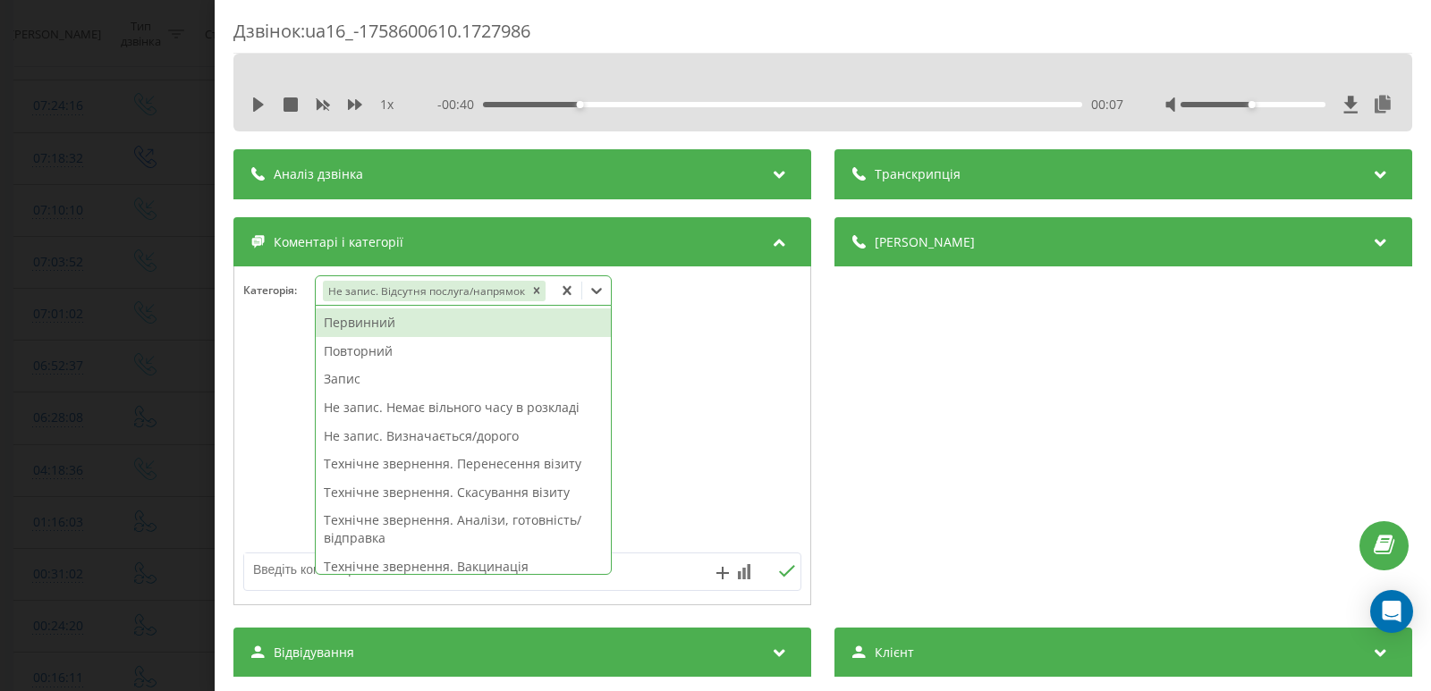
click at [358, 326] on div "Первинний" at bounding box center [463, 323] width 295 height 29
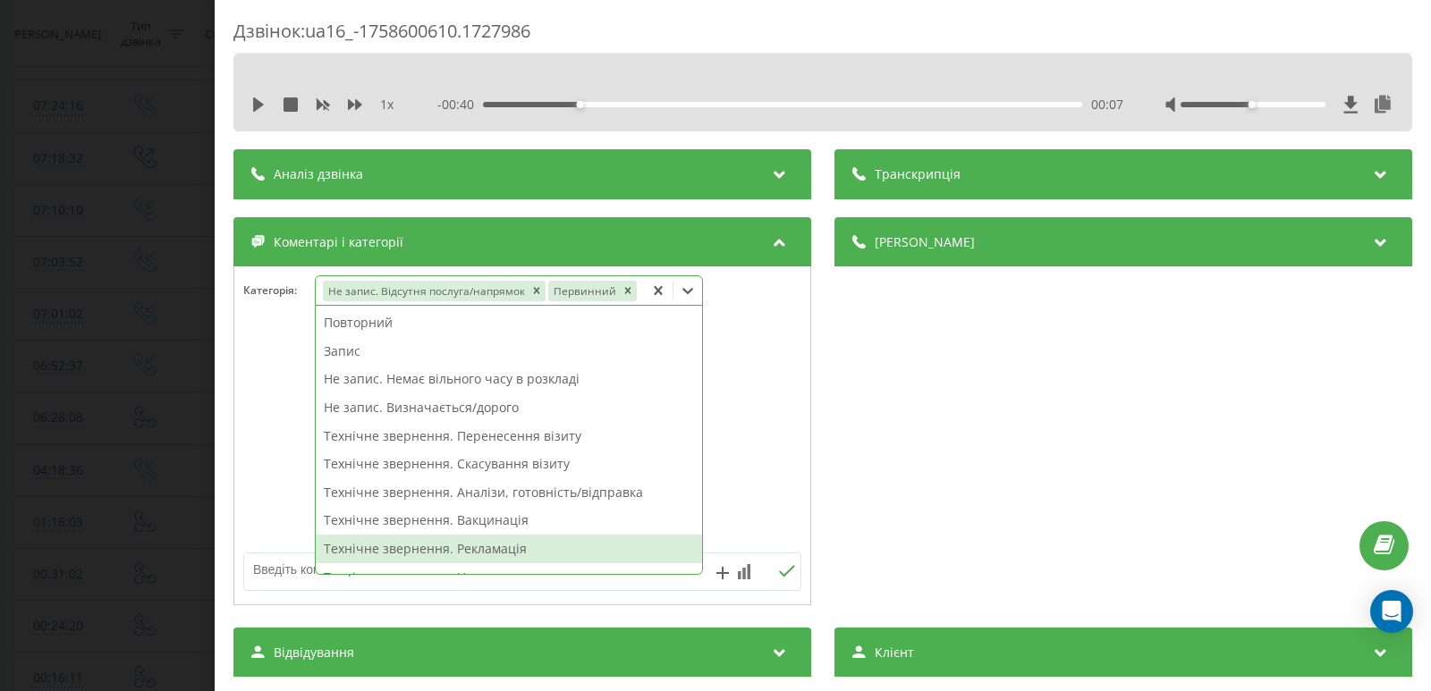
click at [266, 578] on textarea at bounding box center [466, 570] width 445 height 32
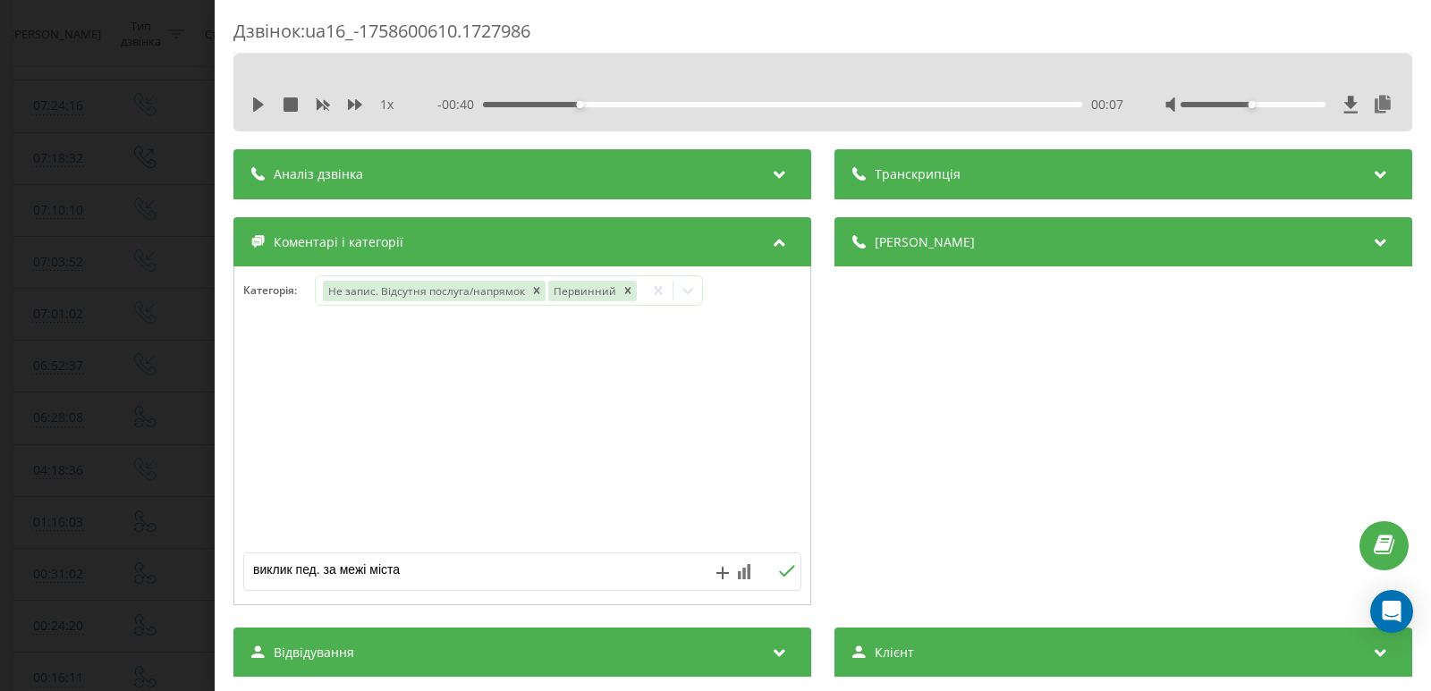
type textarea "виклик пед. за межі міста"
click at [778, 576] on icon at bounding box center [786, 571] width 17 height 13
click at [83, 261] on div "Дзвінок : ua16_-1758600610.1727986 1 x - 00:40 00:07 00:07 Транскрипція Для AI-…" at bounding box center [715, 345] width 1431 height 691
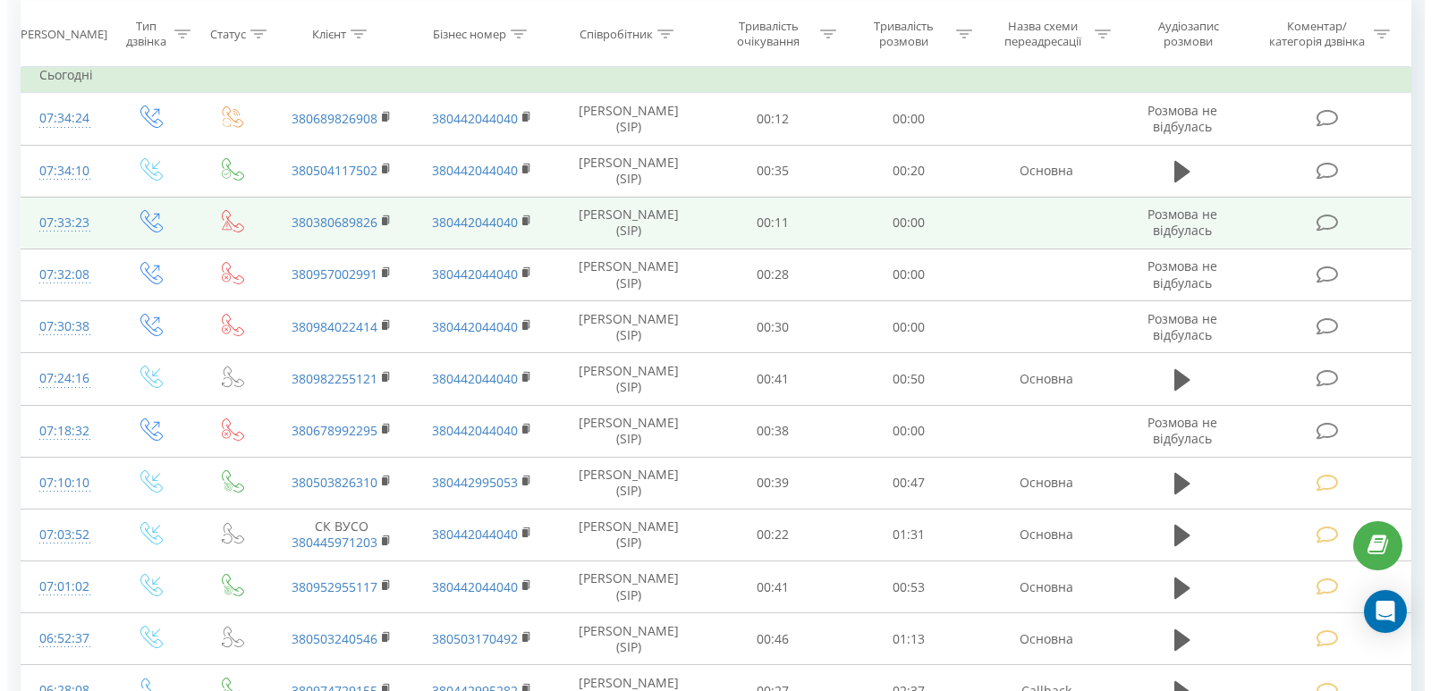
scroll to position [179, 0]
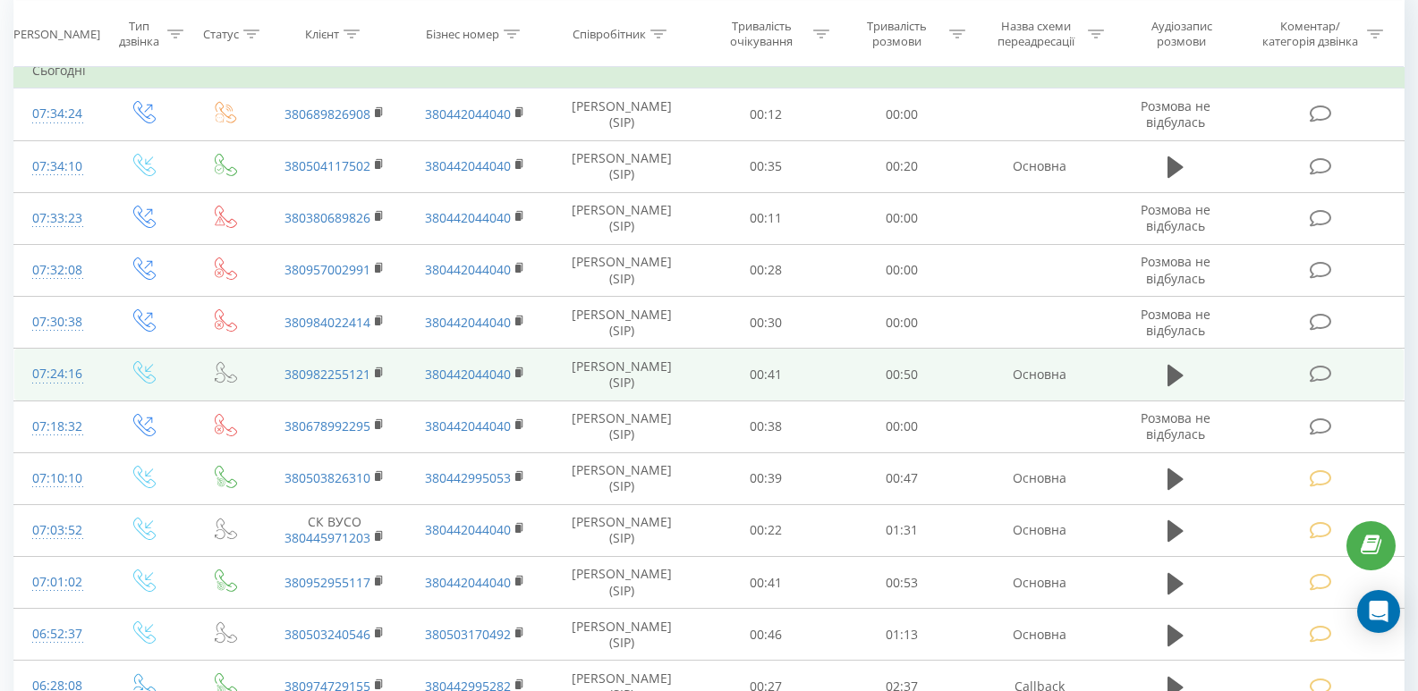
click at [1313, 373] on icon at bounding box center [1320, 374] width 22 height 19
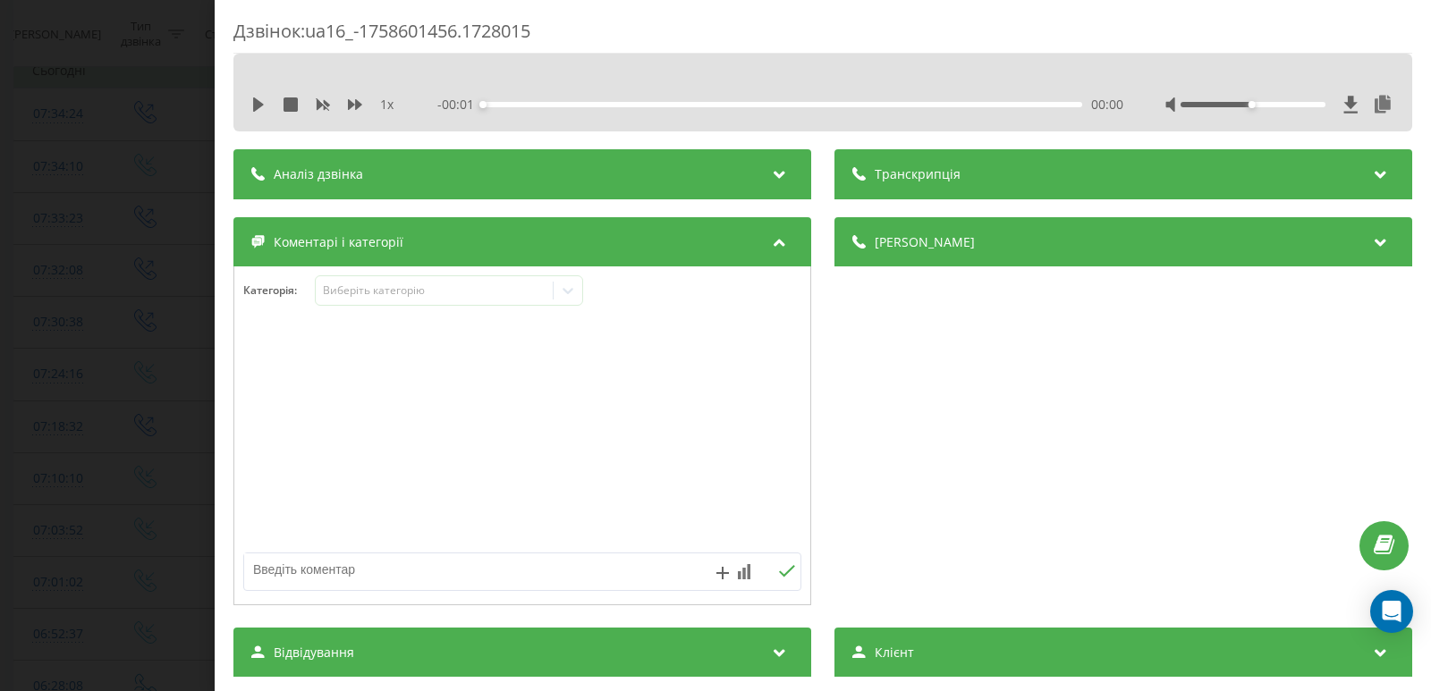
click at [249, 105] on div "1 x - 00:01 00:00 00:00" at bounding box center [823, 104] width 1152 height 27
click at [258, 108] on icon at bounding box center [258, 104] width 11 height 14
click at [527, 102] on div "00:01" at bounding box center [782, 104] width 599 height 5
click at [262, 104] on icon at bounding box center [262, 104] width 4 height 14
click at [574, 295] on icon at bounding box center [568, 291] width 18 height 18
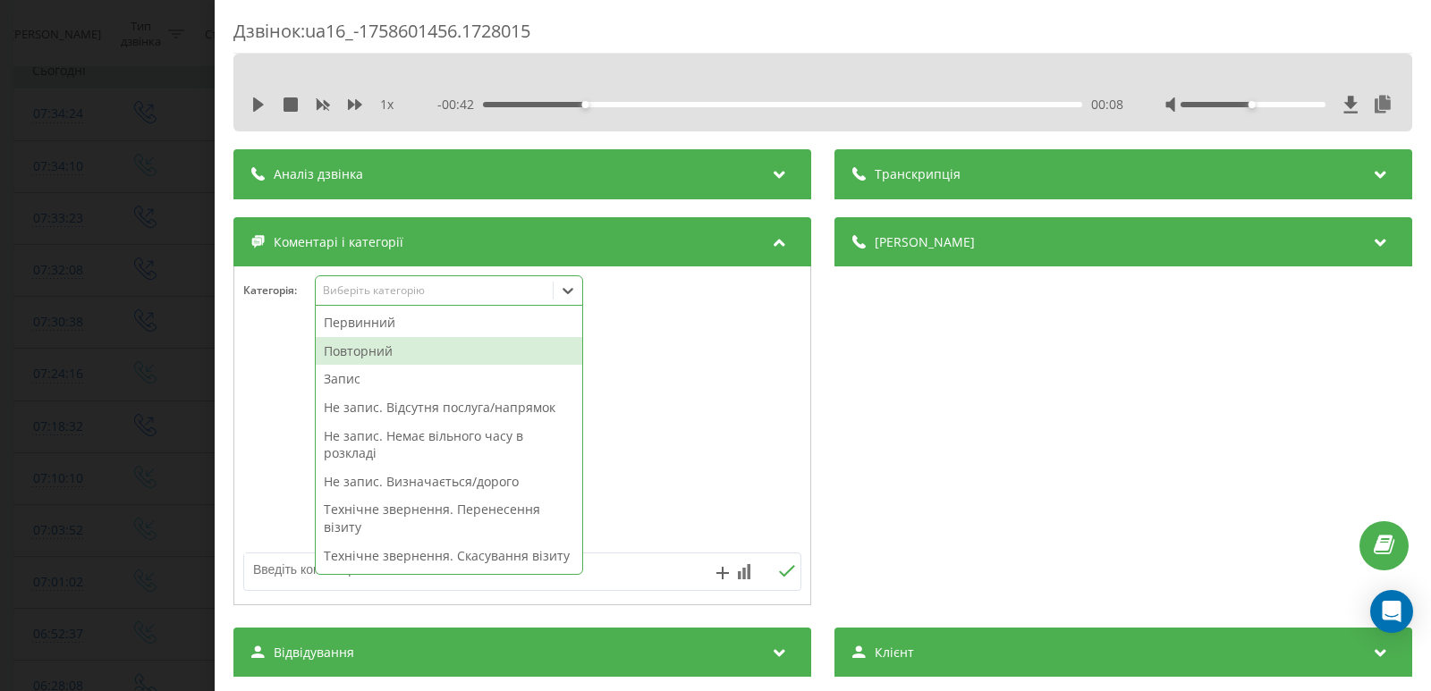
click at [403, 344] on div "Повторний" at bounding box center [449, 351] width 267 height 29
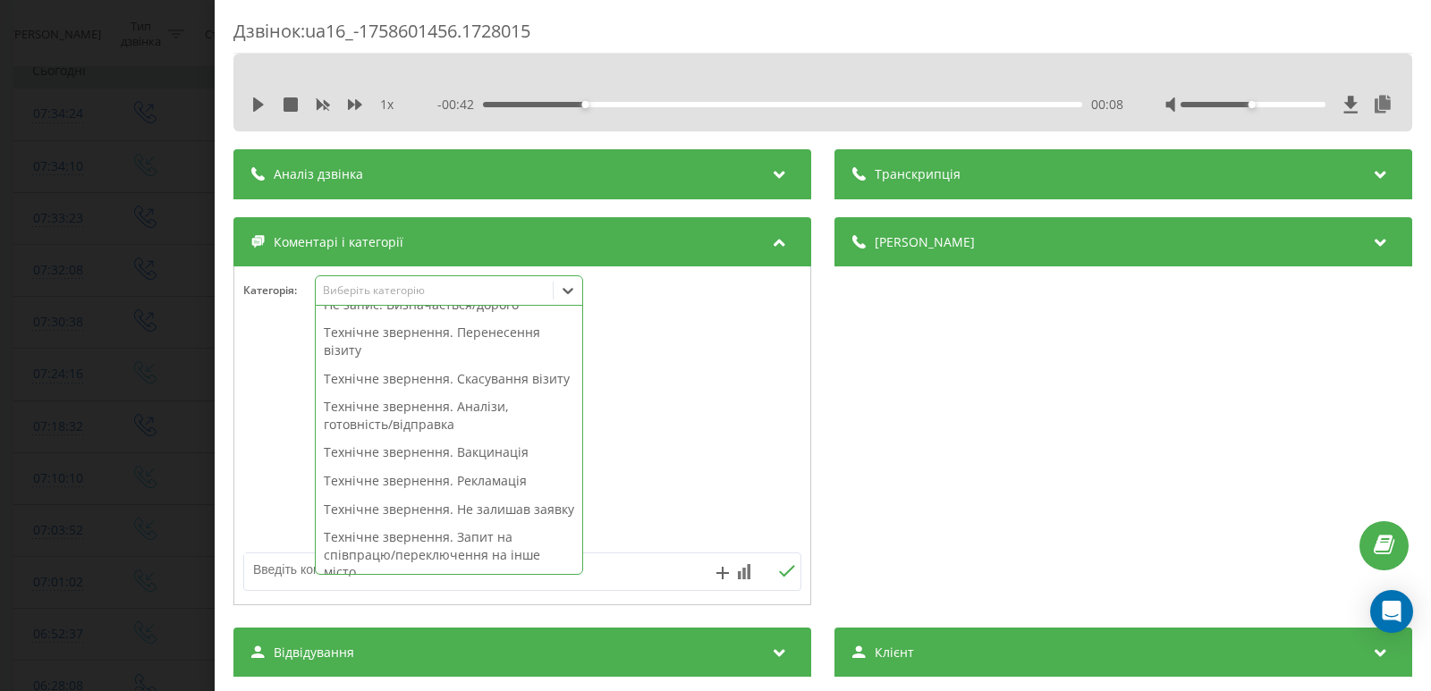
scroll to position [179, 0]
click at [419, 387] on div "Технічне звернення. Скасування візиту" at bounding box center [449, 377] width 267 height 29
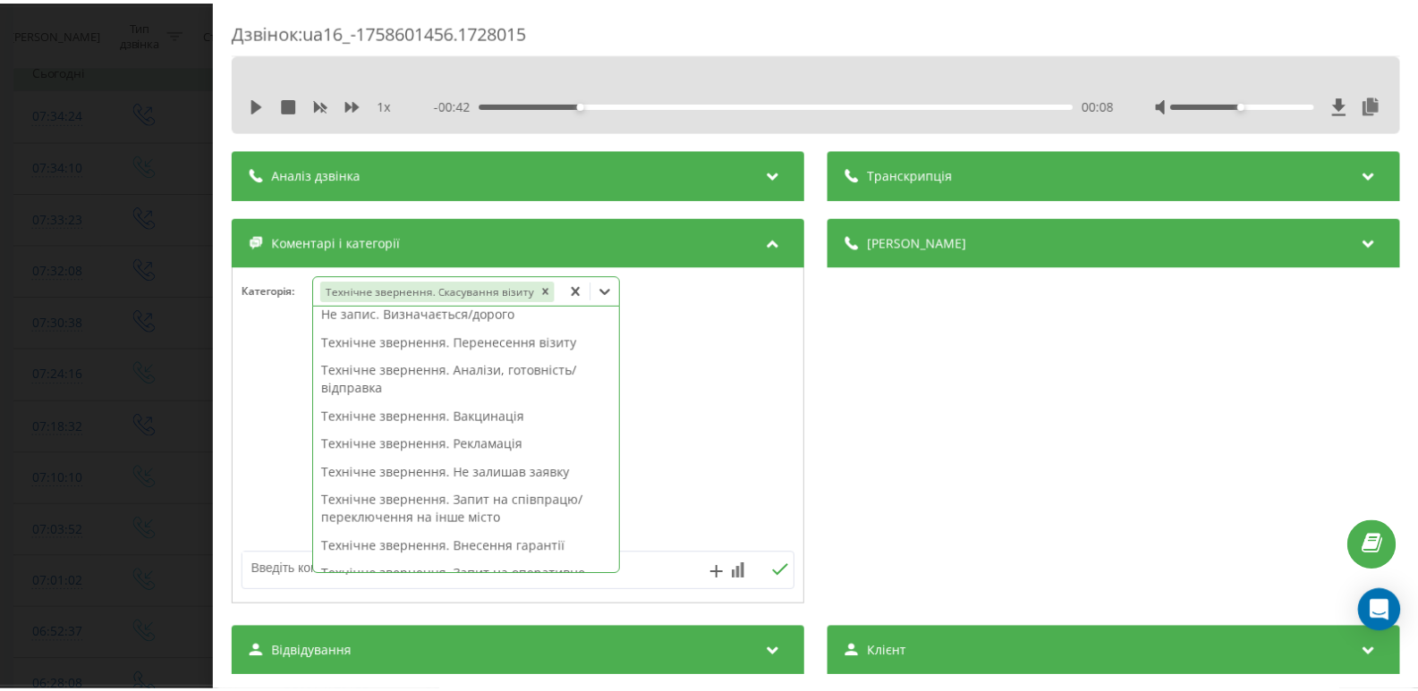
scroll to position [161, 0]
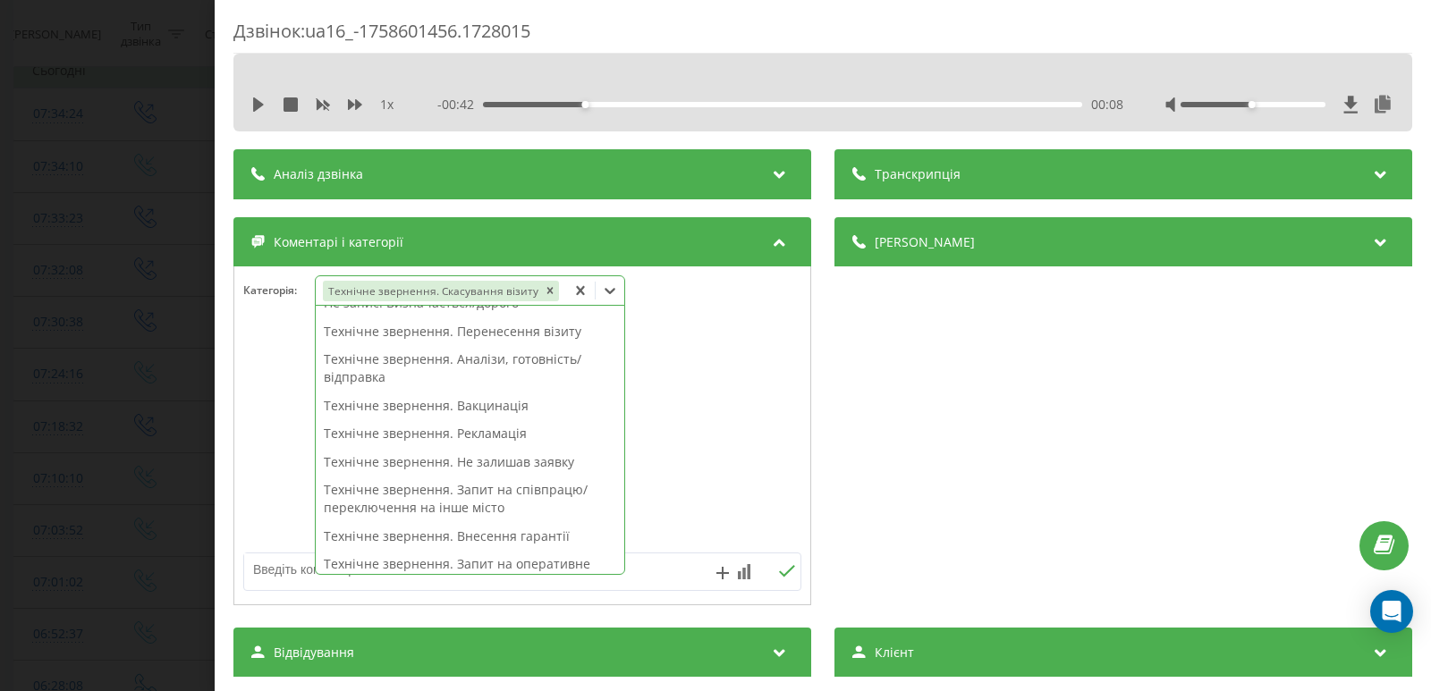
click at [72, 261] on div "Дзвінок : ua16_-1758601456.1728015 1 x - 00:42 00:08 00:08 Транскрипція Для AI-…" at bounding box center [715, 345] width 1431 height 691
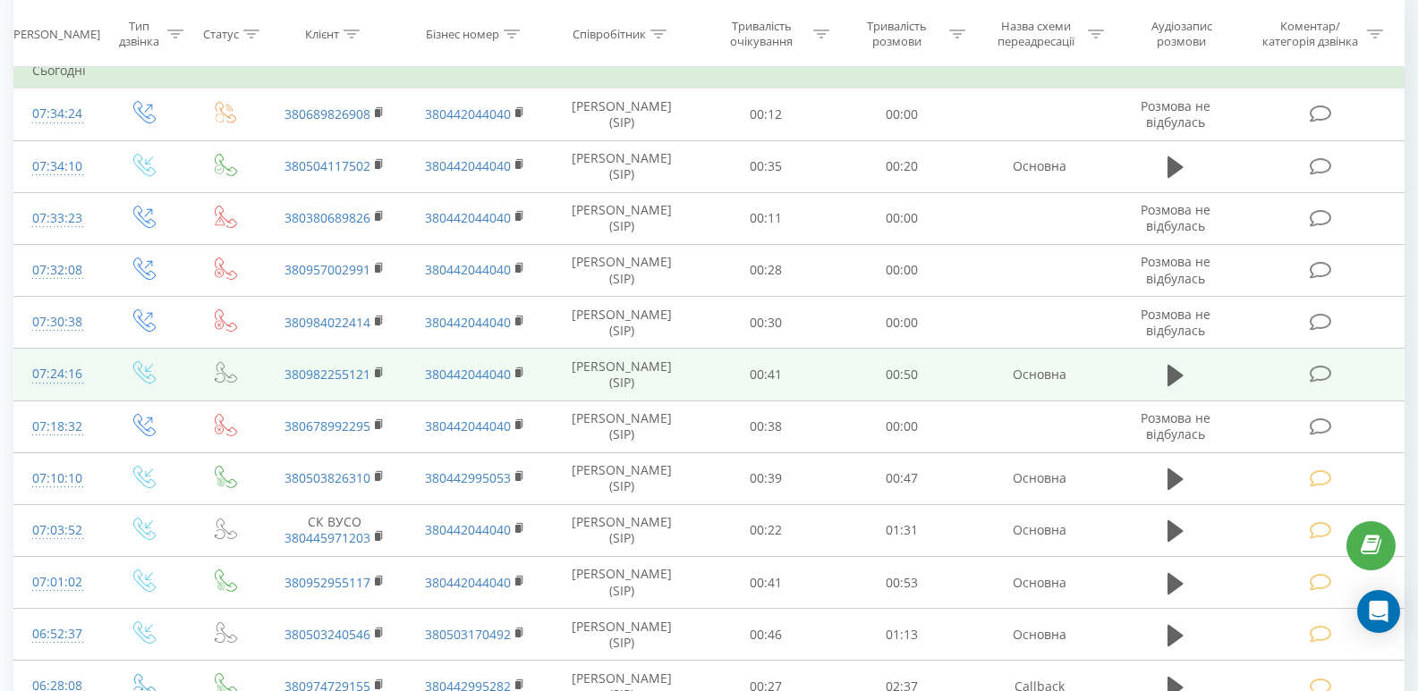
click at [1314, 369] on icon at bounding box center [1320, 374] width 22 height 19
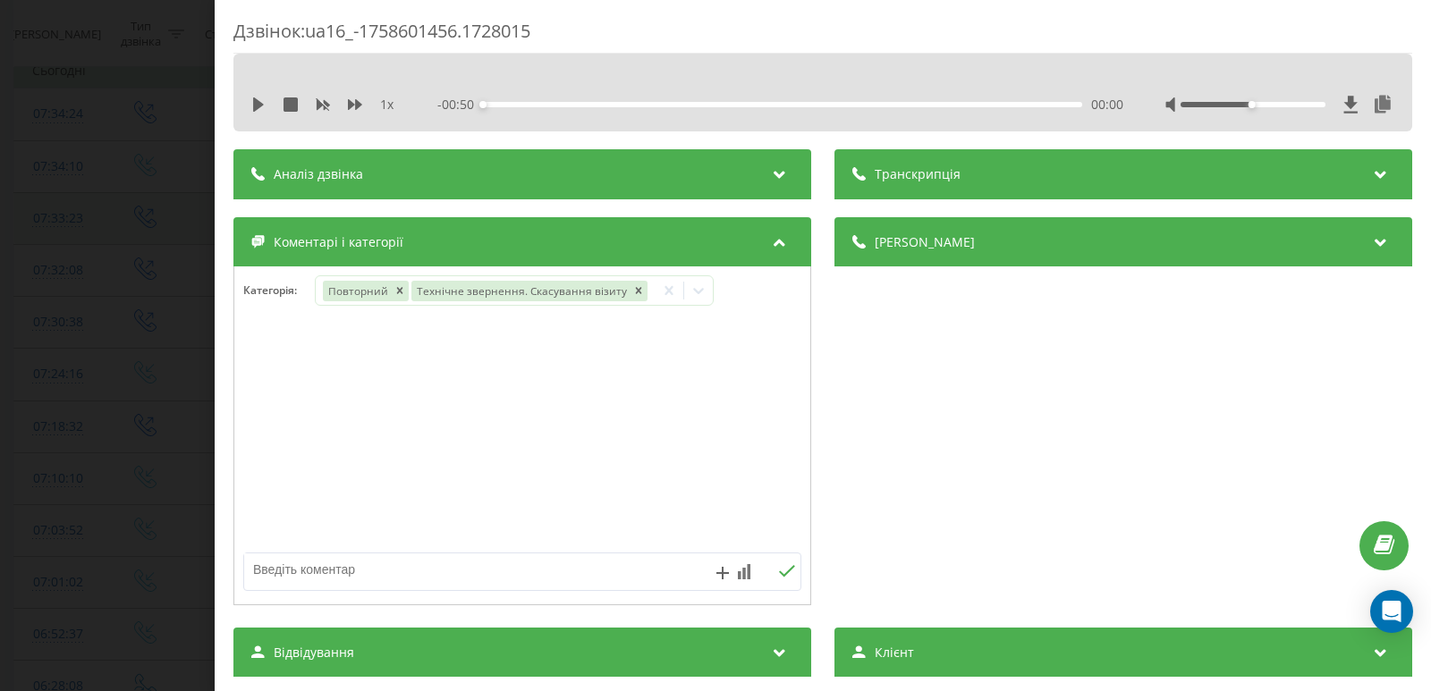
drag, startPoint x: 44, startPoint y: 240, endPoint x: 481, endPoint y: 237, distance: 437.4
click at [44, 239] on div "Дзвінок : ua16_-1758601456.1728015 1 x - 00:50 00:00 00:00 Транскрипція Для AI-…" at bounding box center [715, 345] width 1431 height 691
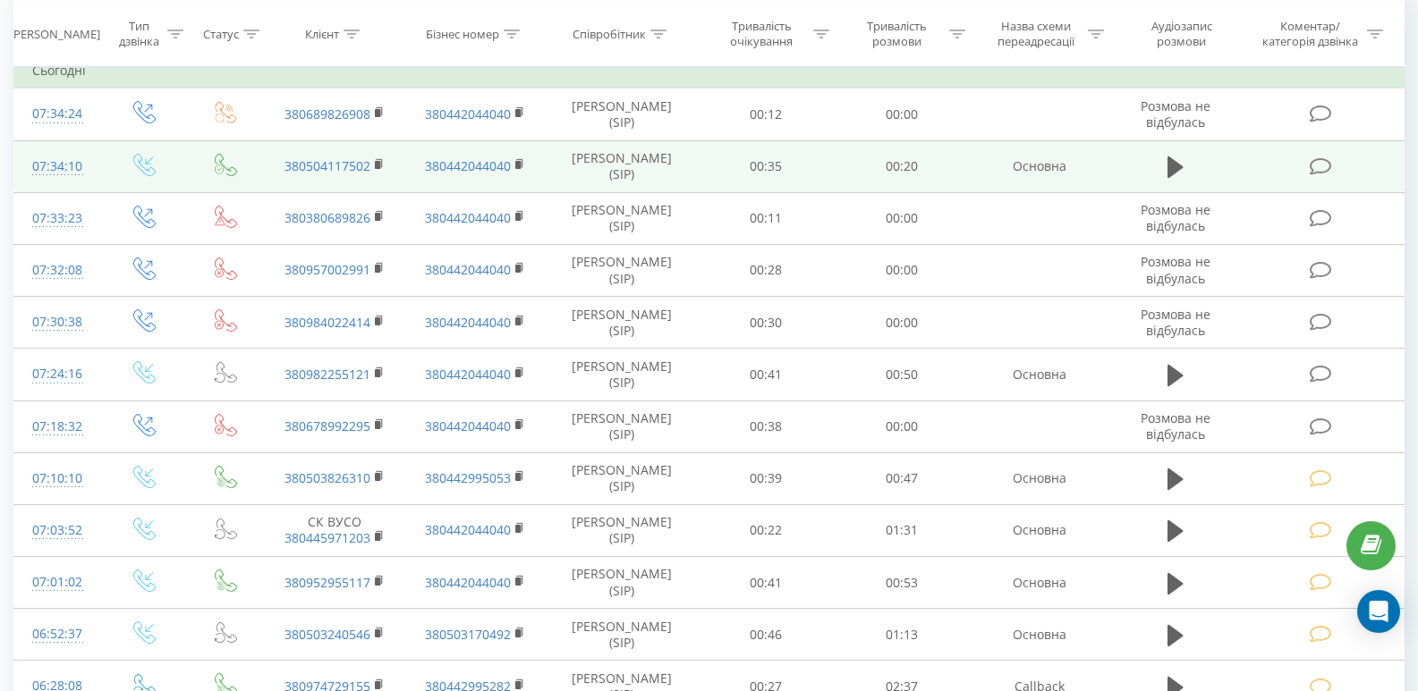
click at [1322, 159] on icon at bounding box center [1320, 166] width 22 height 19
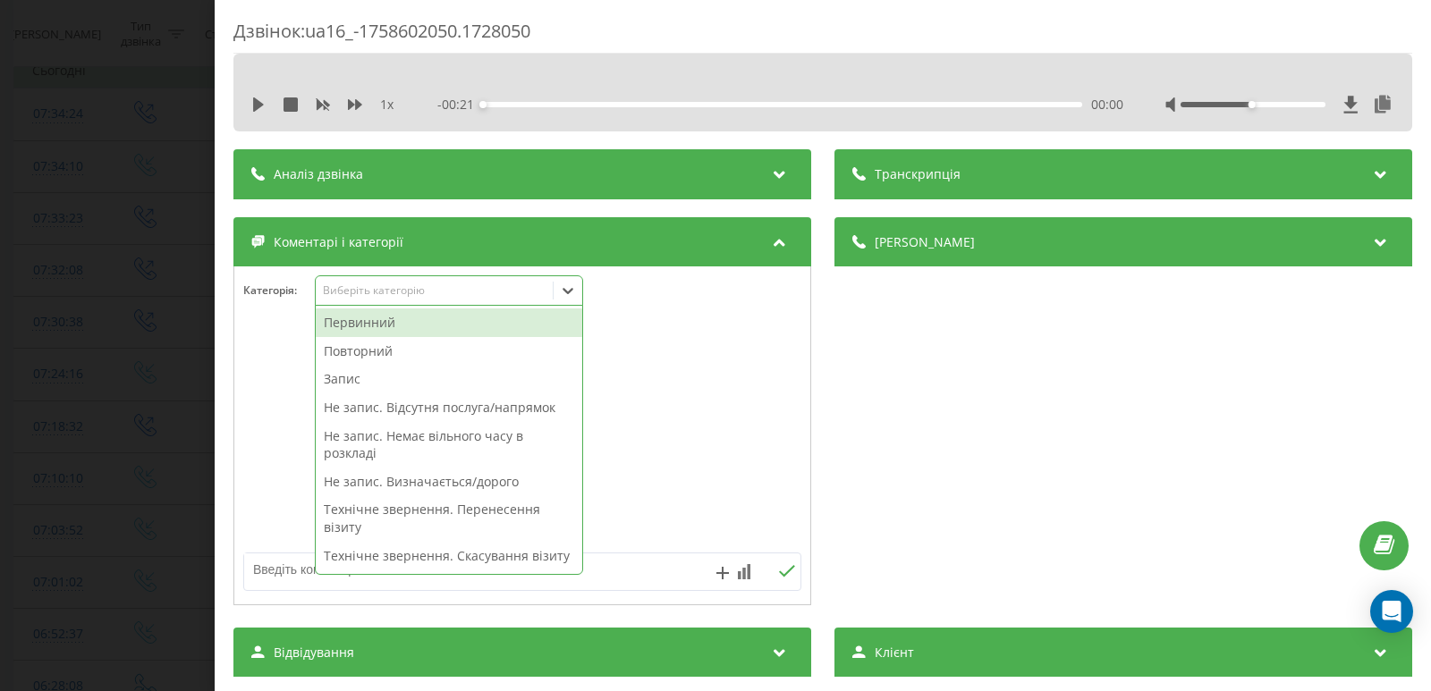
click at [565, 292] on icon at bounding box center [568, 291] width 18 height 18
click at [370, 327] on div "Первинний" at bounding box center [449, 323] width 267 height 29
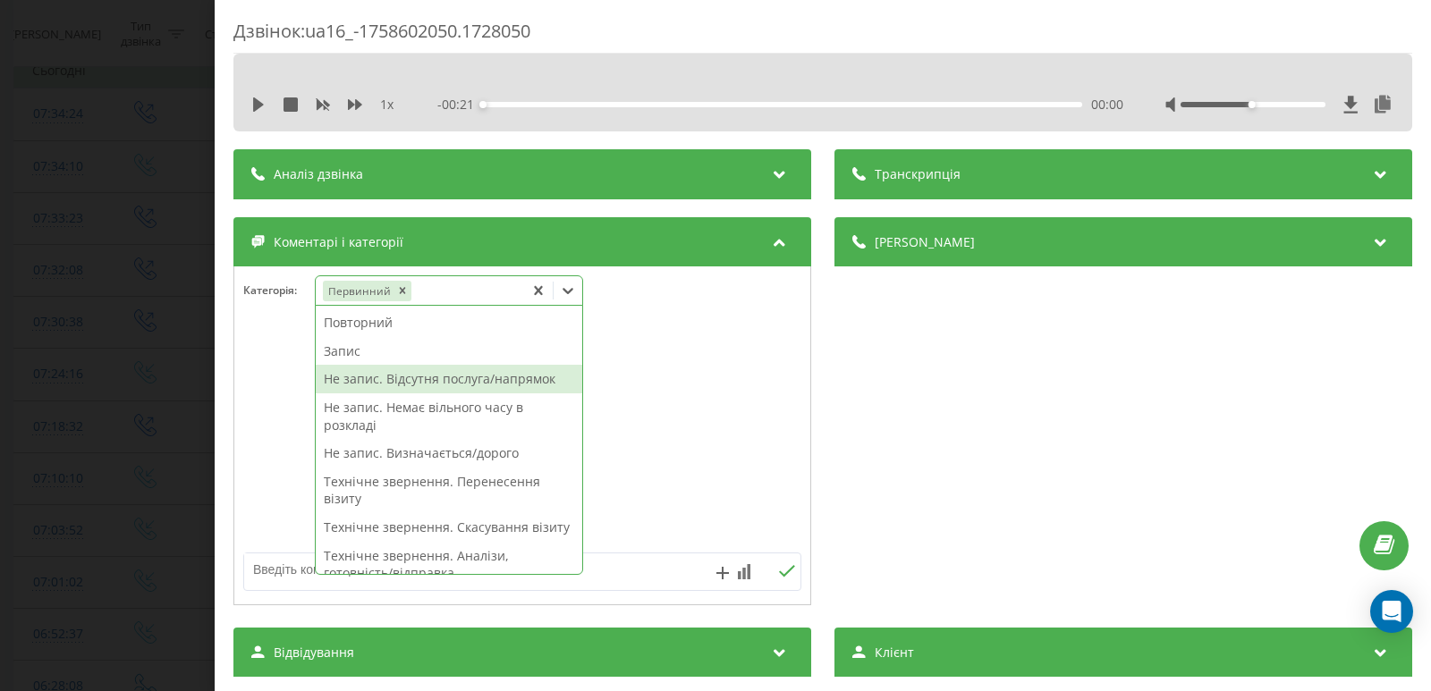
click at [413, 384] on div "Не запис. Відсутня послуга/напрямок" at bounding box center [449, 379] width 267 height 29
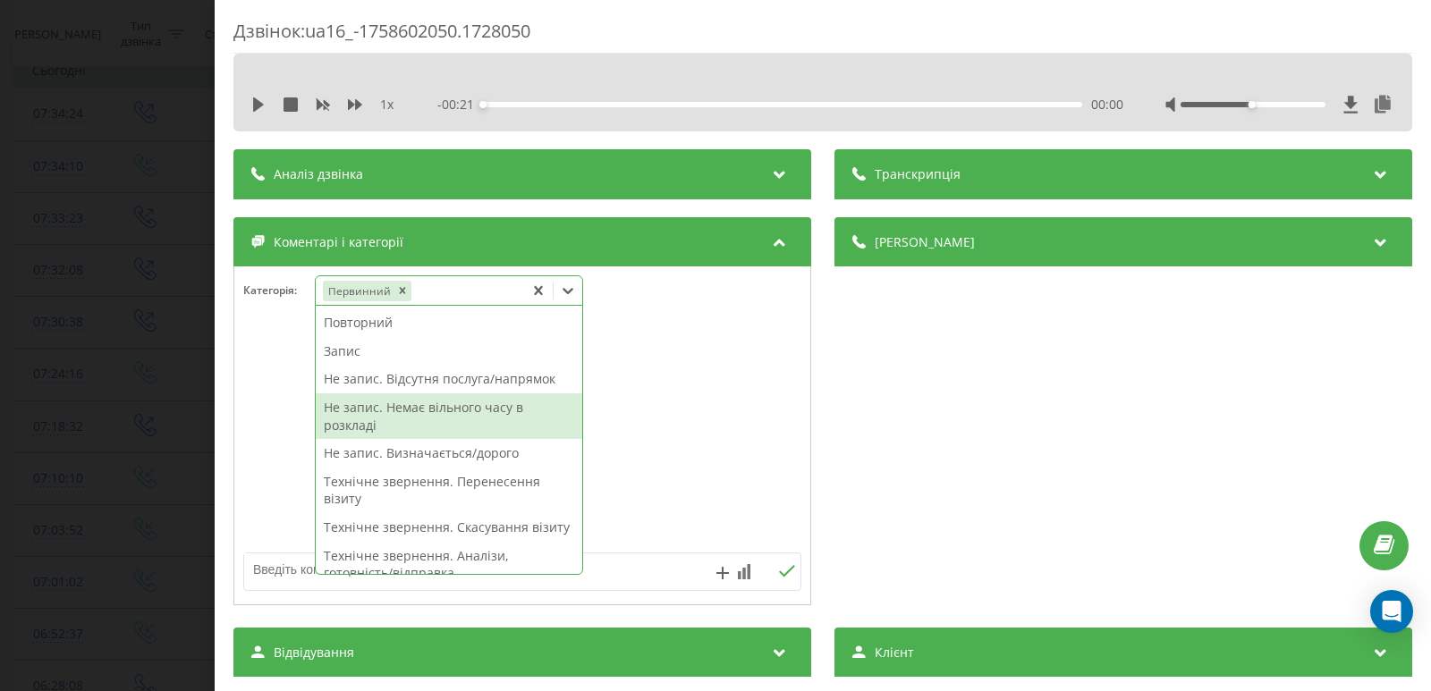
click at [651, 571] on textarea at bounding box center [466, 570] width 445 height 32
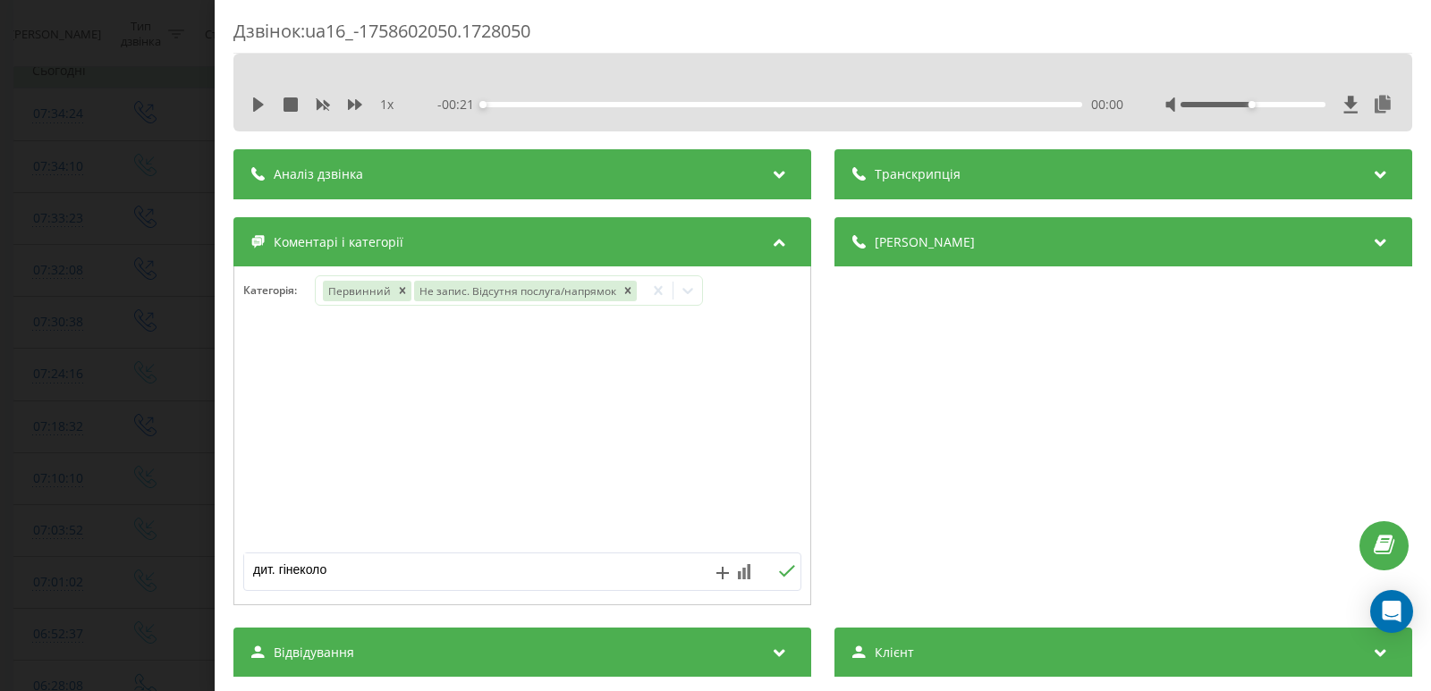
type textarea "дит. гінеколог"
click at [778, 574] on icon at bounding box center [786, 571] width 17 height 13
click at [120, 300] on div "Дзвінок : ua16_-1758602050.1728050 1 x - 00:21 00:00 00:00 Транскрипція Для AI-…" at bounding box center [715, 345] width 1431 height 691
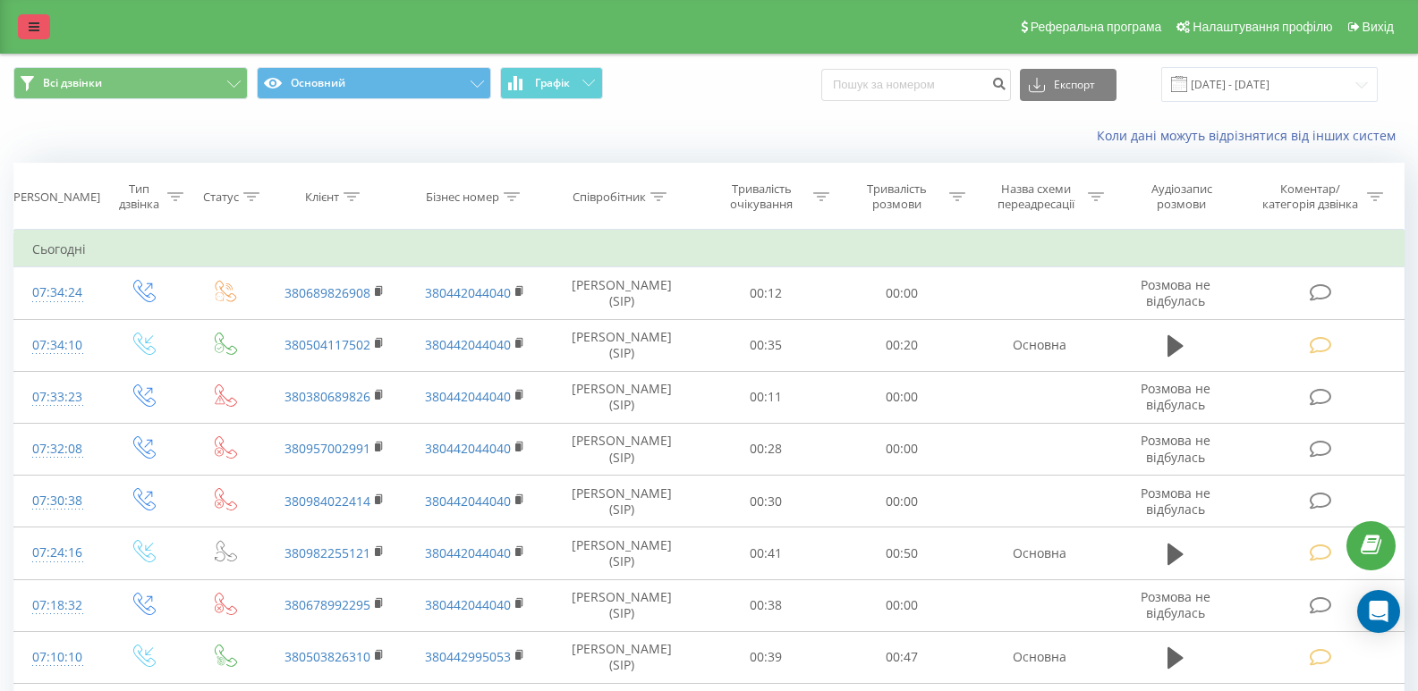
click at [41, 24] on link at bounding box center [34, 26] width 32 height 25
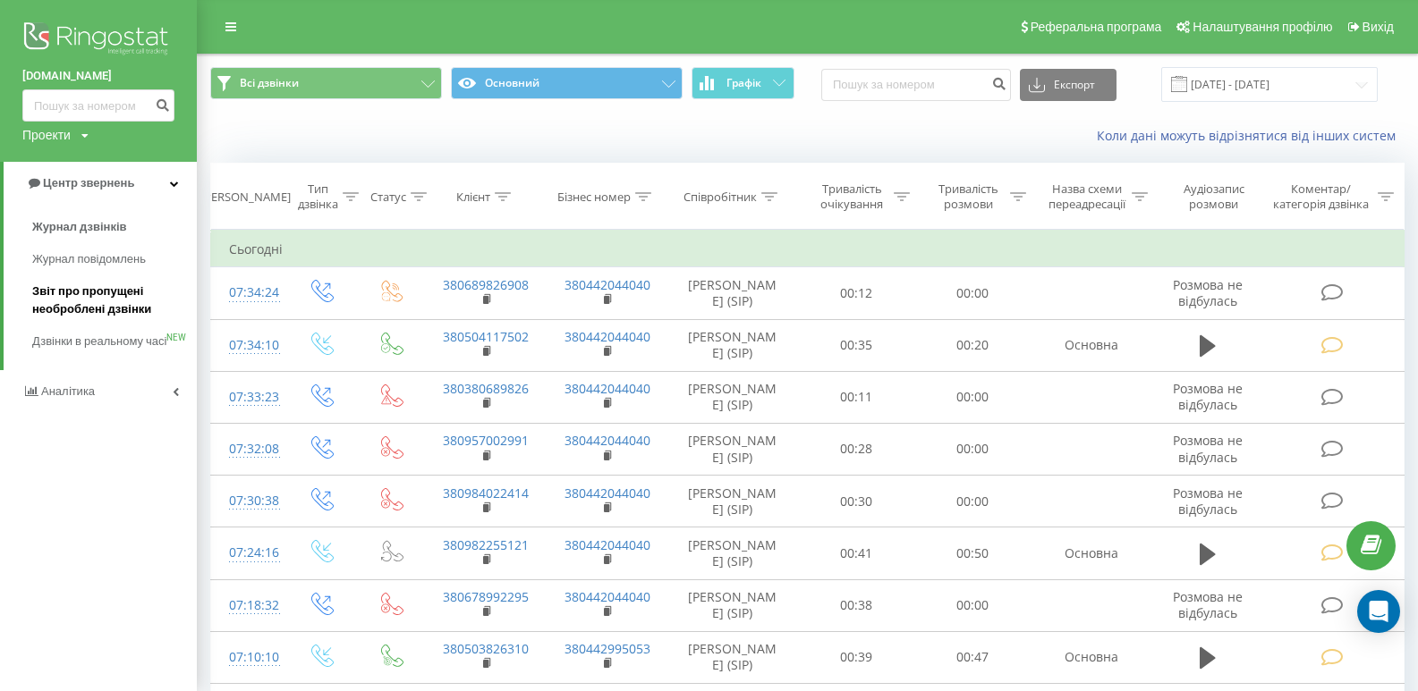
click at [108, 301] on span "Звіт про пропущені необроблені дзвінки" at bounding box center [110, 301] width 156 height 36
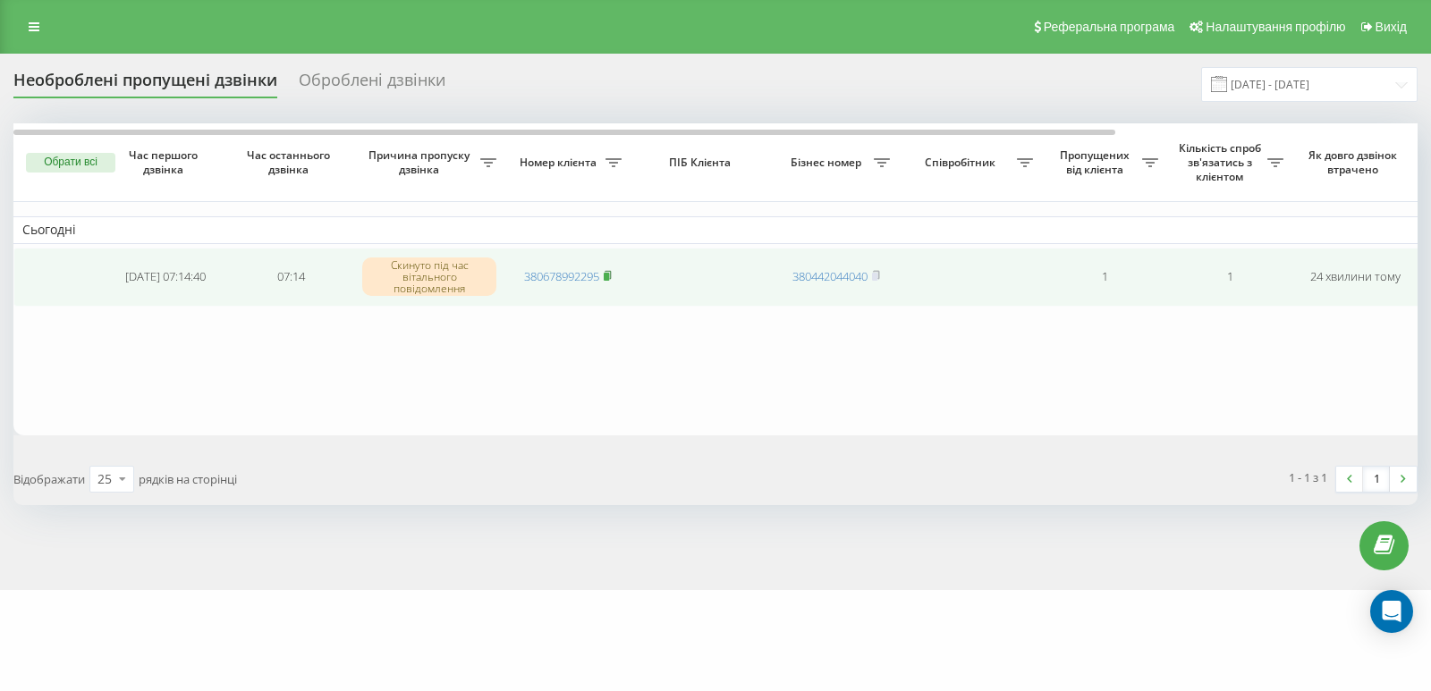
click at [608, 272] on icon at bounding box center [608, 275] width 8 height 11
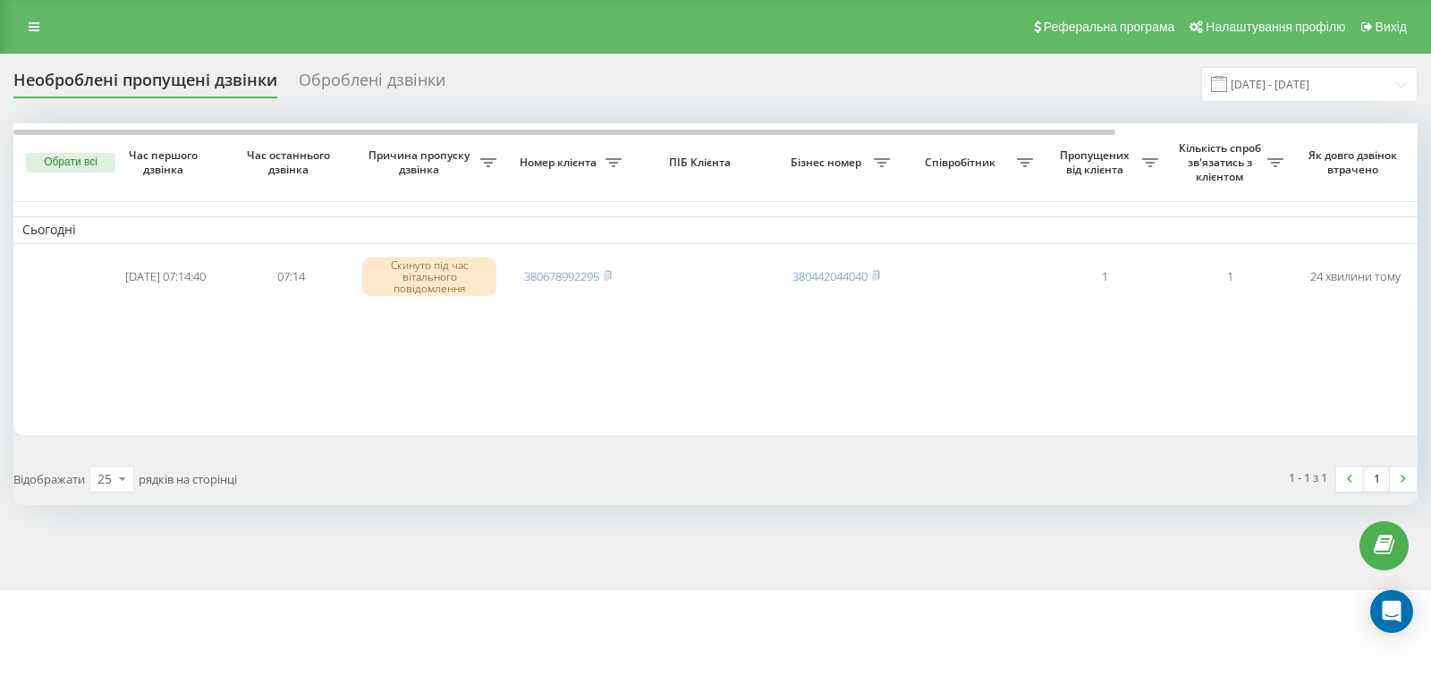
click at [429, 604] on div "oxford-med.com.ua Проекти oxford-med.com.ua Центр звернень Журнал дзвінків Журн…" at bounding box center [715, 345] width 1431 height 691
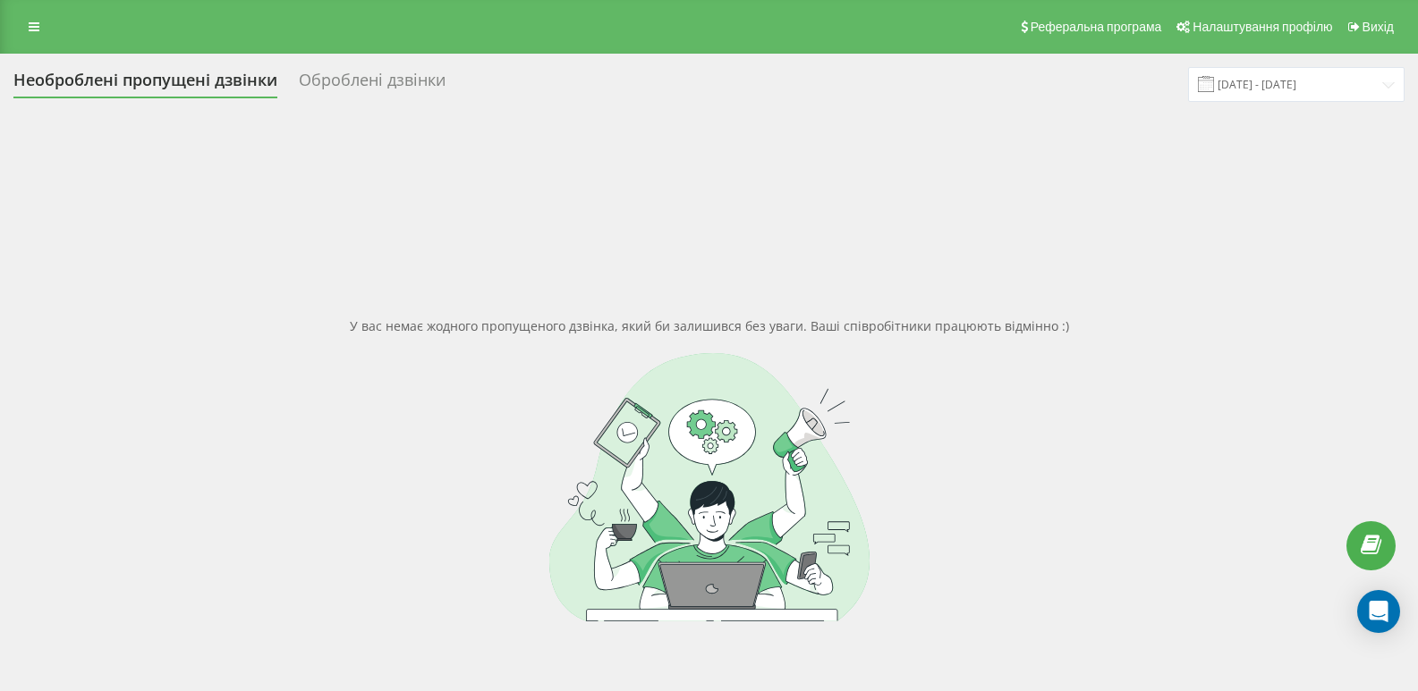
click at [127, 392] on div at bounding box center [708, 487] width 1391 height 268
click at [120, 480] on div at bounding box center [708, 487] width 1391 height 268
click at [27, 22] on link at bounding box center [34, 26] width 32 height 25
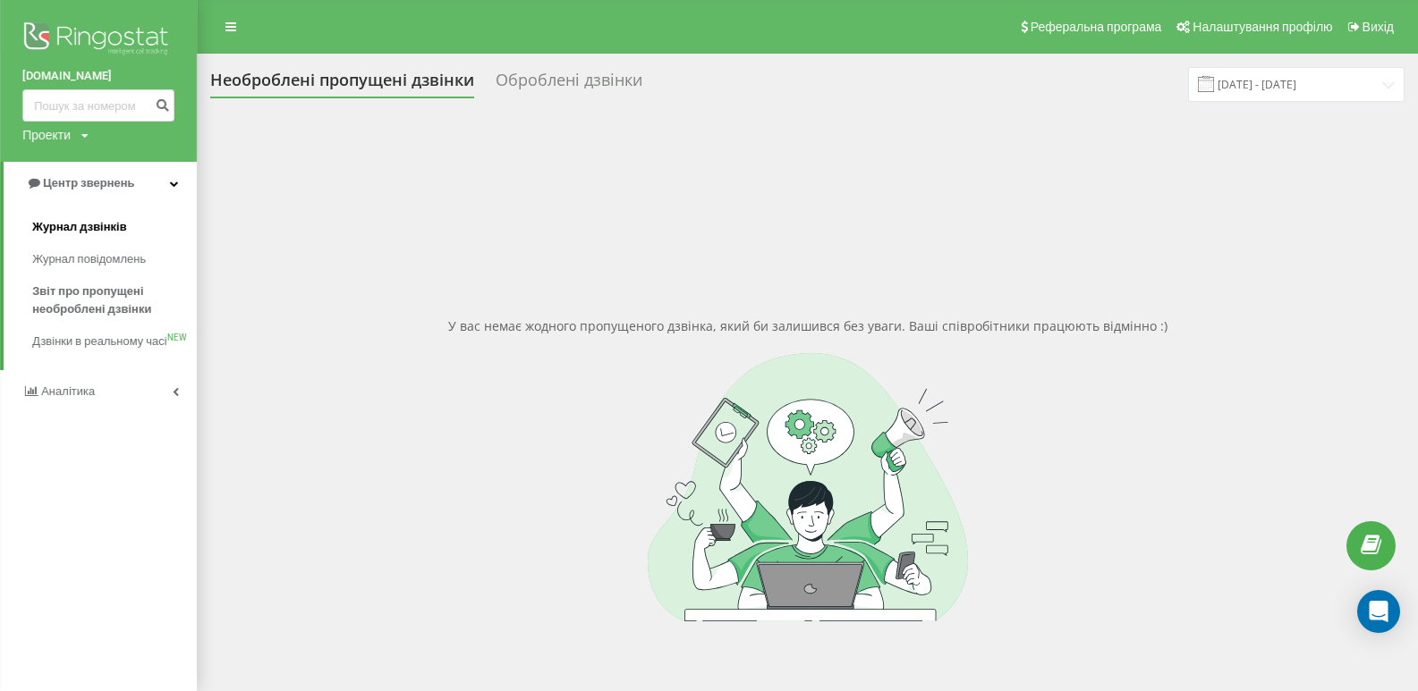
click at [80, 235] on span "Журнал дзвінків" at bounding box center [79, 227] width 95 height 18
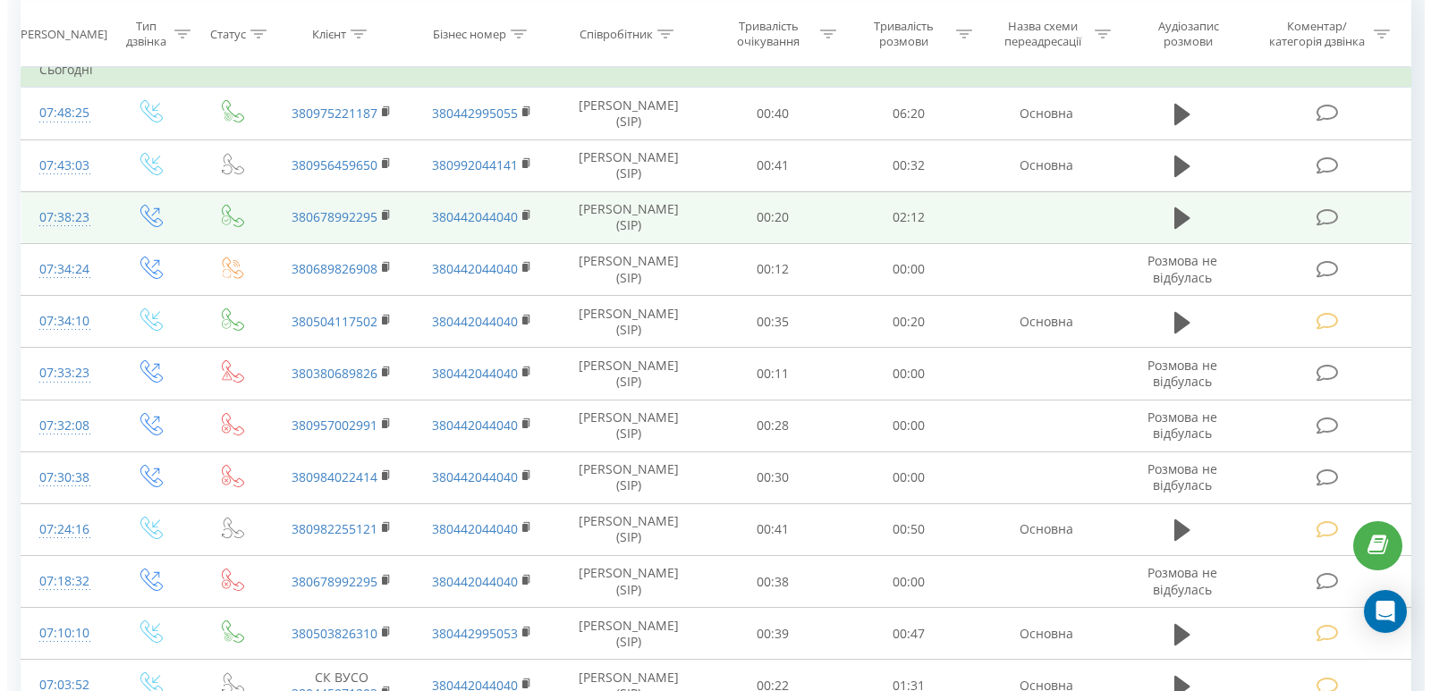
scroll to position [179, 0]
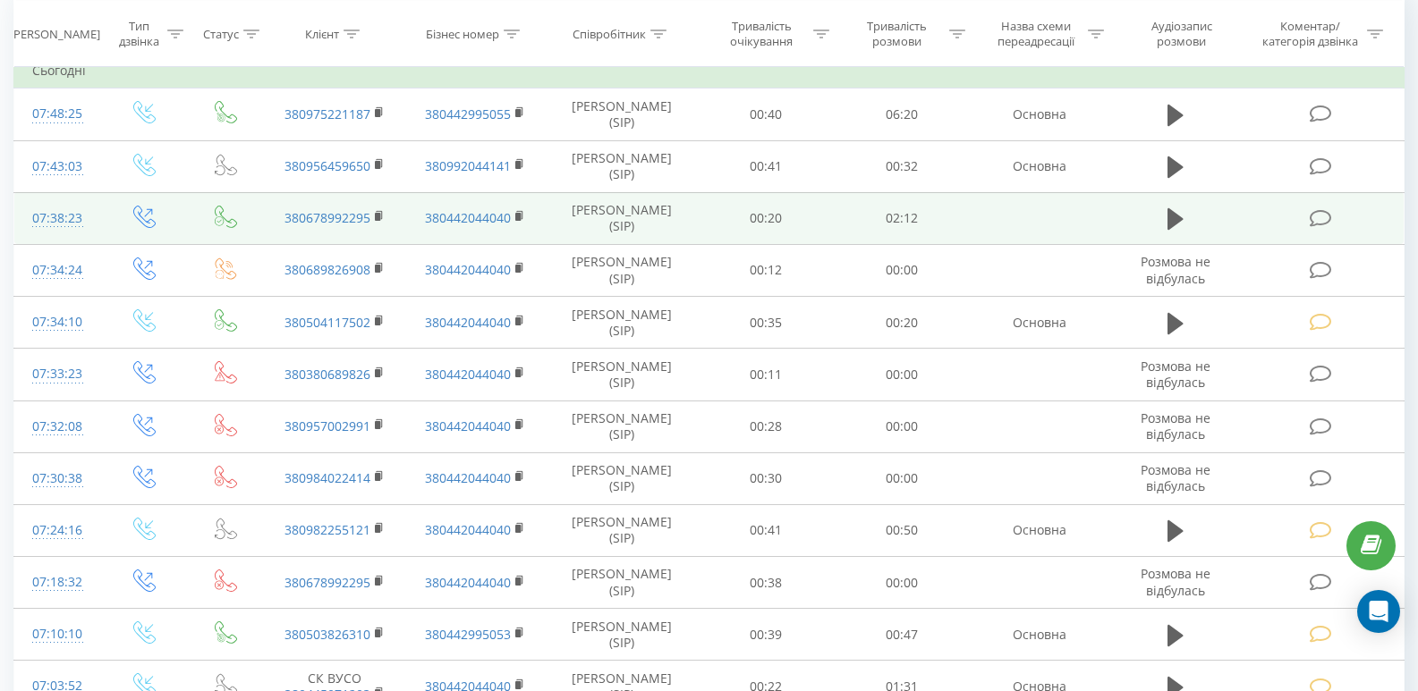
click at [1332, 213] on span at bounding box center [1321, 216] width 25 height 17
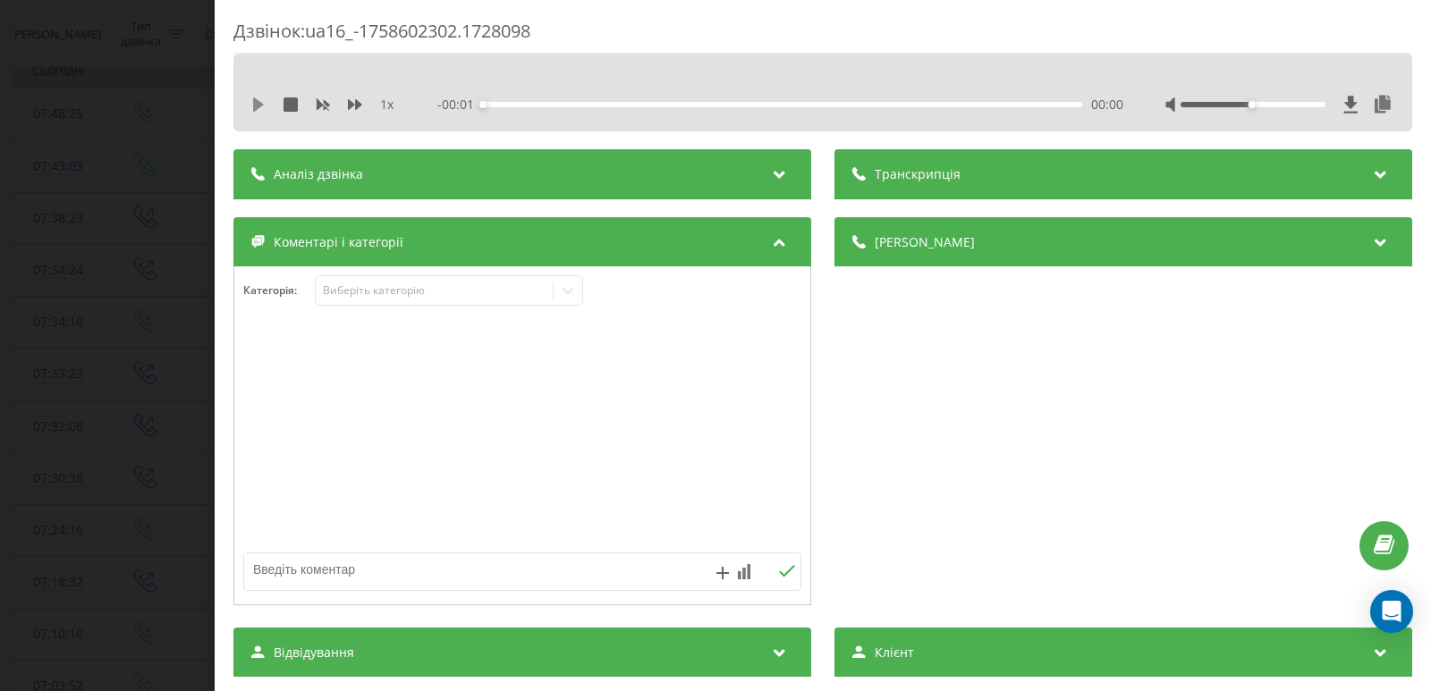
click at [258, 108] on icon at bounding box center [258, 104] width 11 height 14
click at [507, 104] on div "00:00" at bounding box center [782, 104] width 599 height 5
click at [262, 106] on icon at bounding box center [262, 104] width 4 height 14
click at [570, 297] on icon at bounding box center [568, 291] width 18 height 18
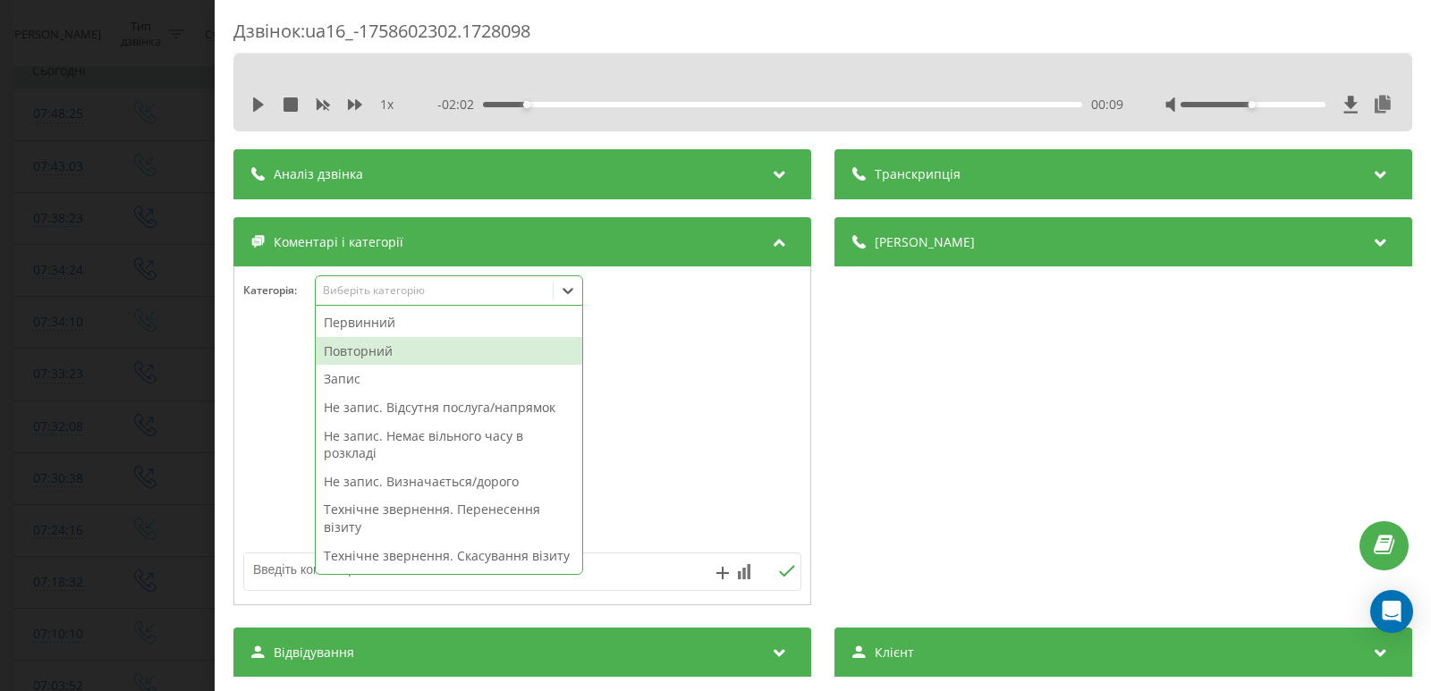
click at [400, 353] on div "Повторний" at bounding box center [449, 351] width 267 height 29
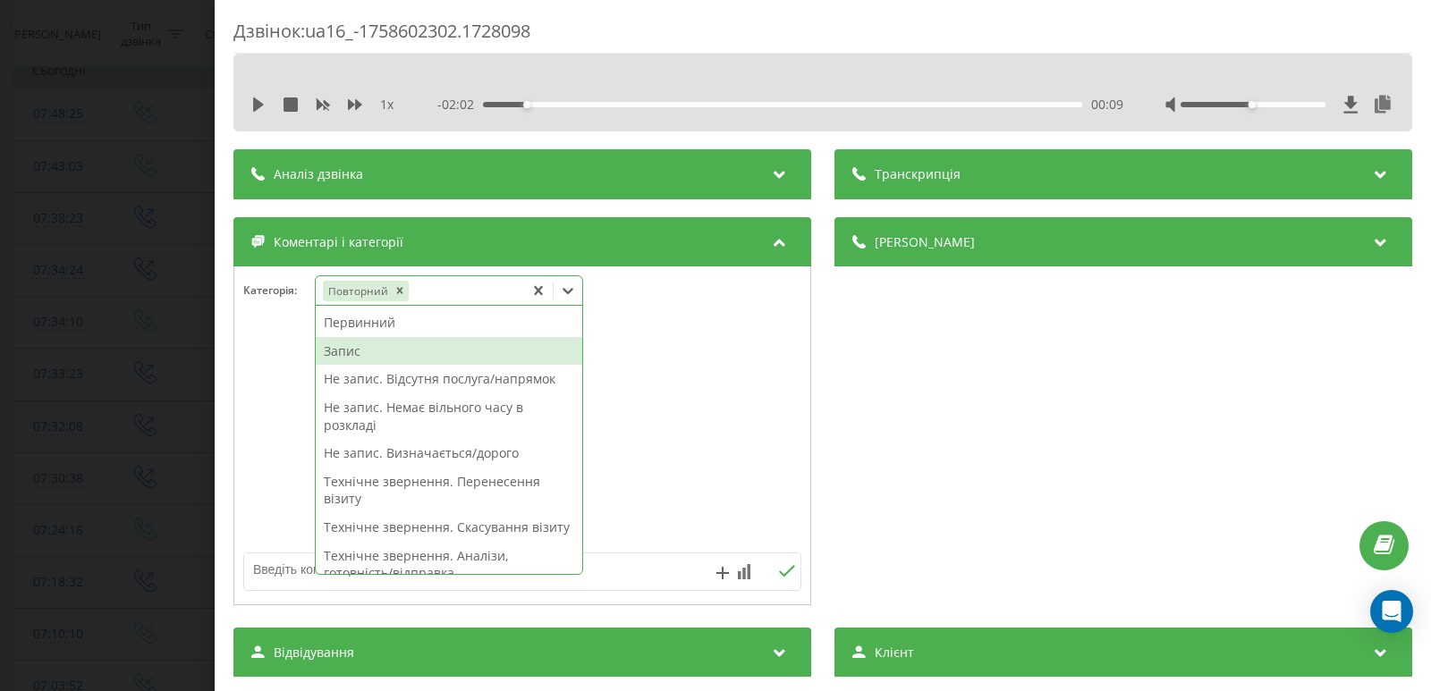
click at [373, 354] on div "Запис" at bounding box center [449, 351] width 267 height 29
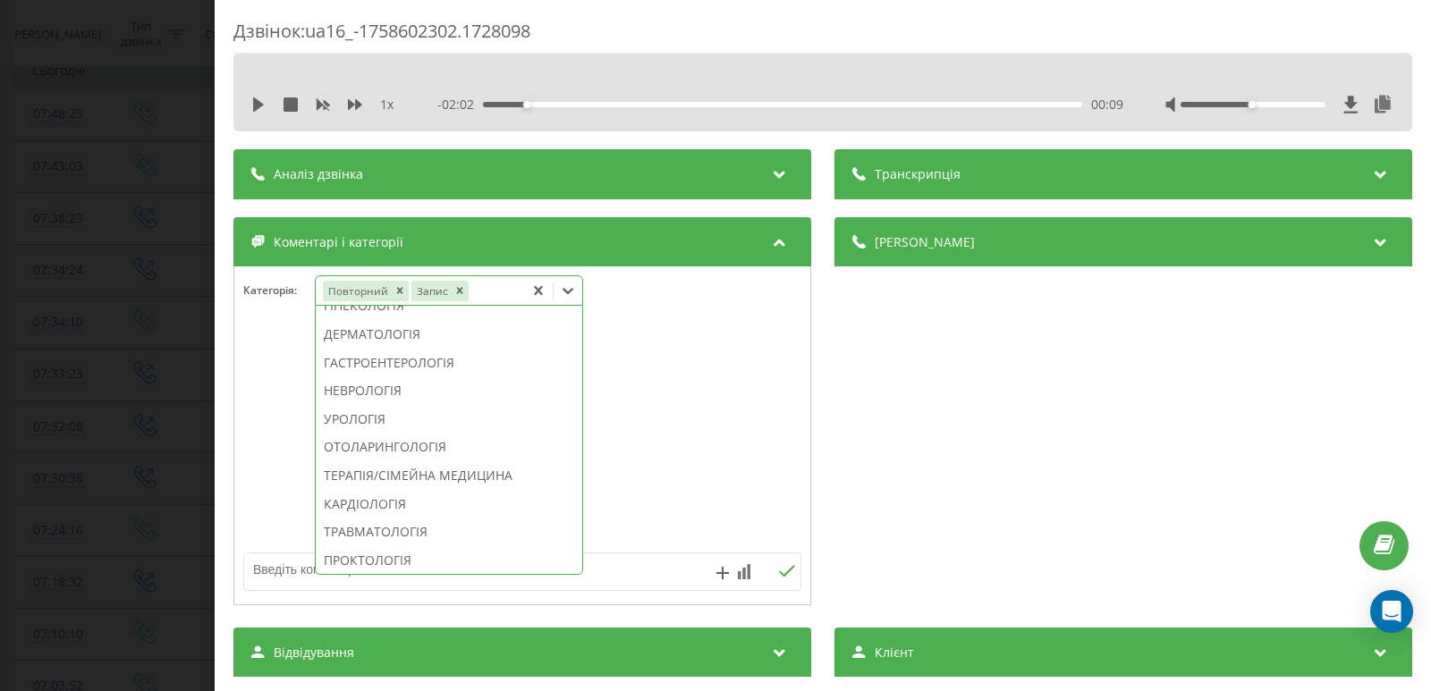
scroll to position [626, 0]
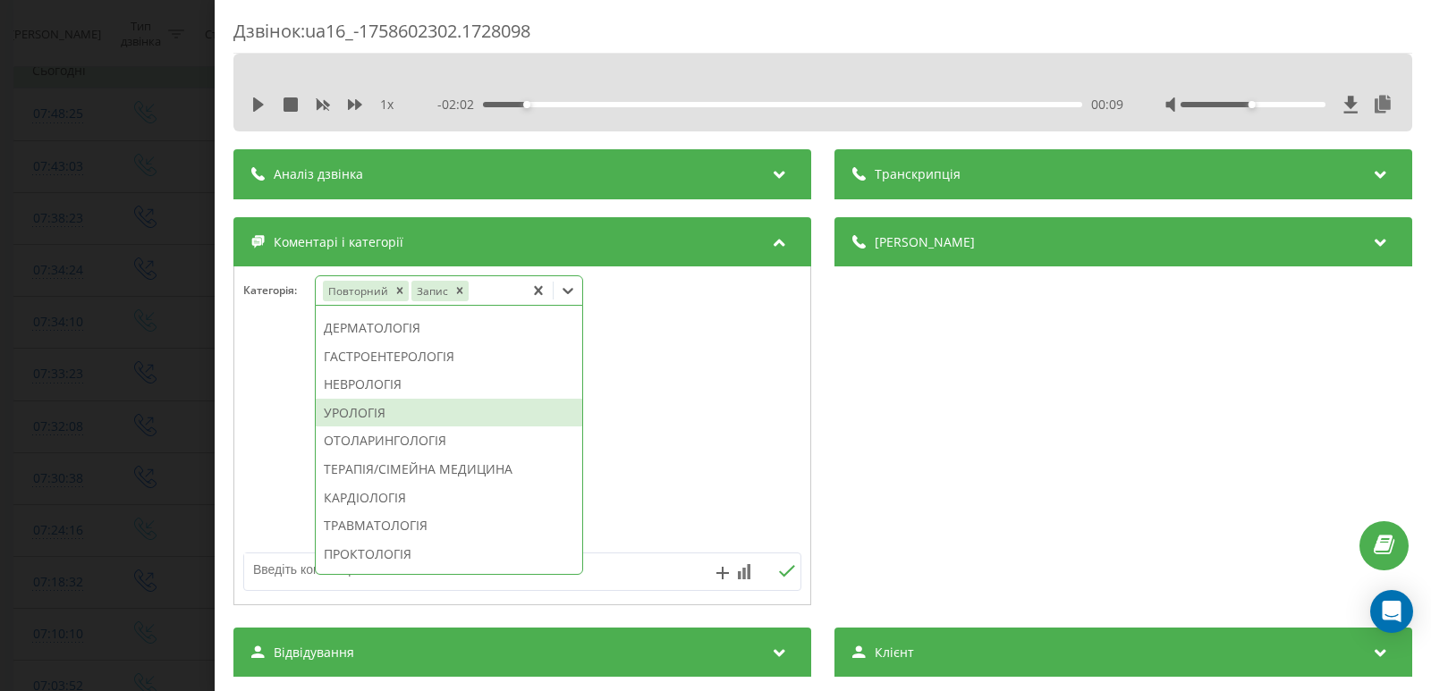
click at [372, 428] on div "УРОЛОГІЯ" at bounding box center [449, 413] width 267 height 29
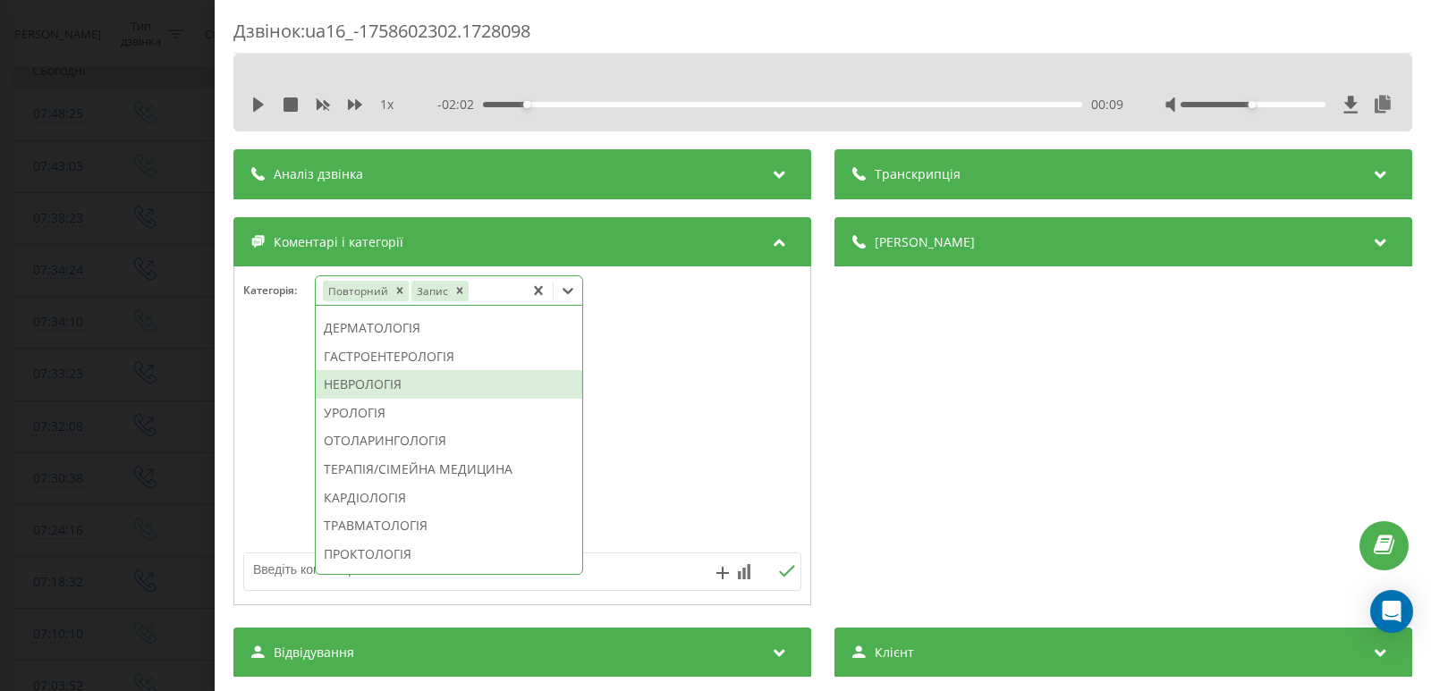
scroll to position [521, 0]
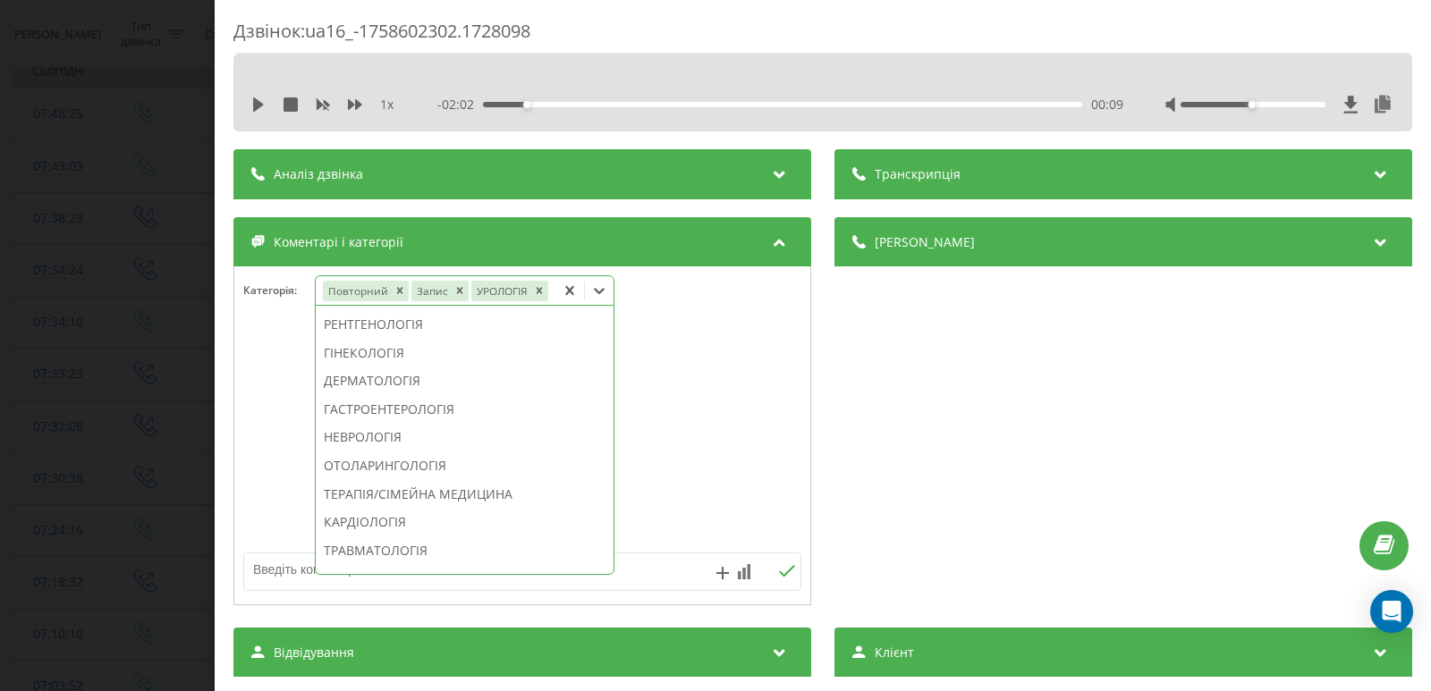
click at [135, 343] on div "Дзвінок : ua16_-1758602302.1728098 1 x - 02:02 00:09 00:09 Транскрипція Для AI-…" at bounding box center [715, 345] width 1431 height 691
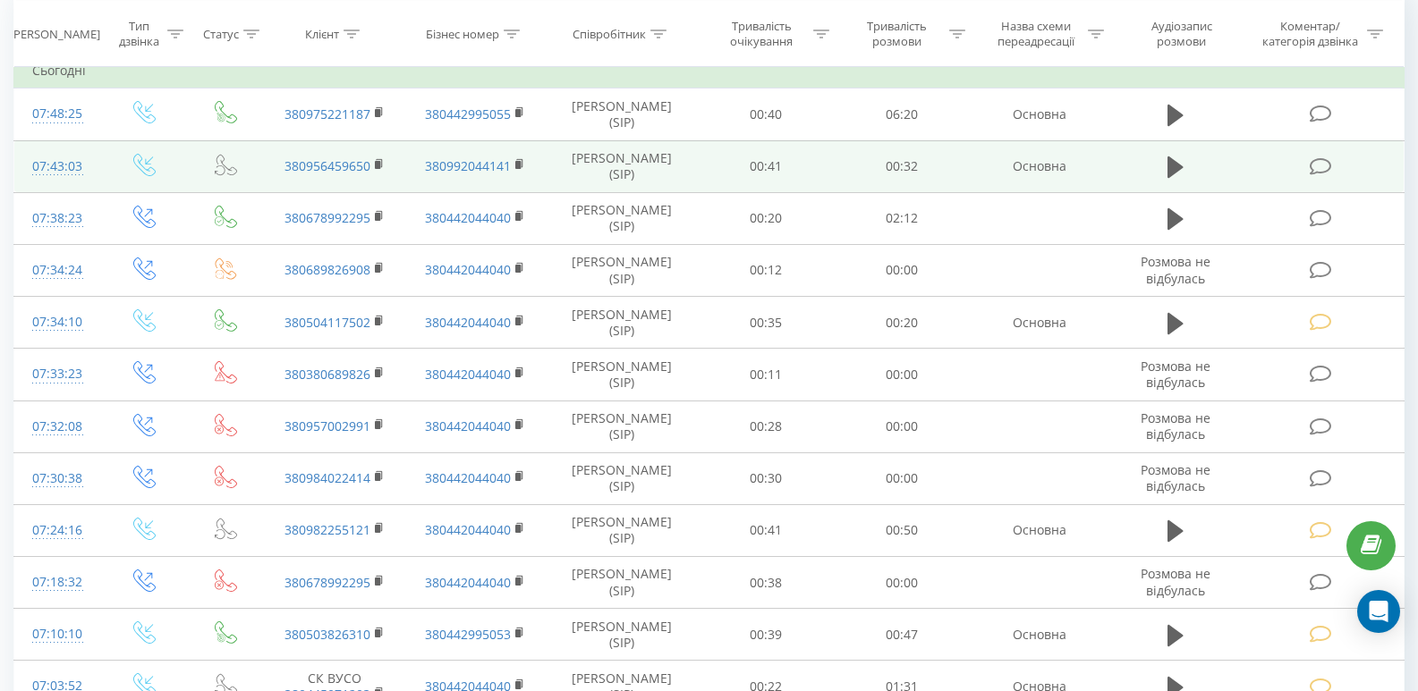
click at [1322, 165] on icon at bounding box center [1320, 166] width 22 height 19
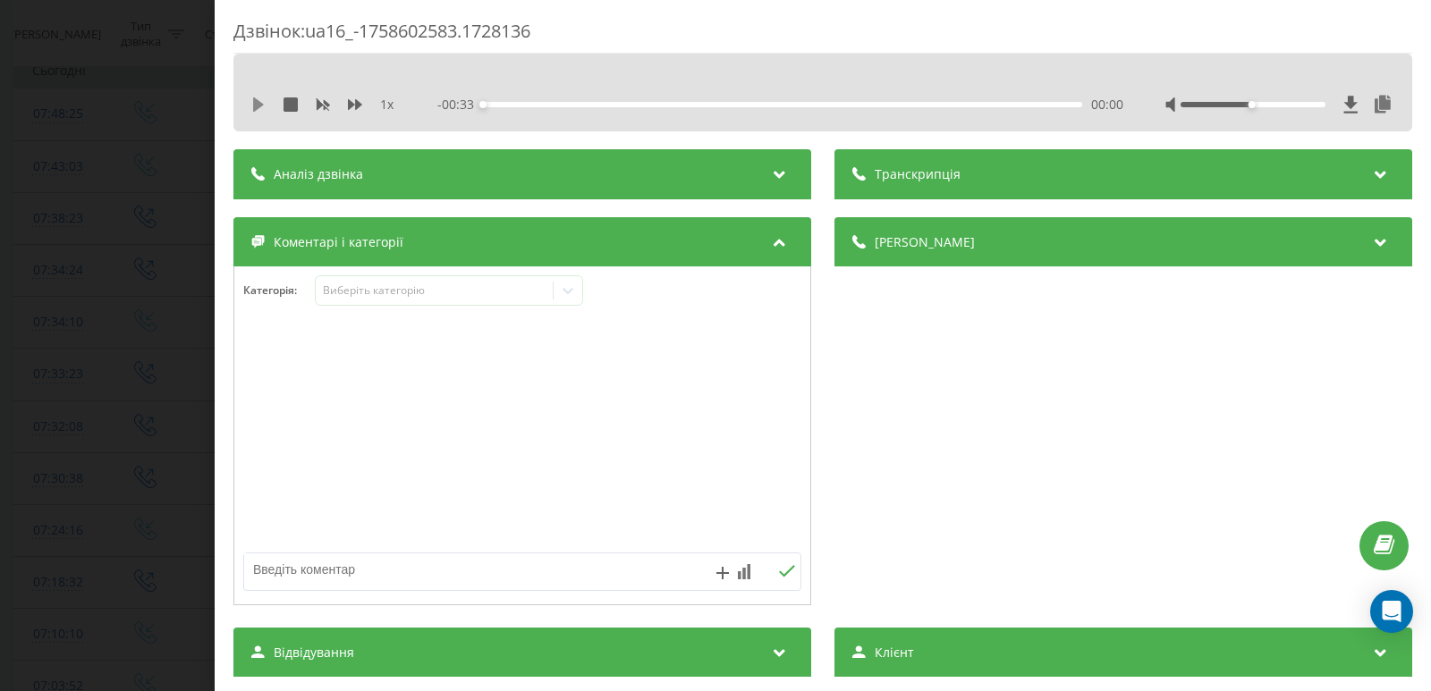
click at [251, 106] on icon at bounding box center [258, 104] width 14 height 14
drag, startPoint x: 507, startPoint y: 104, endPoint x: 546, endPoint y: 106, distance: 38.6
click at [509, 104] on div "00:00" at bounding box center [782, 104] width 599 height 5
click at [551, 104] on div "00:02" at bounding box center [782, 104] width 599 height 5
click at [636, 103] on div "00:08" at bounding box center [782, 104] width 599 height 5
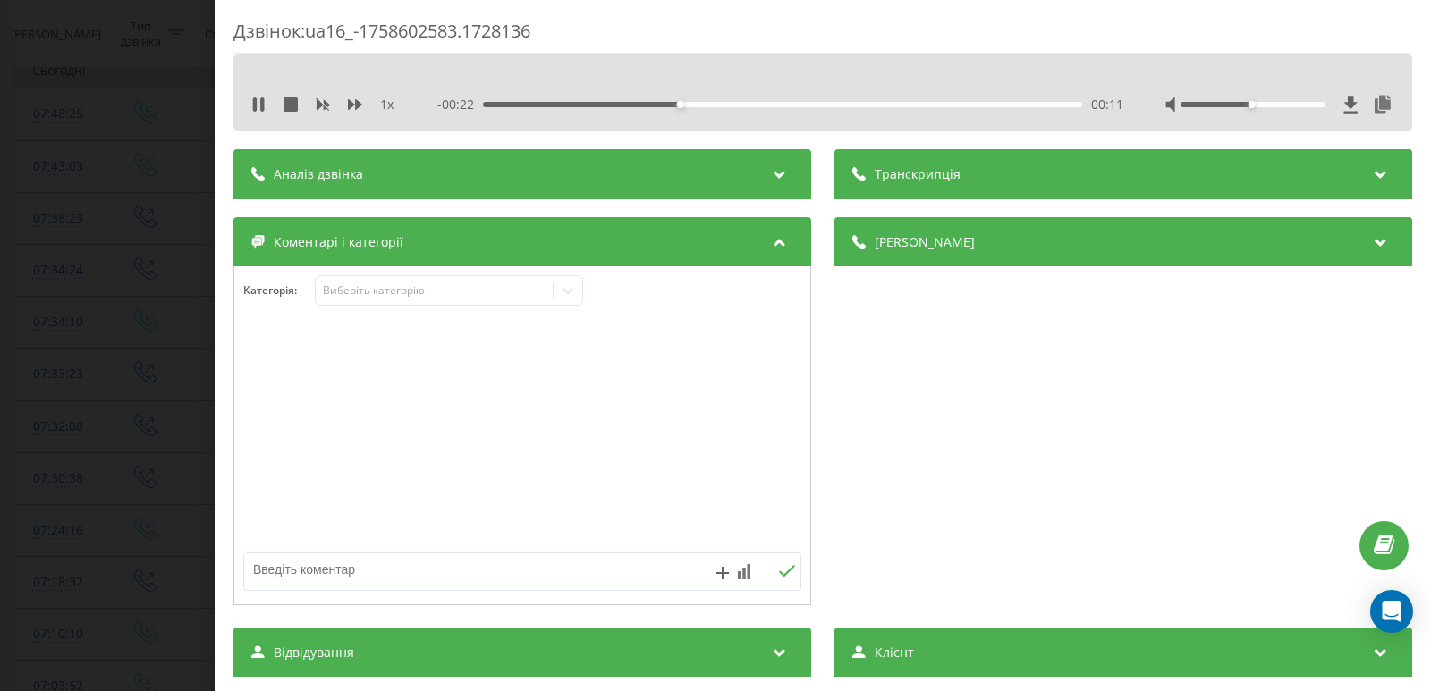
click at [266, 107] on div "1 x" at bounding box center [331, 105] width 161 height 18
click at [263, 113] on div "1 x" at bounding box center [331, 105] width 161 height 18
click at [250, 101] on div "1 x - 00:20 00:12 00:12" at bounding box center [823, 104] width 1152 height 27
click at [258, 108] on icon at bounding box center [258, 104] width 14 height 14
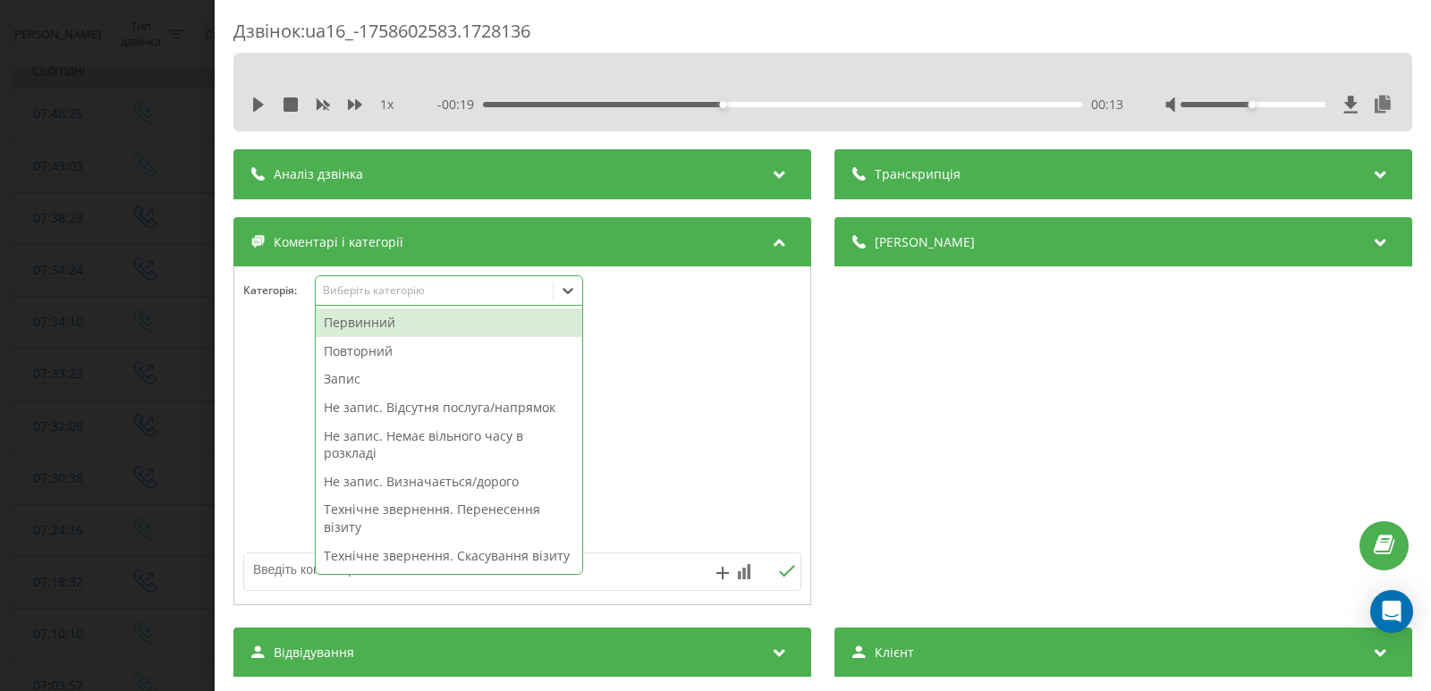
click at [567, 283] on icon at bounding box center [568, 291] width 18 height 18
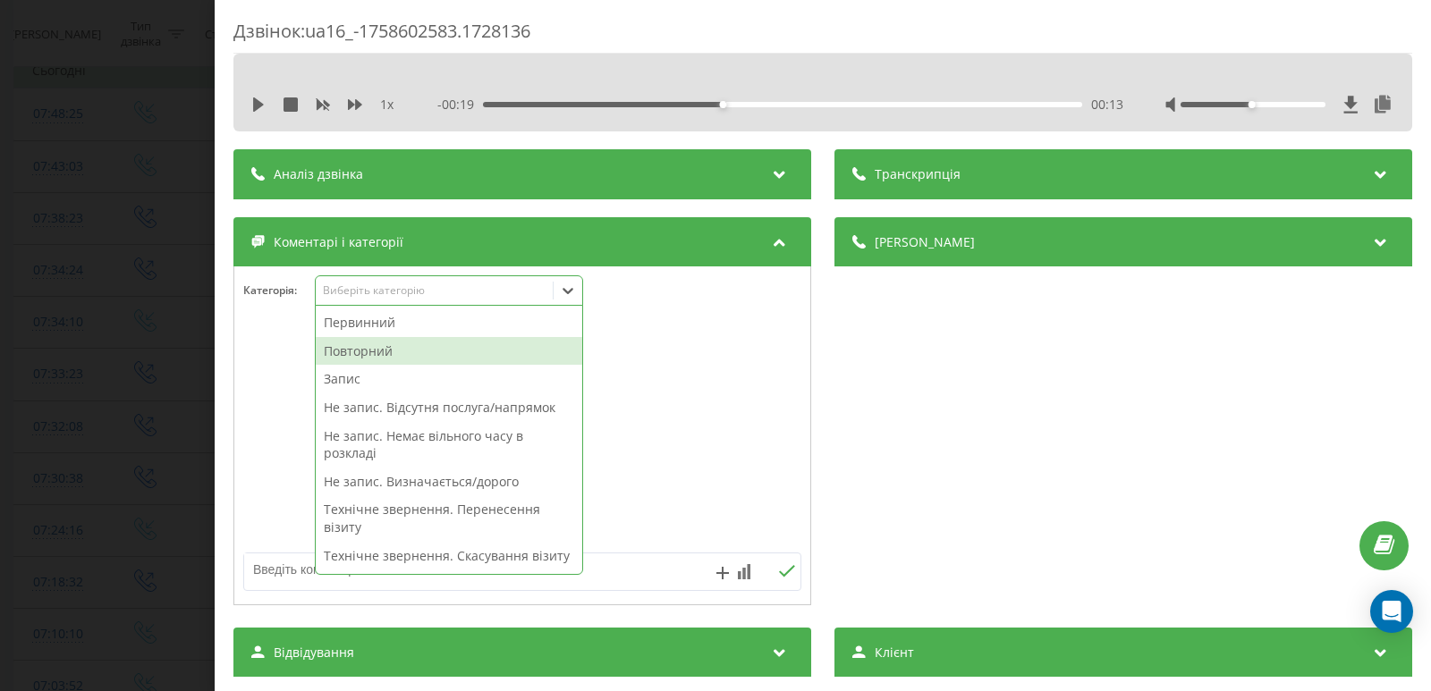
click at [389, 352] on div "Повторний" at bounding box center [449, 351] width 267 height 29
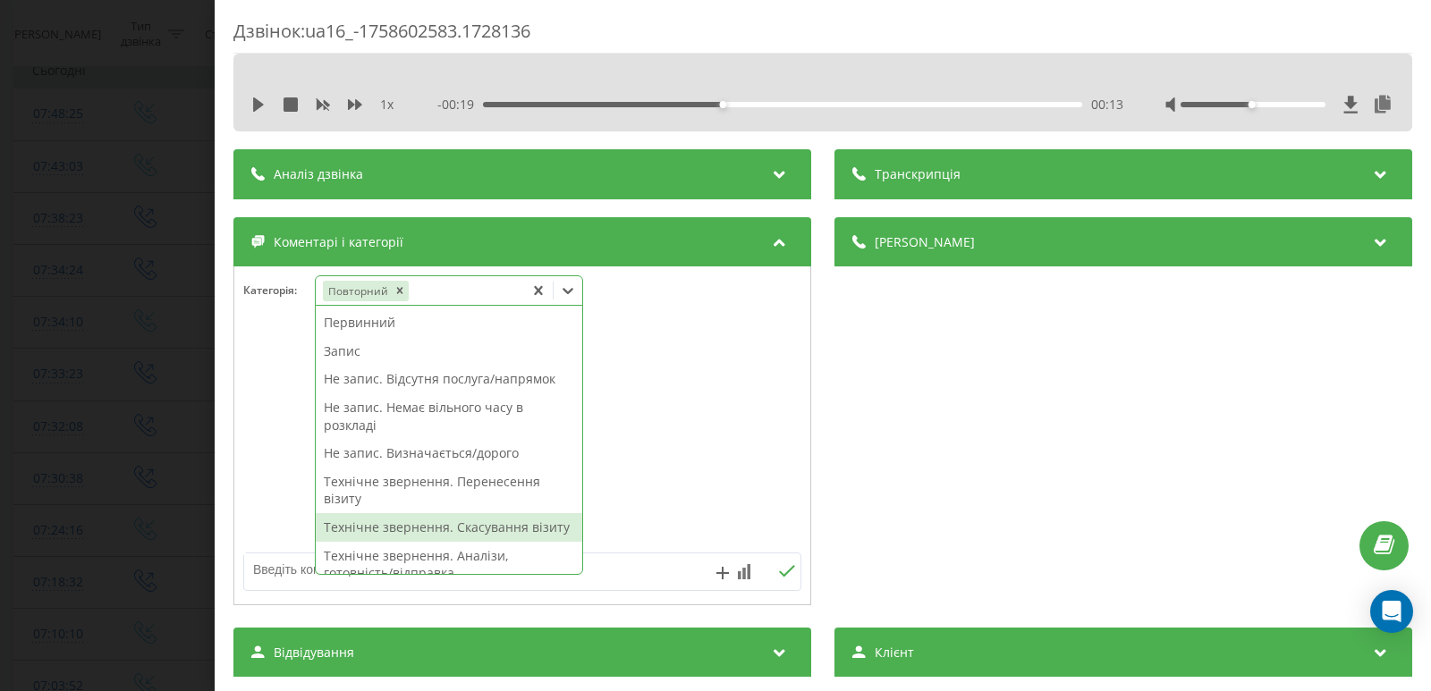
click at [431, 529] on div "Технічне звернення. Скасування візиту" at bounding box center [449, 527] width 267 height 29
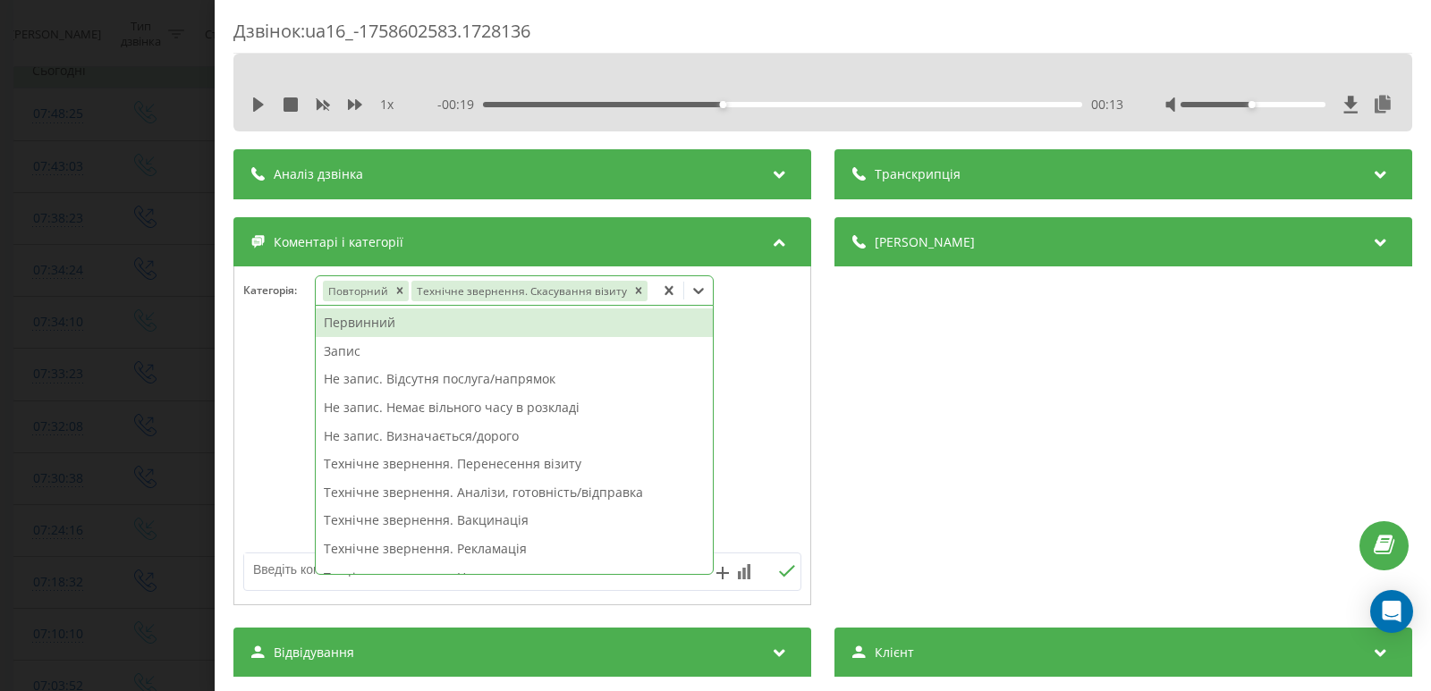
click at [126, 326] on div "Дзвінок : ua16_-1758602583.1728136 1 x - 00:19 00:13 00:13 Транскрипція Для AI-…" at bounding box center [715, 345] width 1431 height 691
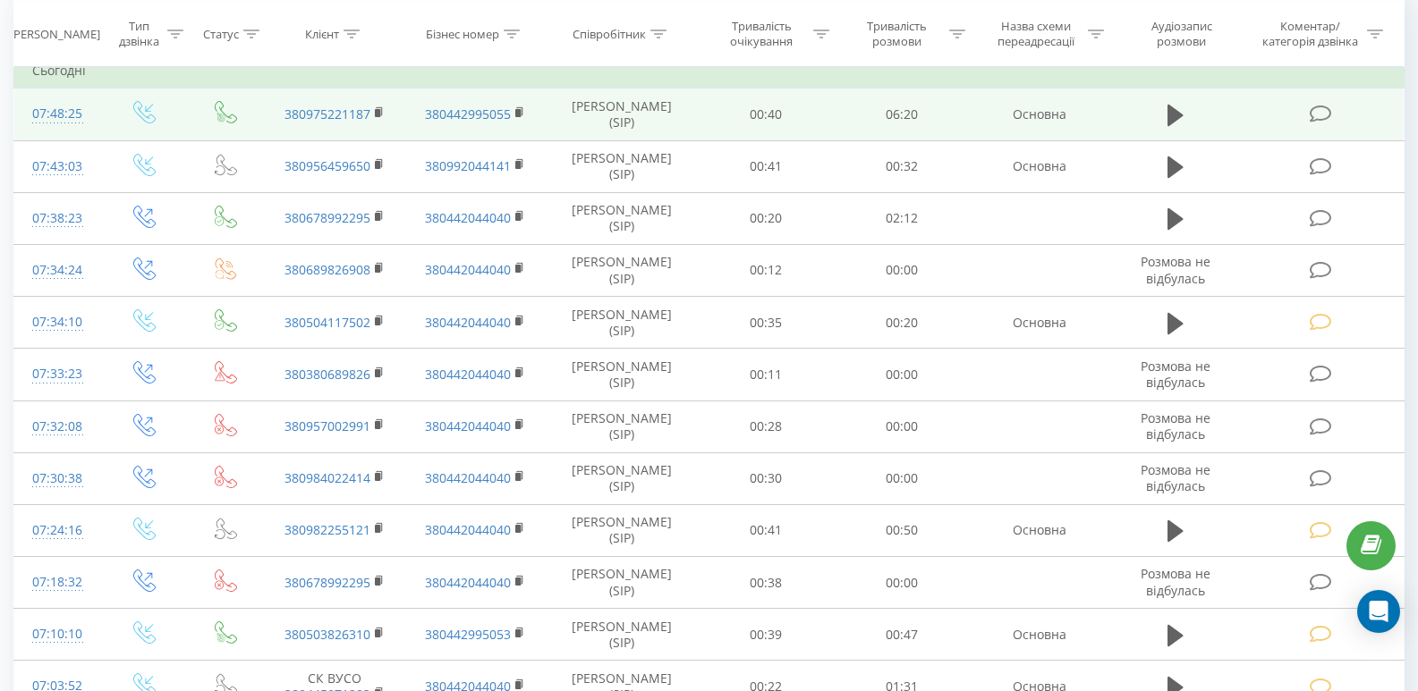
click at [1308, 123] on td at bounding box center [1322, 115] width 163 height 52
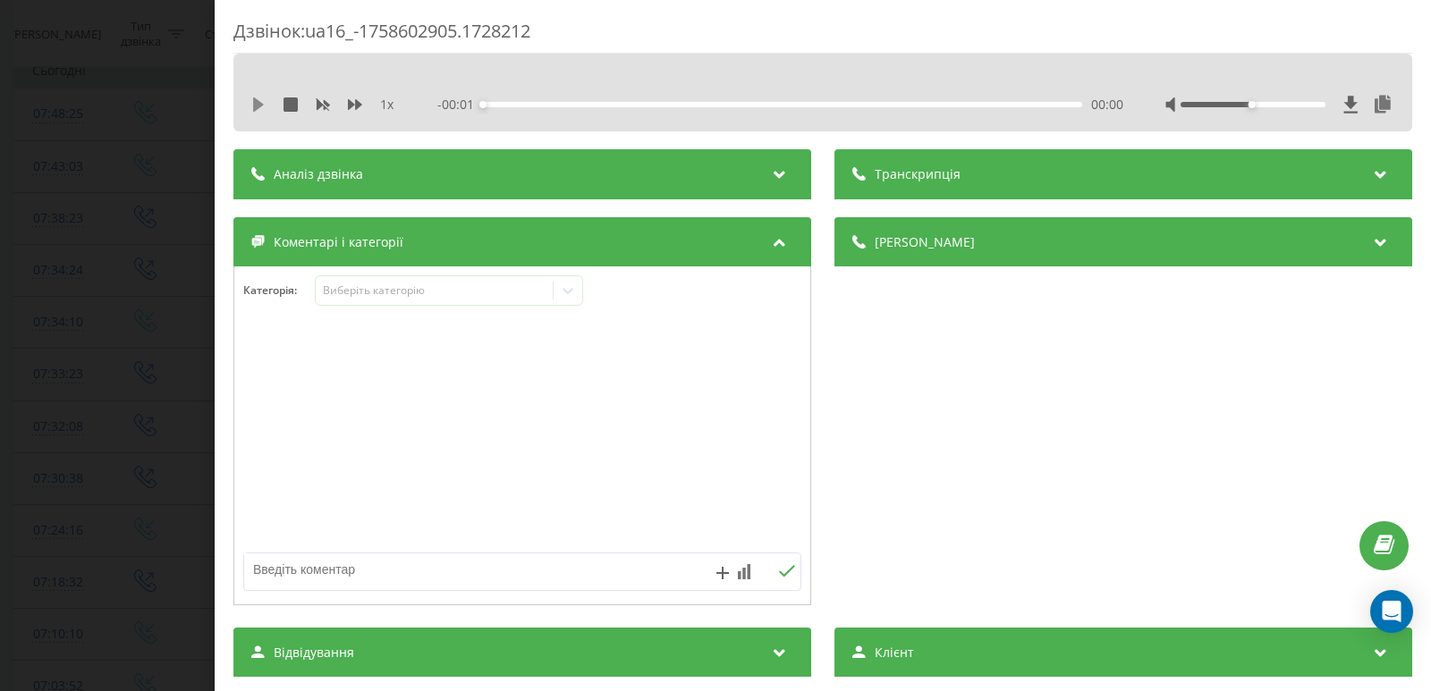
click at [263, 109] on icon at bounding box center [258, 104] width 14 height 14
click at [529, 106] on div "00:00" at bounding box center [782, 104] width 599 height 5
click at [258, 109] on icon at bounding box center [258, 104] width 14 height 14
click at [564, 292] on icon at bounding box center [568, 291] width 18 height 18
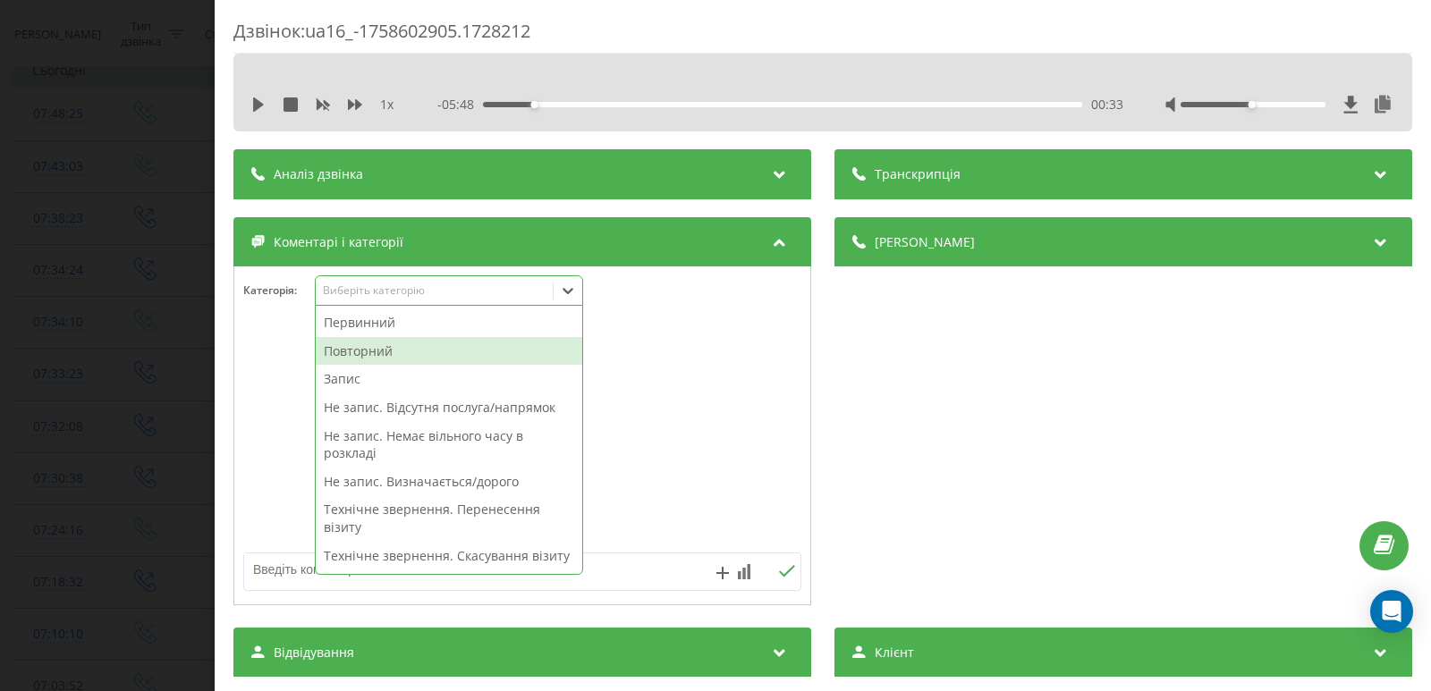
click at [419, 345] on div "Повторний" at bounding box center [449, 351] width 267 height 29
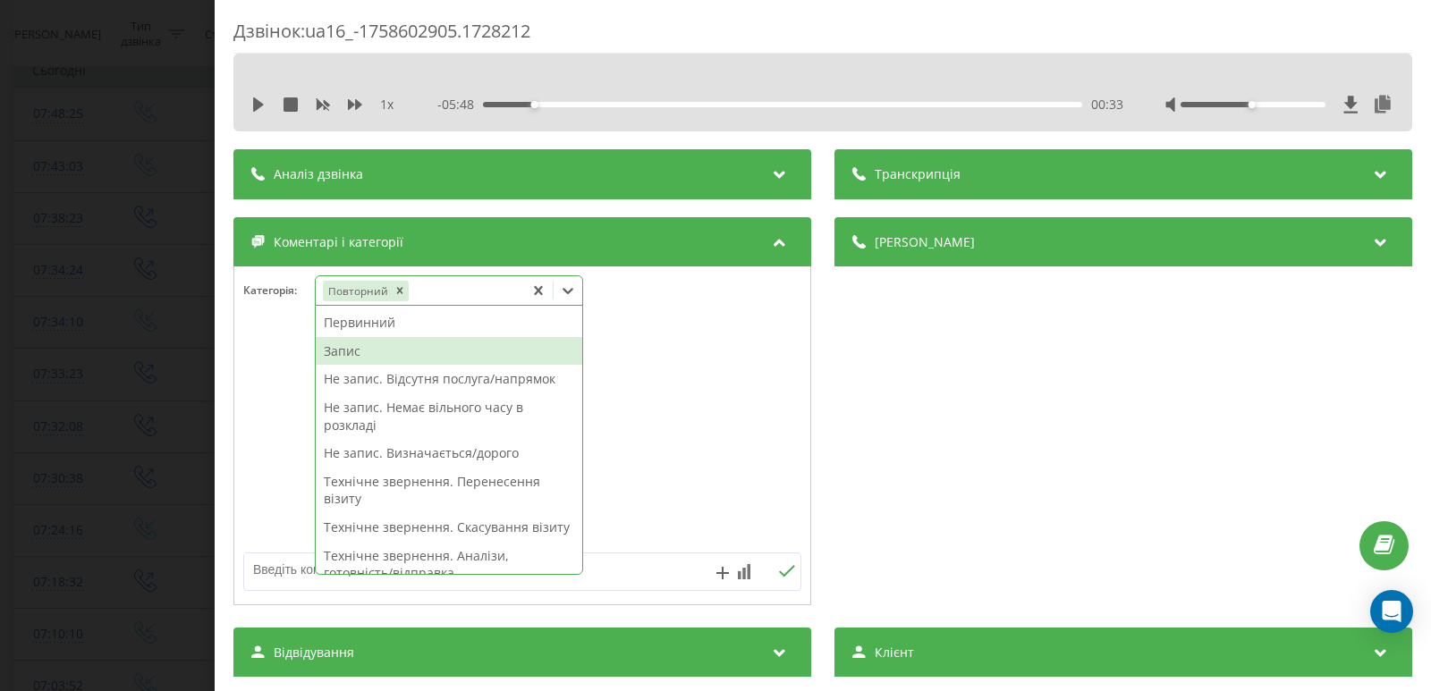
click at [409, 349] on div "Запис" at bounding box center [449, 351] width 267 height 29
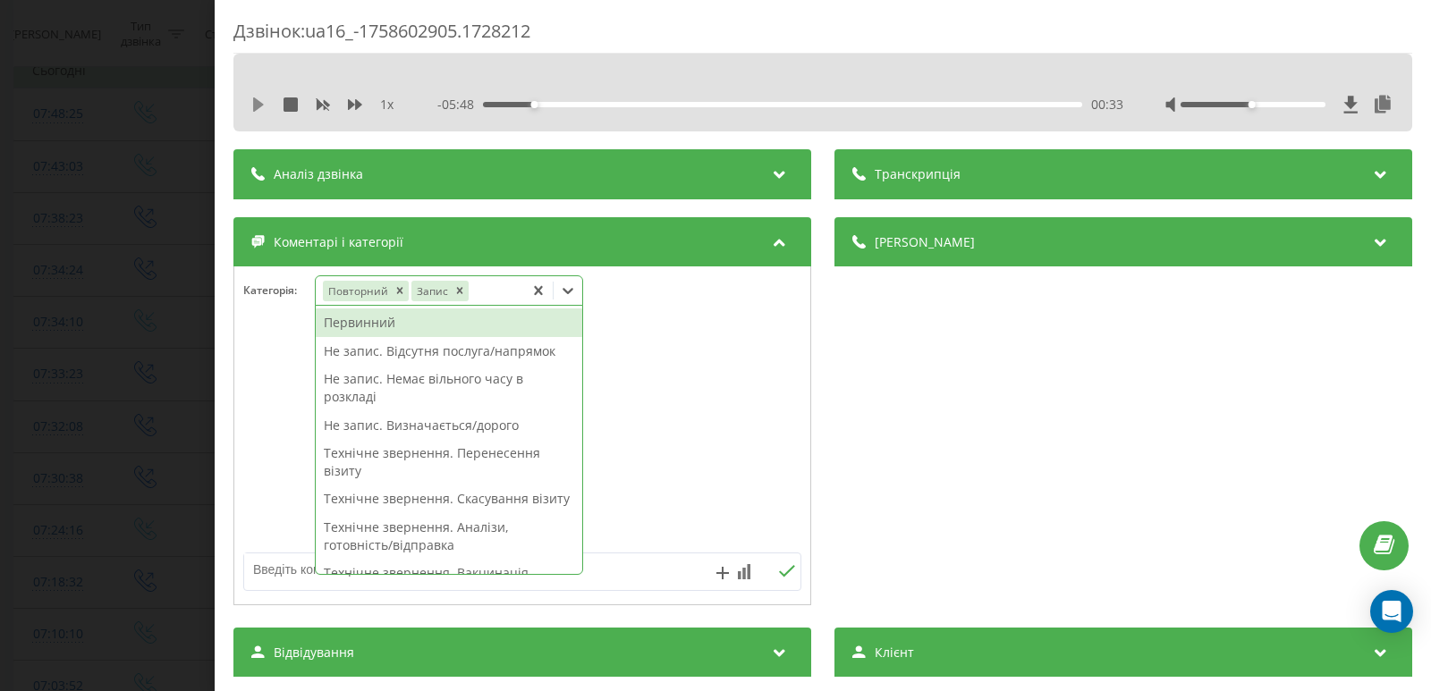
click at [260, 110] on icon at bounding box center [258, 104] width 14 height 14
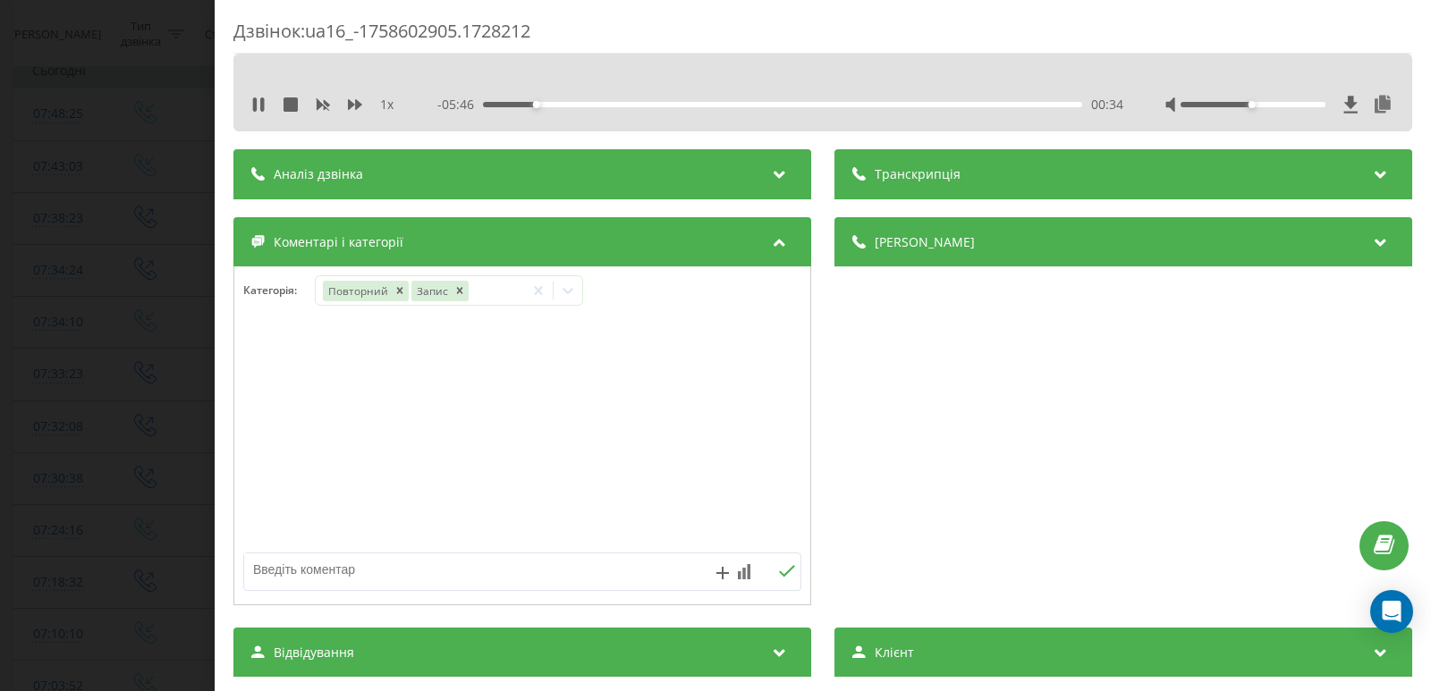
click at [502, 104] on div "00:34" at bounding box center [782, 104] width 599 height 5
click at [577, 292] on icon at bounding box center [568, 291] width 18 height 18
click at [488, 104] on div "00:04" at bounding box center [782, 104] width 599 height 5
click at [259, 107] on icon at bounding box center [258, 104] width 14 height 14
click at [572, 297] on icon at bounding box center [568, 291] width 18 height 18
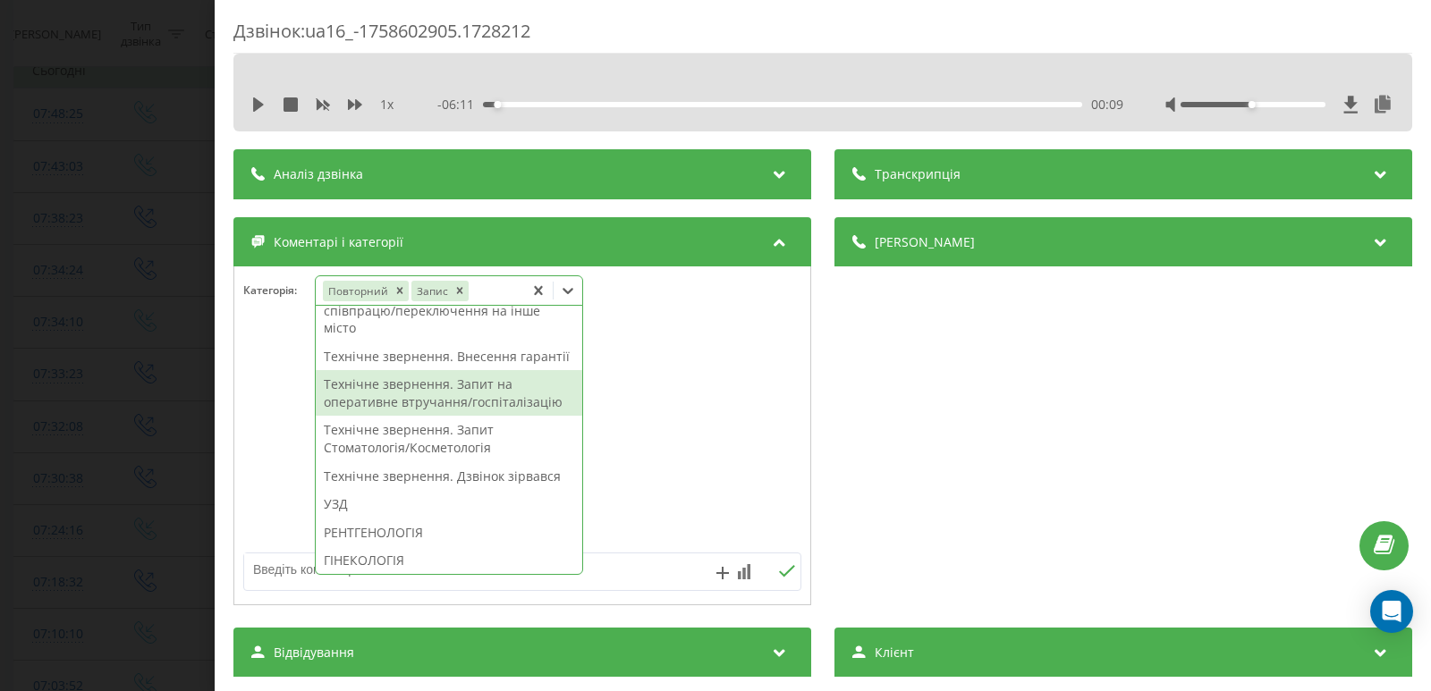
scroll to position [537, 0]
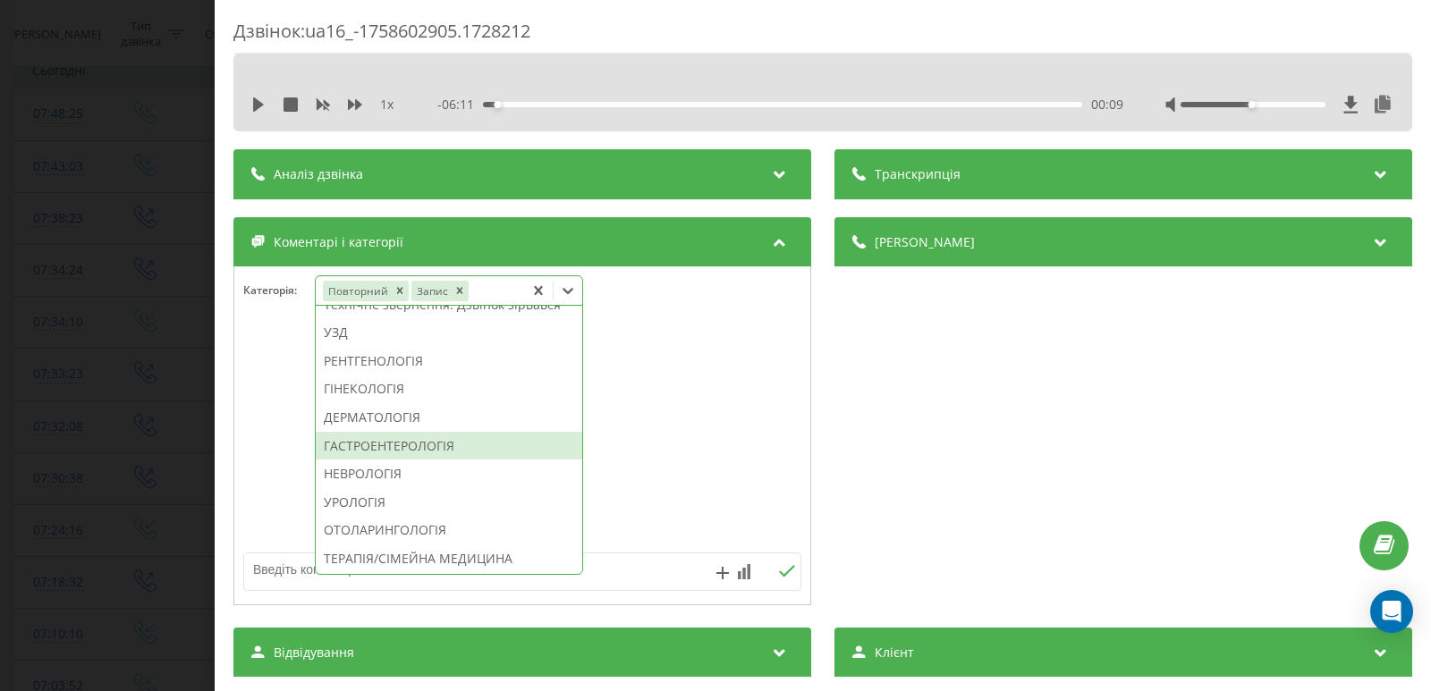
click at [438, 461] on div "ГАСТРОЕНТЕРОЛОГІЯ" at bounding box center [449, 446] width 267 height 29
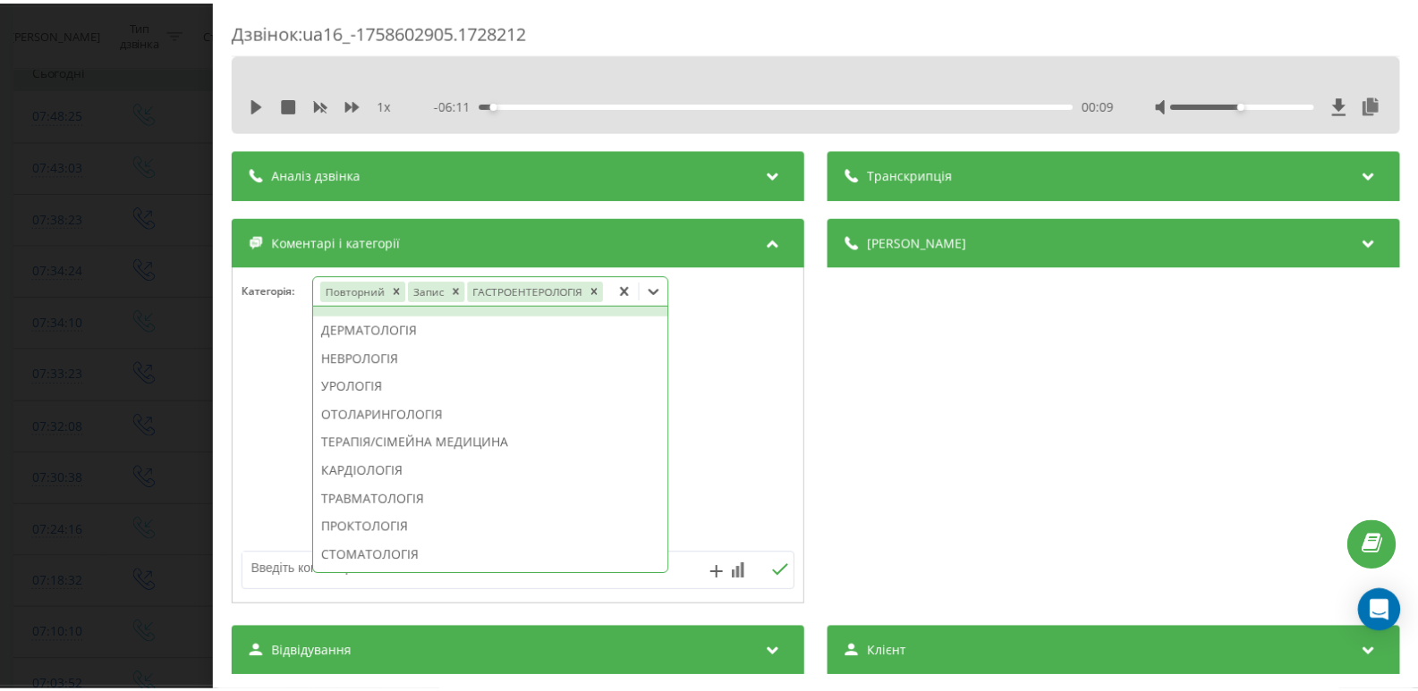
scroll to position [414, 0]
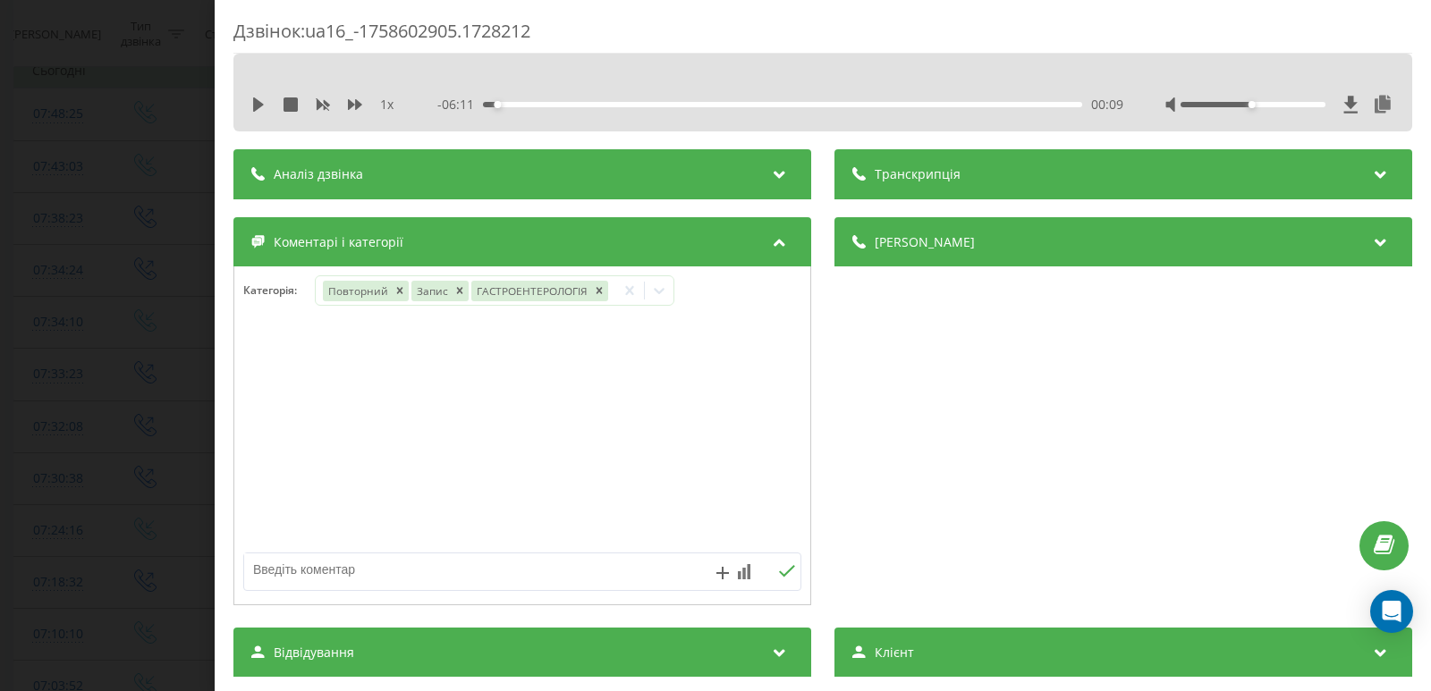
click at [100, 345] on div "Дзвінок : ua16_-1758602905.1728212 1 x - 06:11 00:09 00:09 Транскрипція Для AI-…" at bounding box center [715, 345] width 1431 height 691
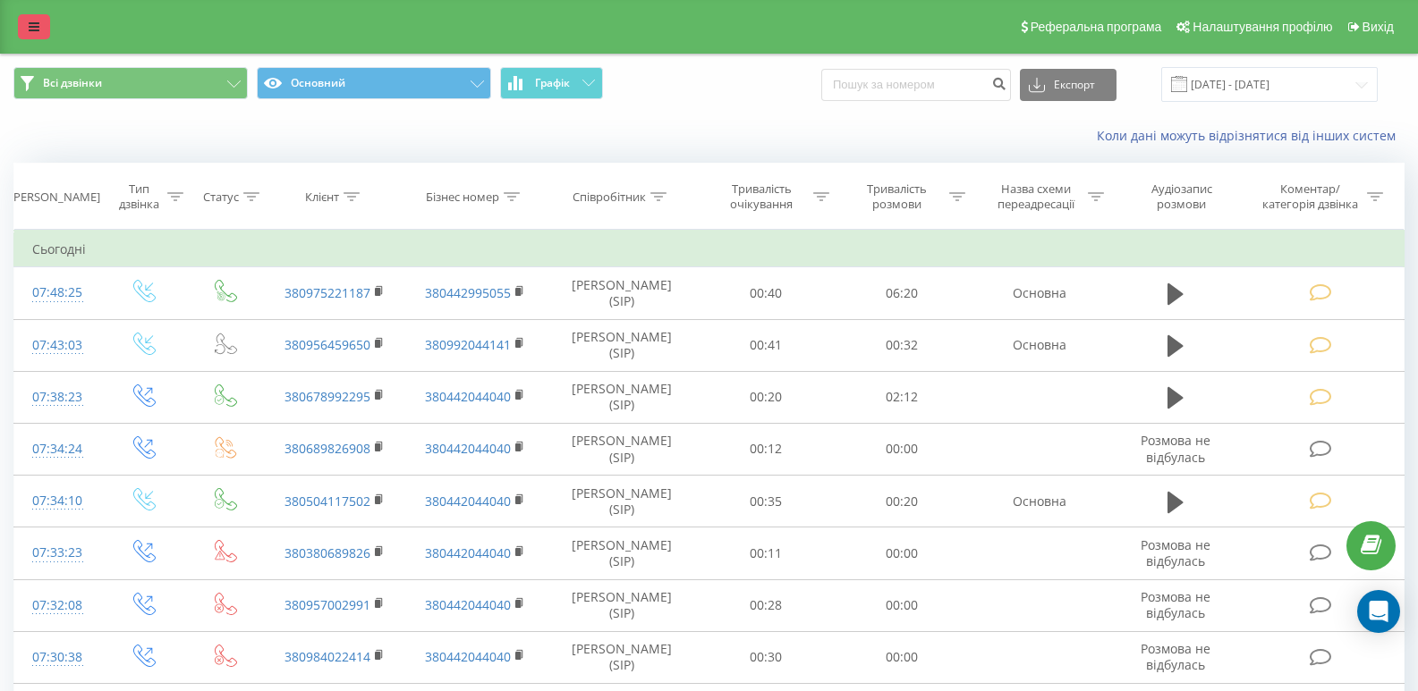
click at [28, 24] on link at bounding box center [34, 26] width 32 height 25
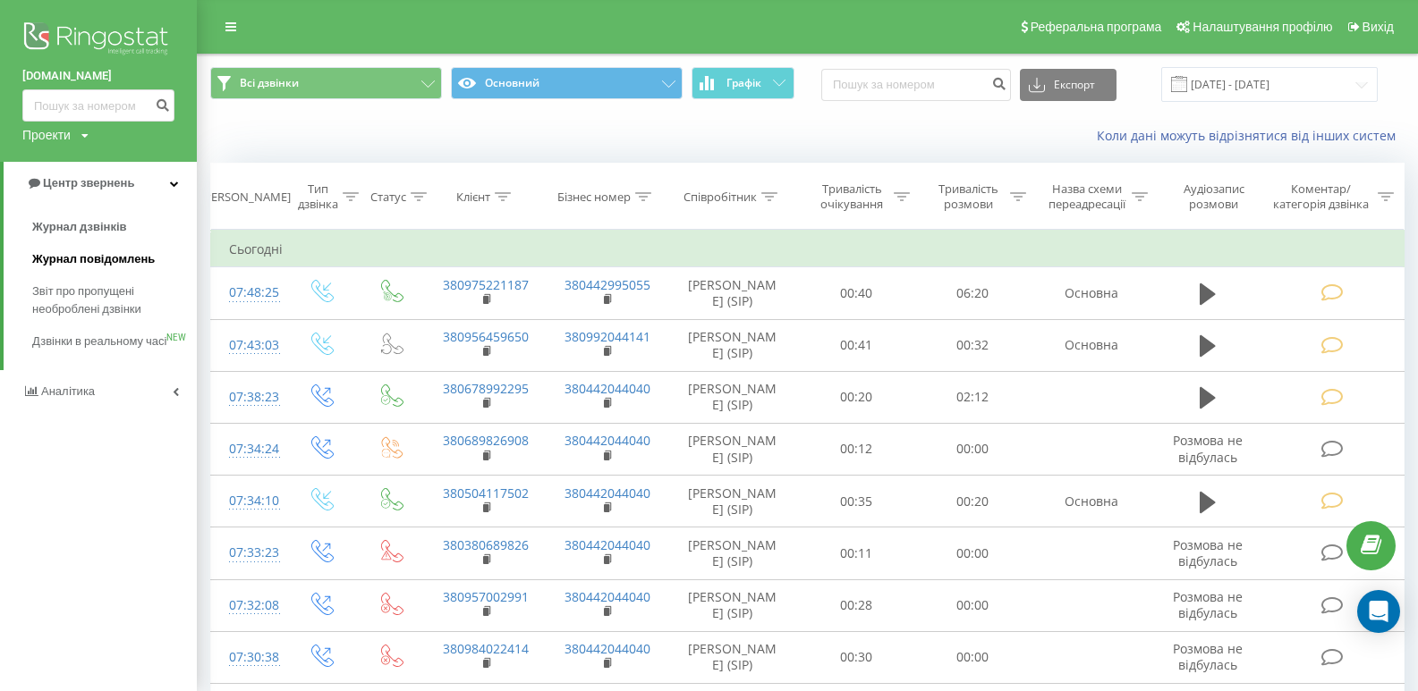
click at [89, 265] on span "Журнал повідомлень" at bounding box center [93, 259] width 123 height 18
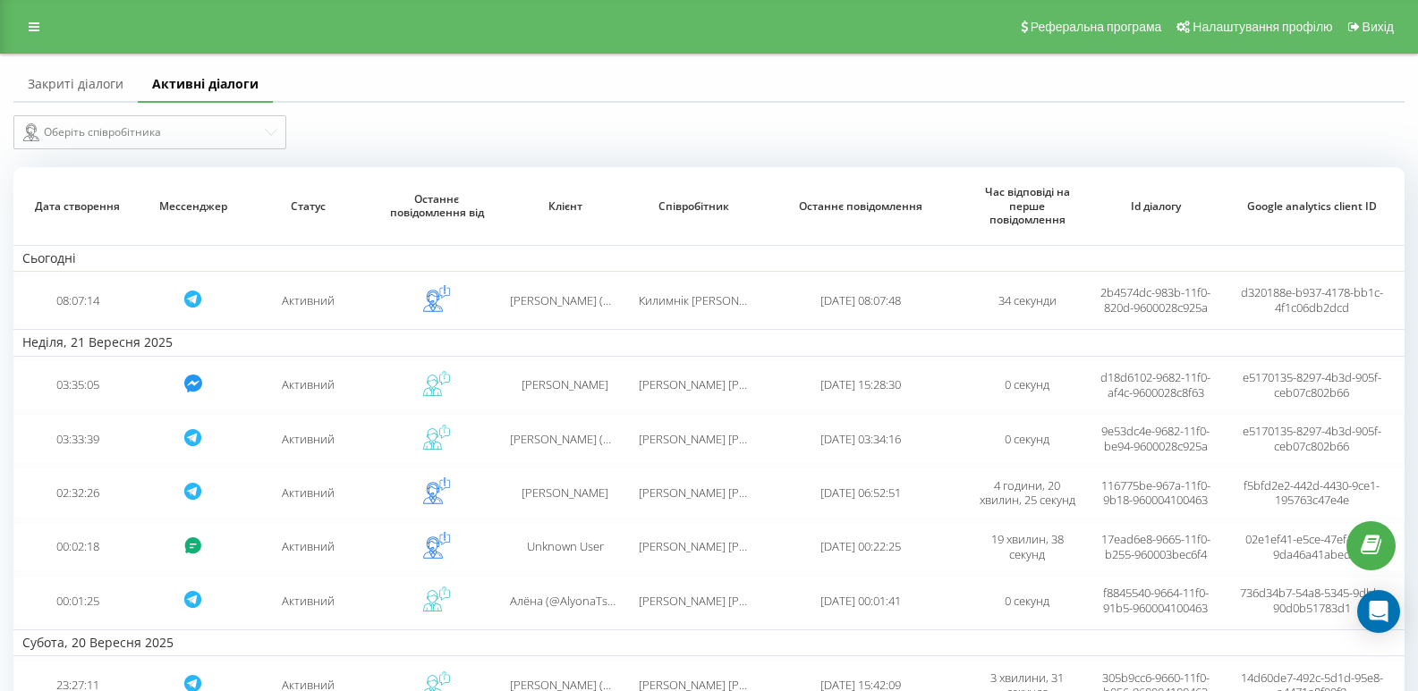
click at [55, 80] on link "Закриті діалоги" at bounding box center [75, 85] width 124 height 36
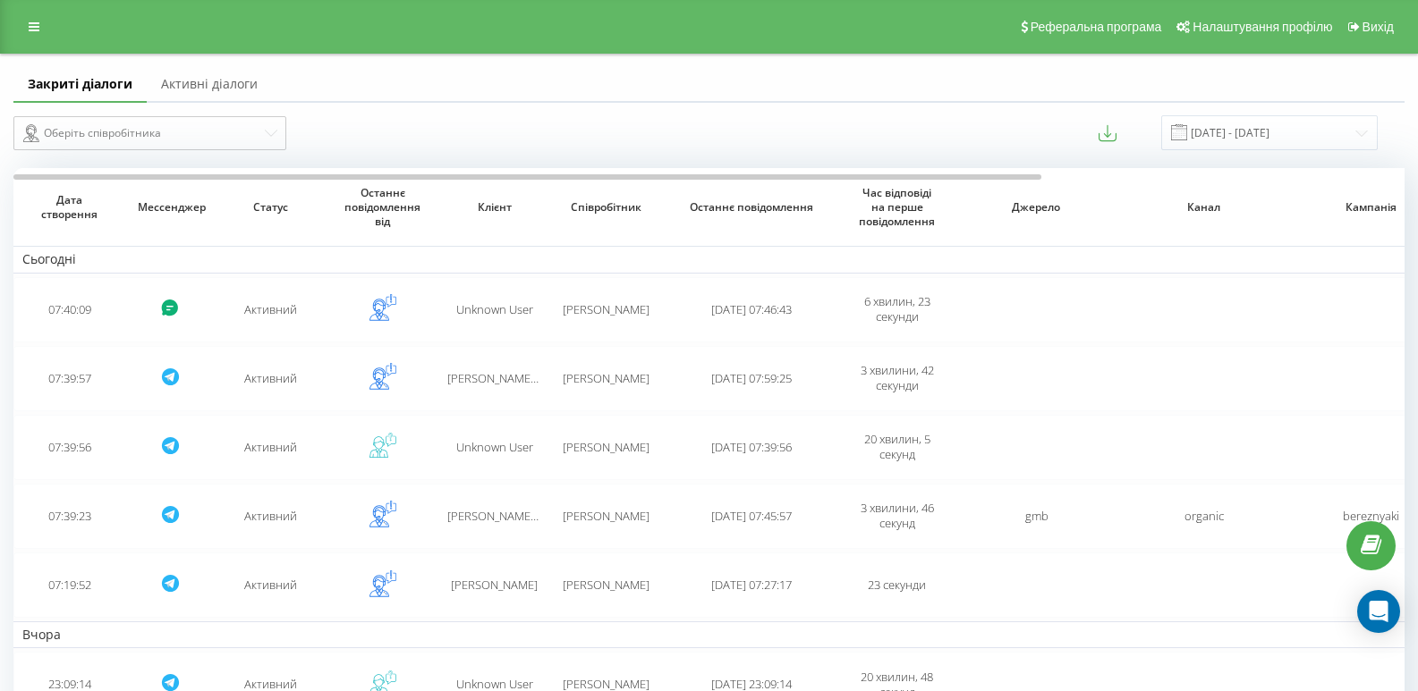
click at [202, 84] on link "Активні діалоги" at bounding box center [209, 85] width 125 height 36
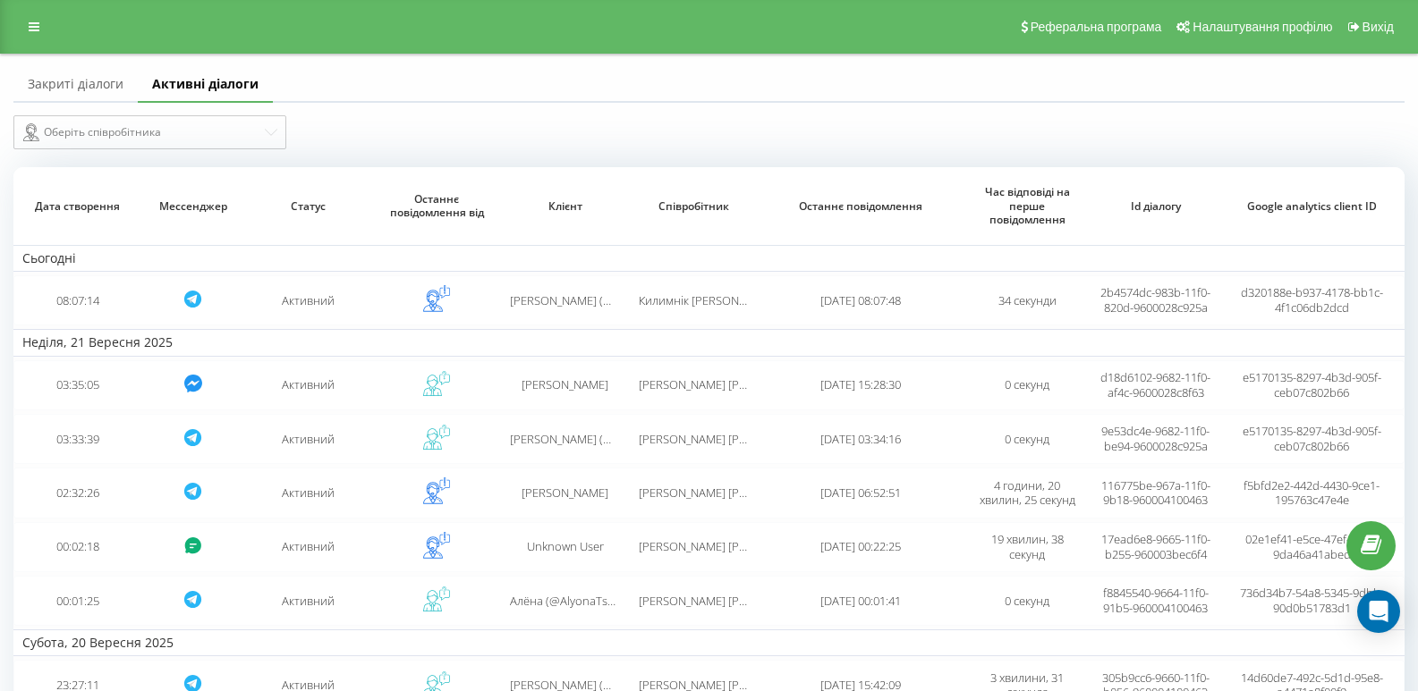
click at [70, 81] on link "Закриті діалоги" at bounding box center [75, 85] width 124 height 36
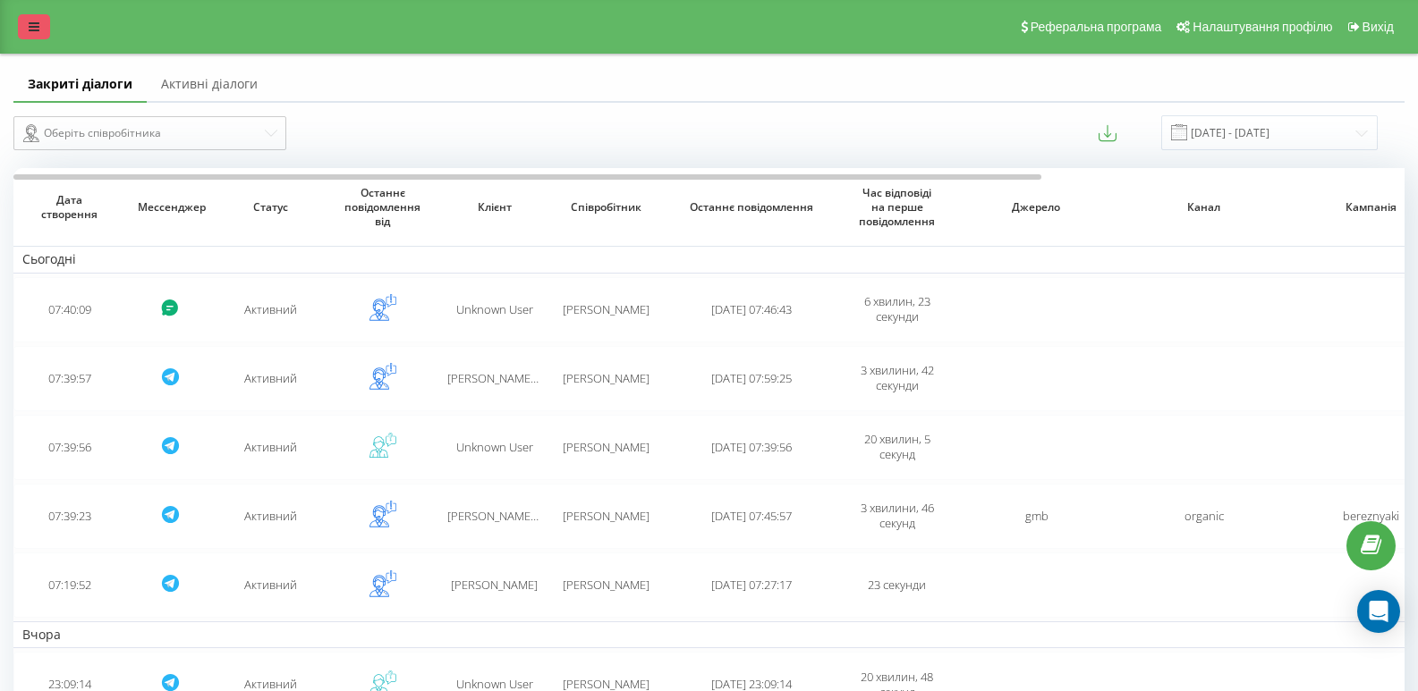
click at [36, 25] on icon at bounding box center [34, 27] width 11 height 13
